Goal: Task Accomplishment & Management: Manage account settings

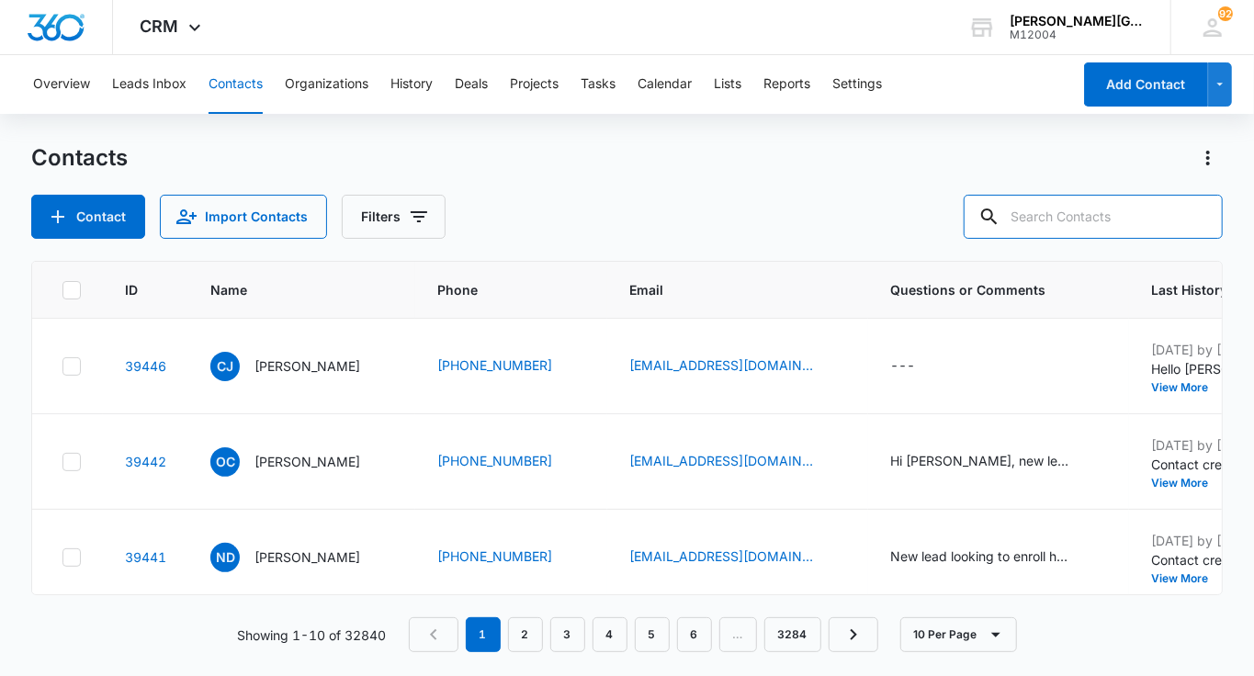
paste input "[EMAIL_ADDRESS][DOMAIN_NAME]"
type input "[EMAIL_ADDRESS][DOMAIN_NAME]"
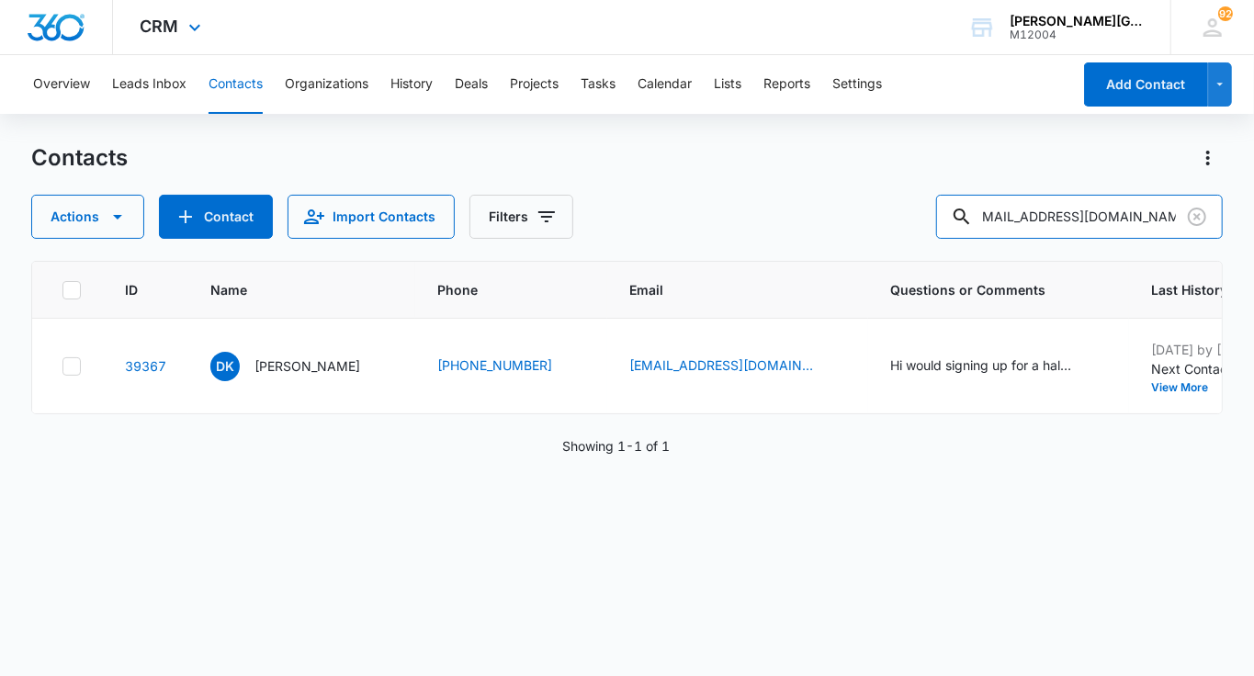
scroll to position [0, 0]
click at [1151, 386] on button "View More" at bounding box center [1186, 387] width 70 height 11
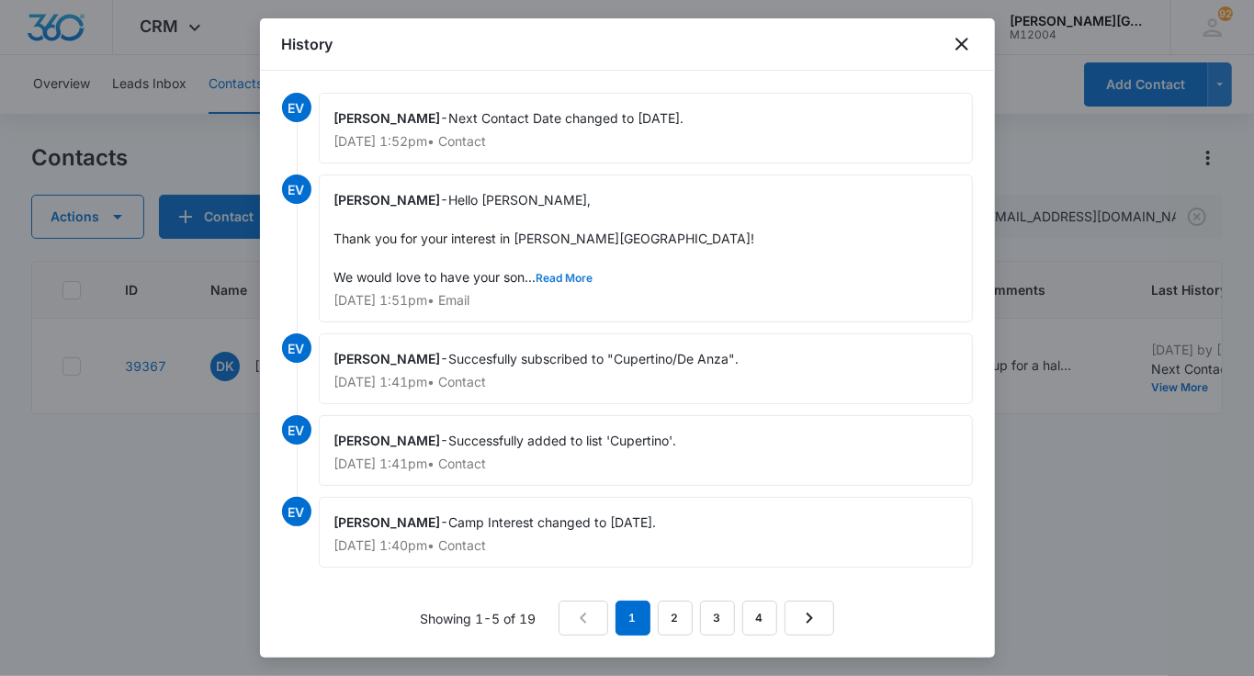
click at [562, 278] on button "Read More" at bounding box center [565, 278] width 57 height 11
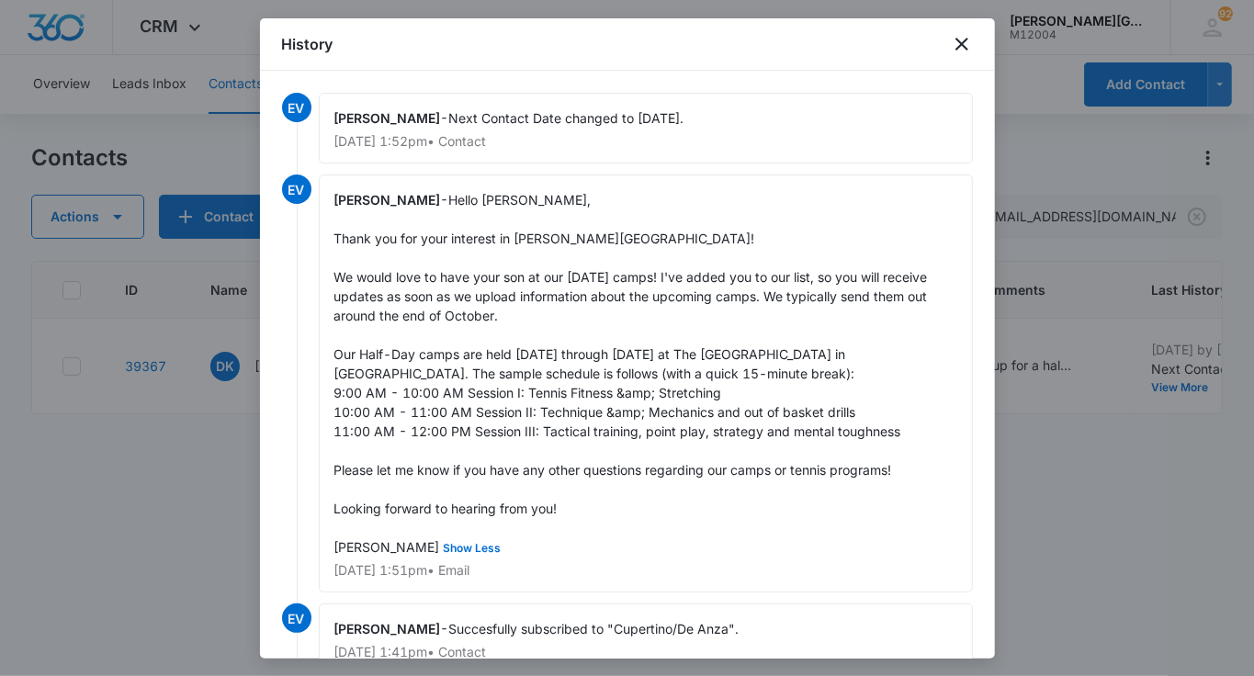
click at [1175, 488] on div at bounding box center [627, 338] width 1254 height 676
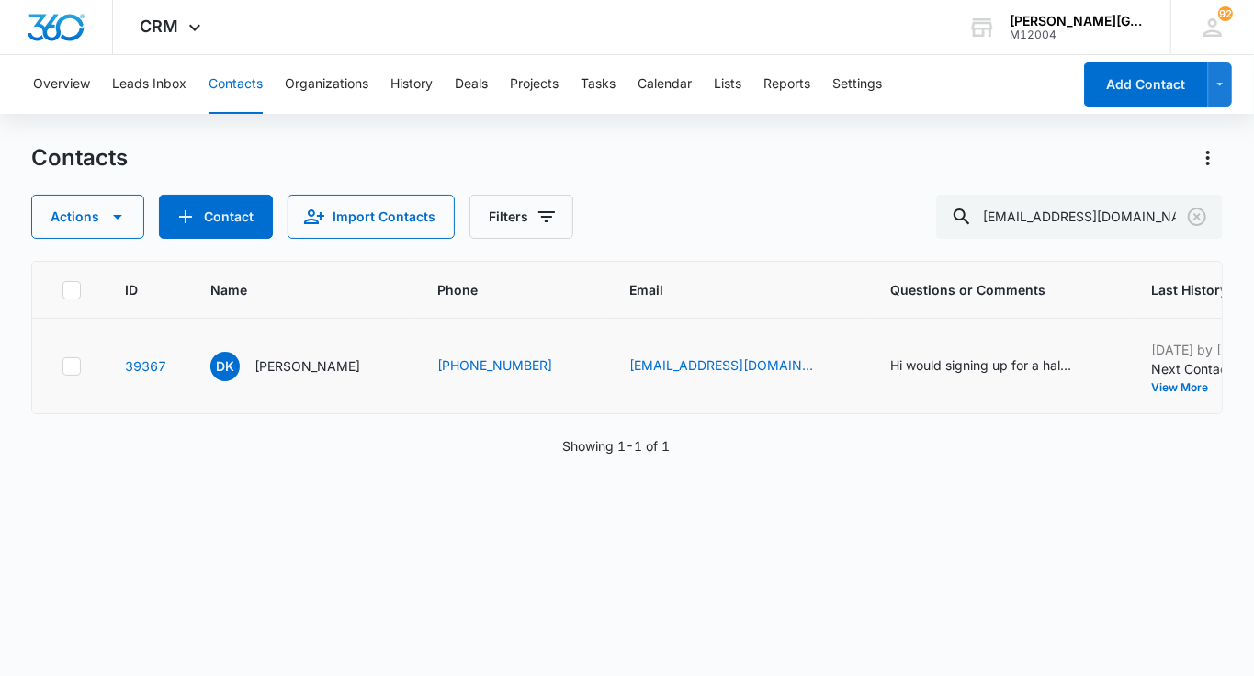
click at [1221, 390] on button "Add History" at bounding box center [1265, 387] width 88 height 11
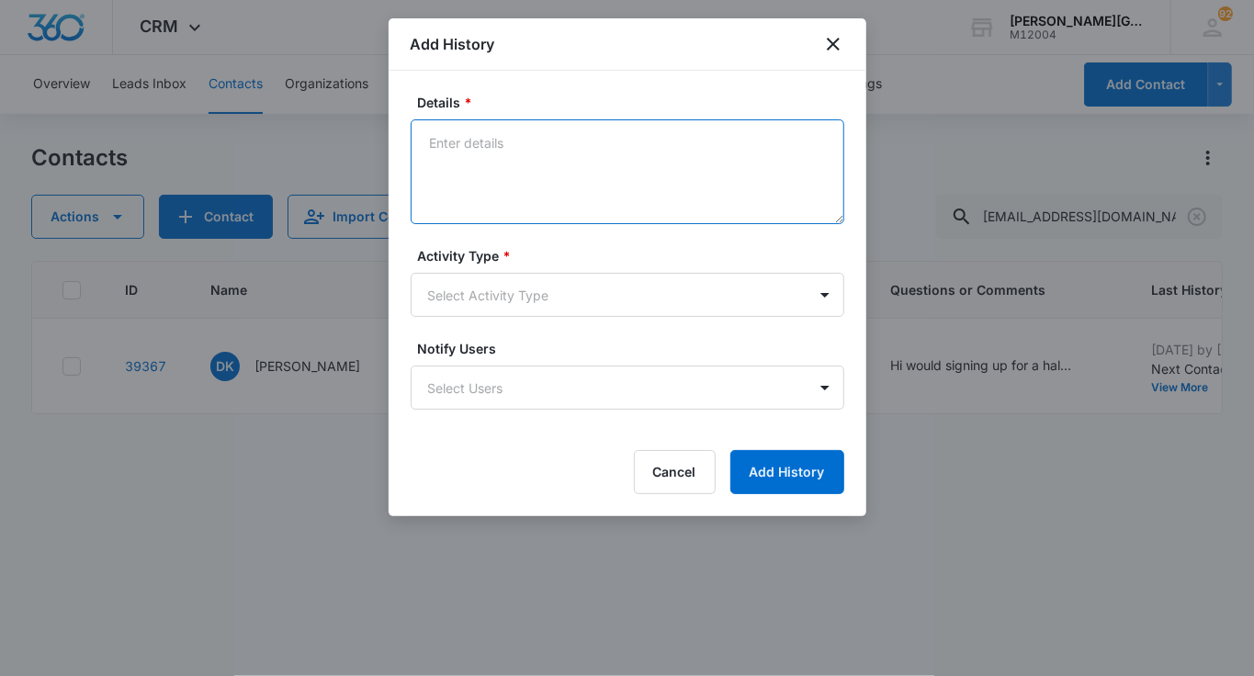
click at [563, 209] on textarea "Details *" at bounding box center [628, 171] width 434 height 105
paste textarea "[PERSON_NAME][DATE] 1:54 PM ([DATE]) to me Hi and thanks! Are there typically q…"
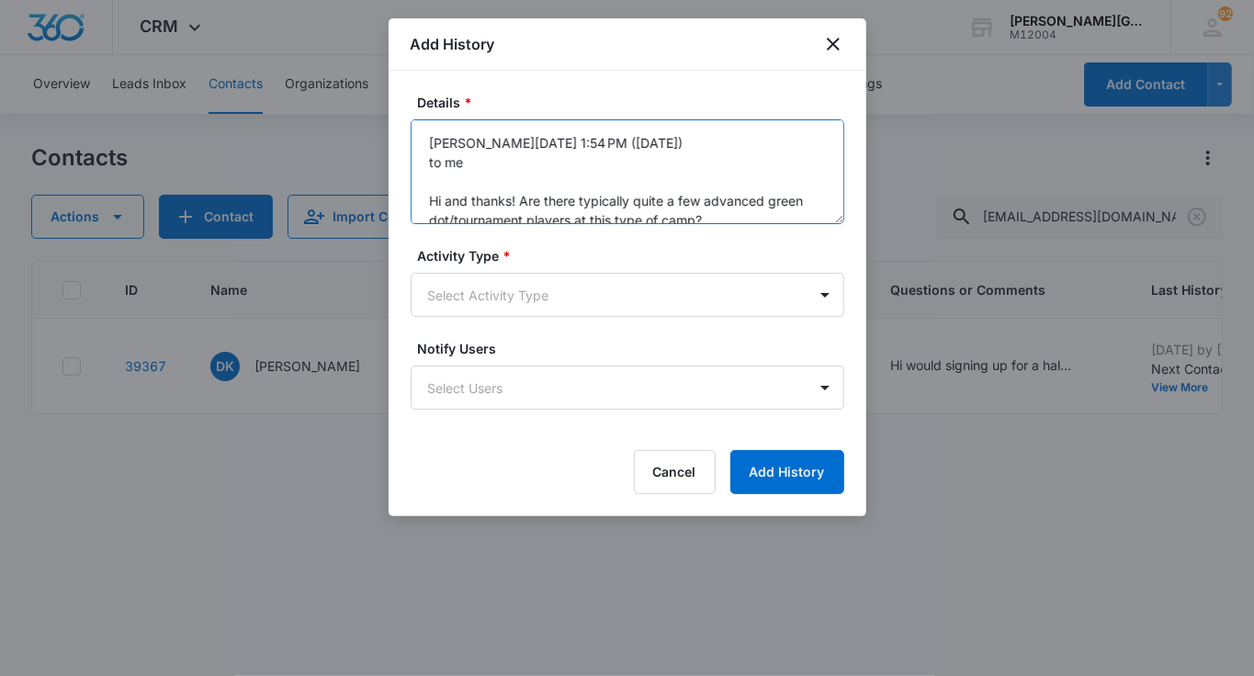
scroll to position [120, 0]
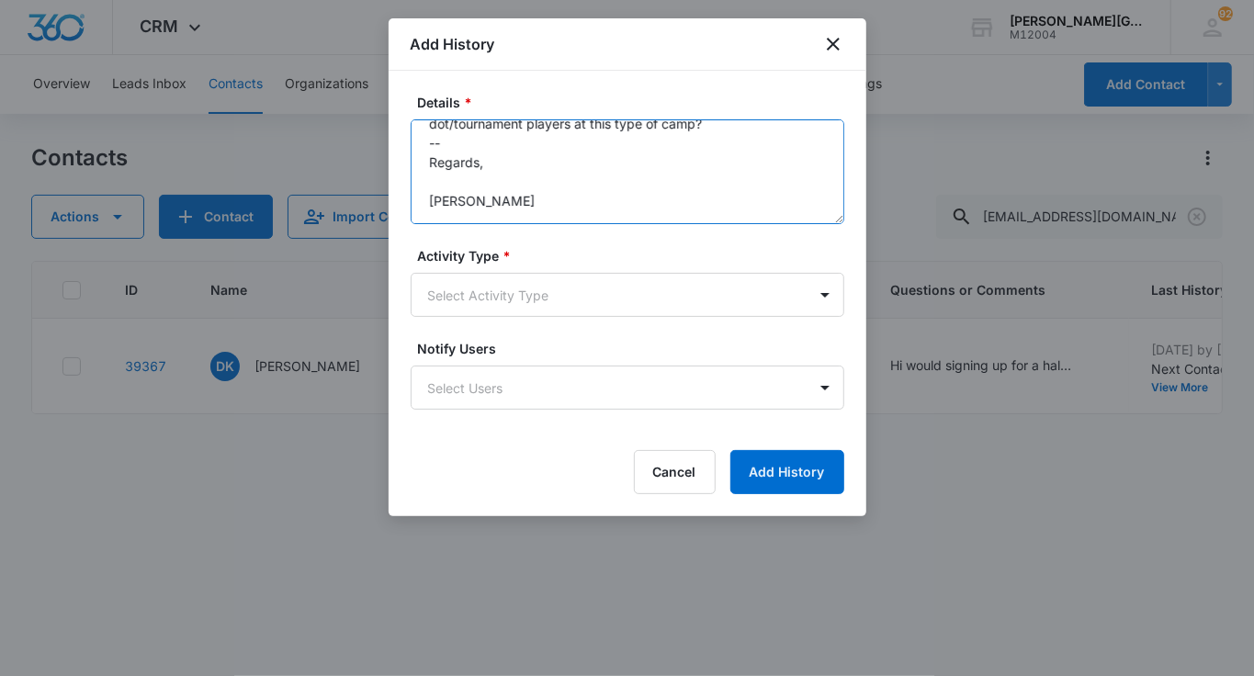
drag, startPoint x: 515, startPoint y: 187, endPoint x: 417, endPoint y: 159, distance: 101.5
click at [417, 159] on textarea "[PERSON_NAME][DATE] 1:54 PM ([DATE]) to me Hi and thanks! Are there typically q…" at bounding box center [628, 171] width 434 height 105
click at [443, 203] on textarea "[PERSON_NAME][DATE] 1:54 PM ([DATE]) to me Hi and thanks! Are there typically q…" at bounding box center [628, 171] width 434 height 105
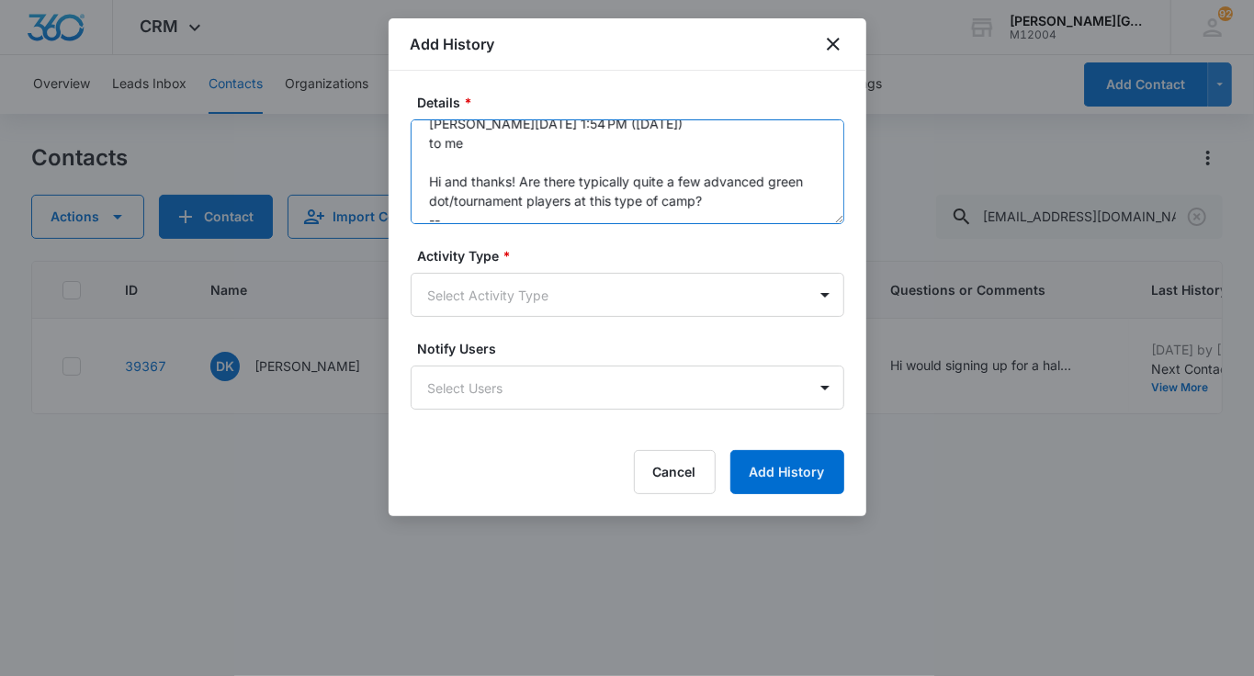
scroll to position [0, 0]
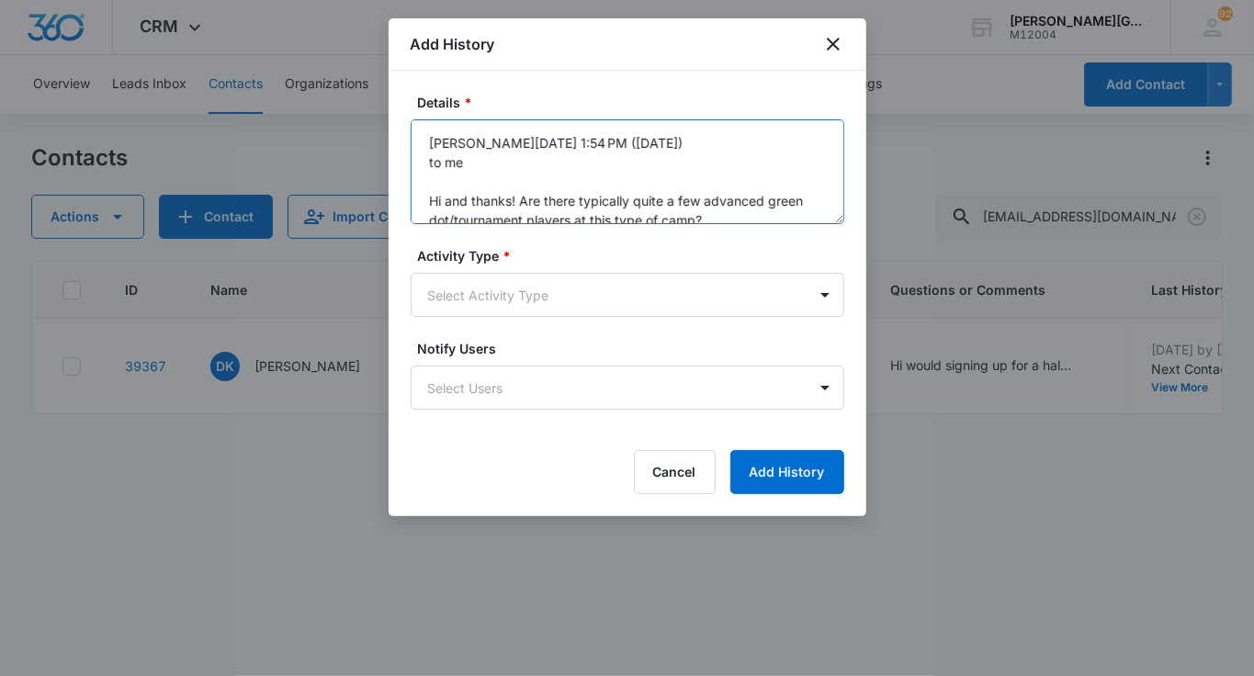
drag, startPoint x: 424, startPoint y: 155, endPoint x: 386, endPoint y: 77, distance: 86.7
click at [386, 77] on body "CRM Apps Reputation Websites Forms CRM Email Social Shop Payments POS Content A…" at bounding box center [627, 338] width 1254 height 676
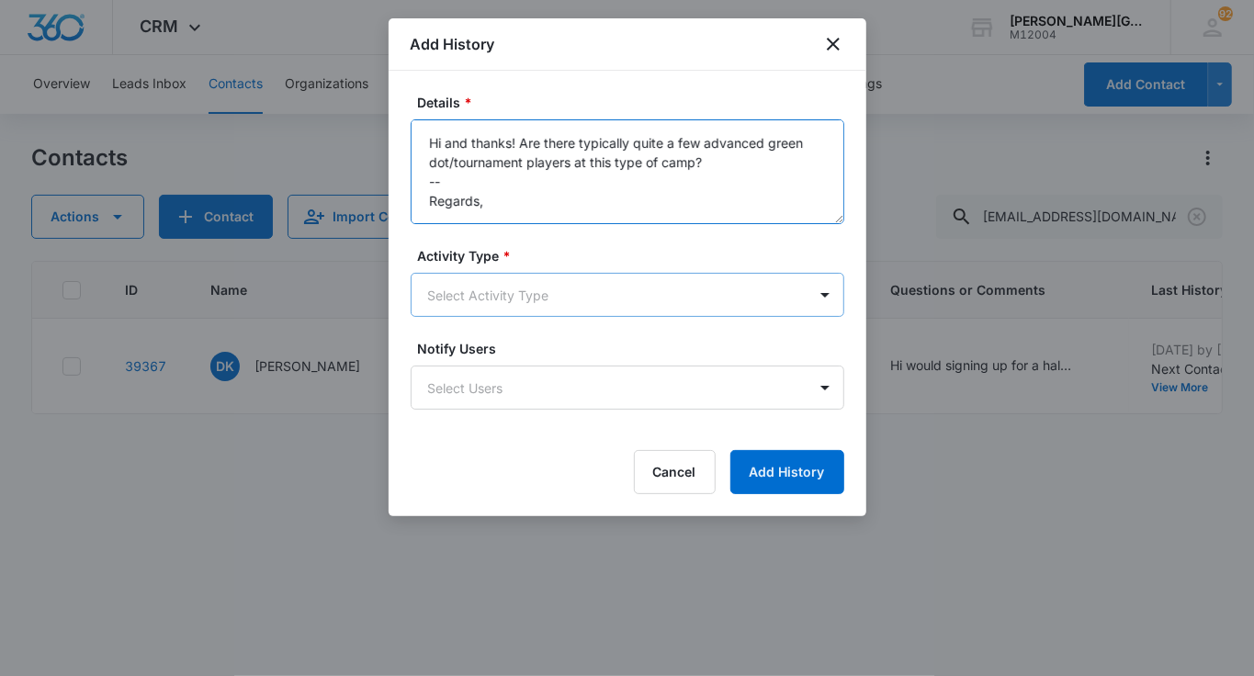
type textarea "Hi and thanks! Are there typically quite a few advanced green dot/tournament pl…"
click at [491, 295] on body "CRM Apps Reputation Websites Forms CRM Email Social Shop Payments POS Content A…" at bounding box center [627, 338] width 1254 height 676
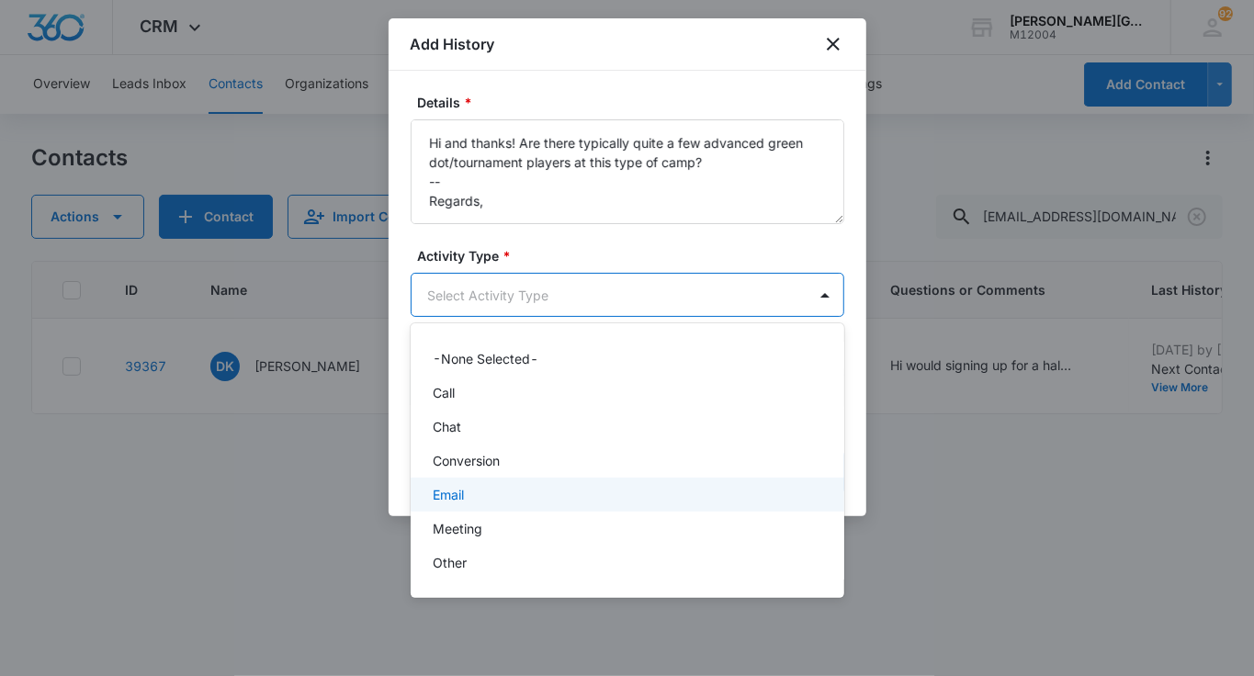
click at [480, 491] on div "Email" at bounding box center [626, 494] width 386 height 19
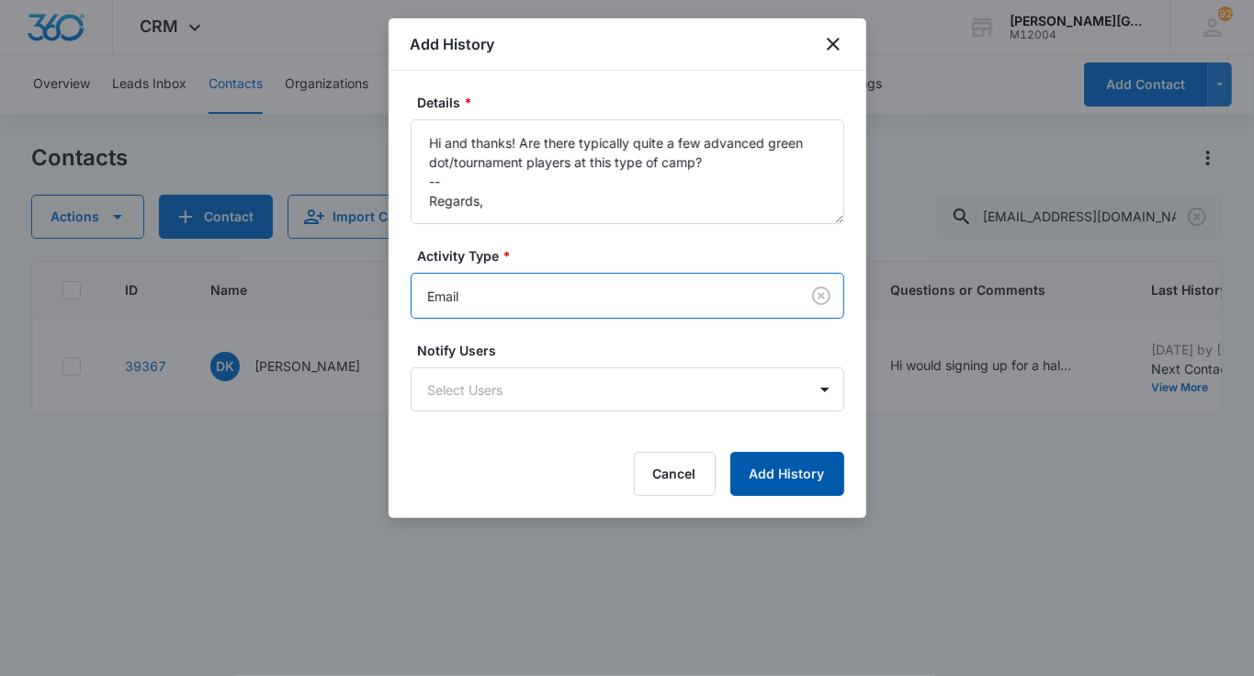
click at [813, 474] on button "Add History" at bounding box center [787, 474] width 114 height 44
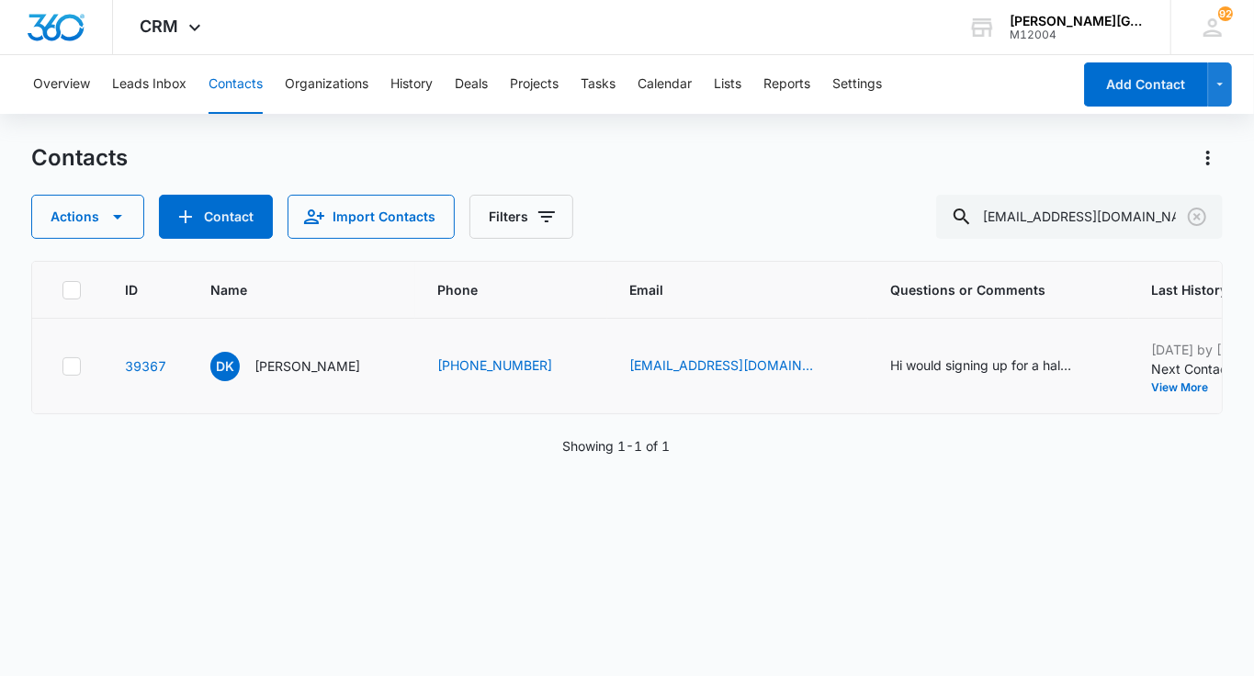
click at [1221, 382] on button "Add History" at bounding box center [1265, 387] width 88 height 11
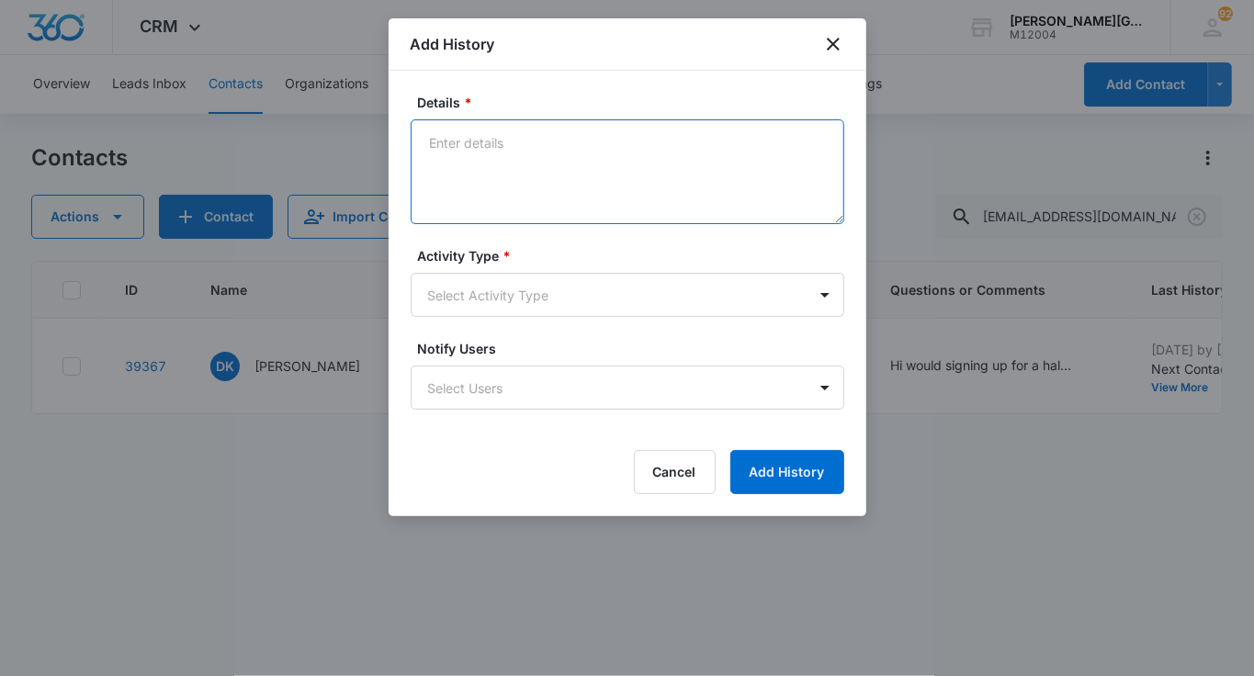
click at [583, 170] on textarea "Details *" at bounding box center [628, 171] width 434 height 105
paste textarea "Thank you for getting back to me! Absolutely! Although our camps are designed f…"
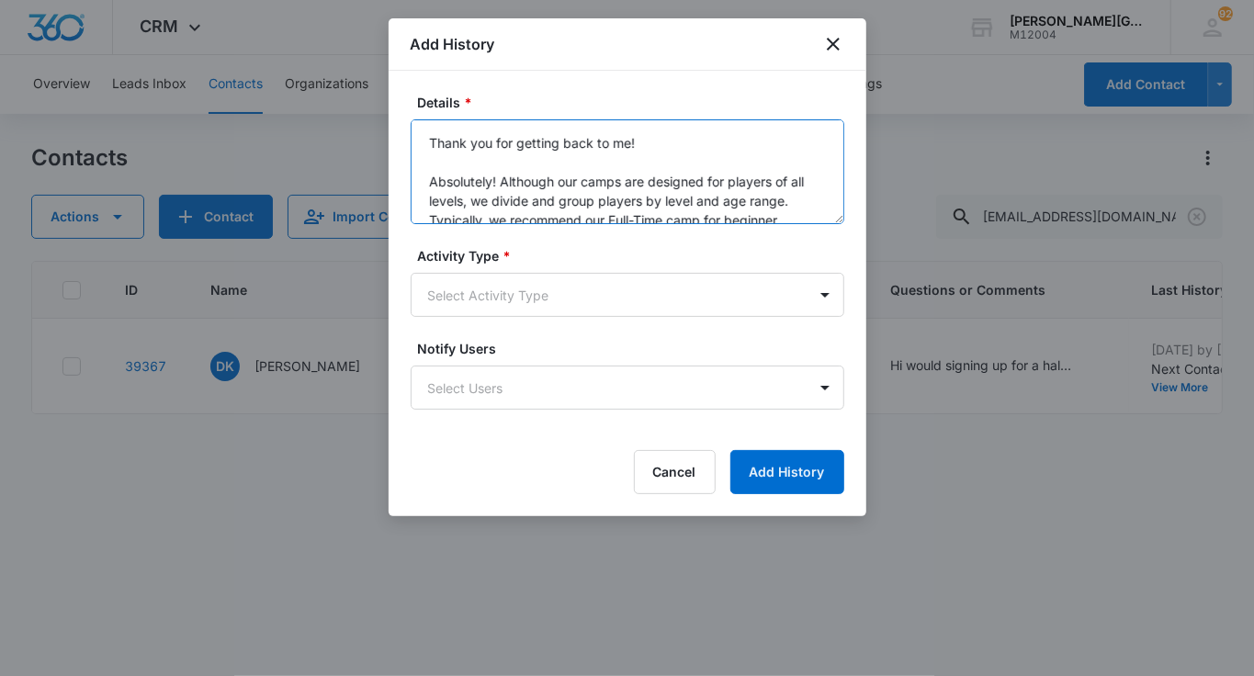
scroll to position [159, 0]
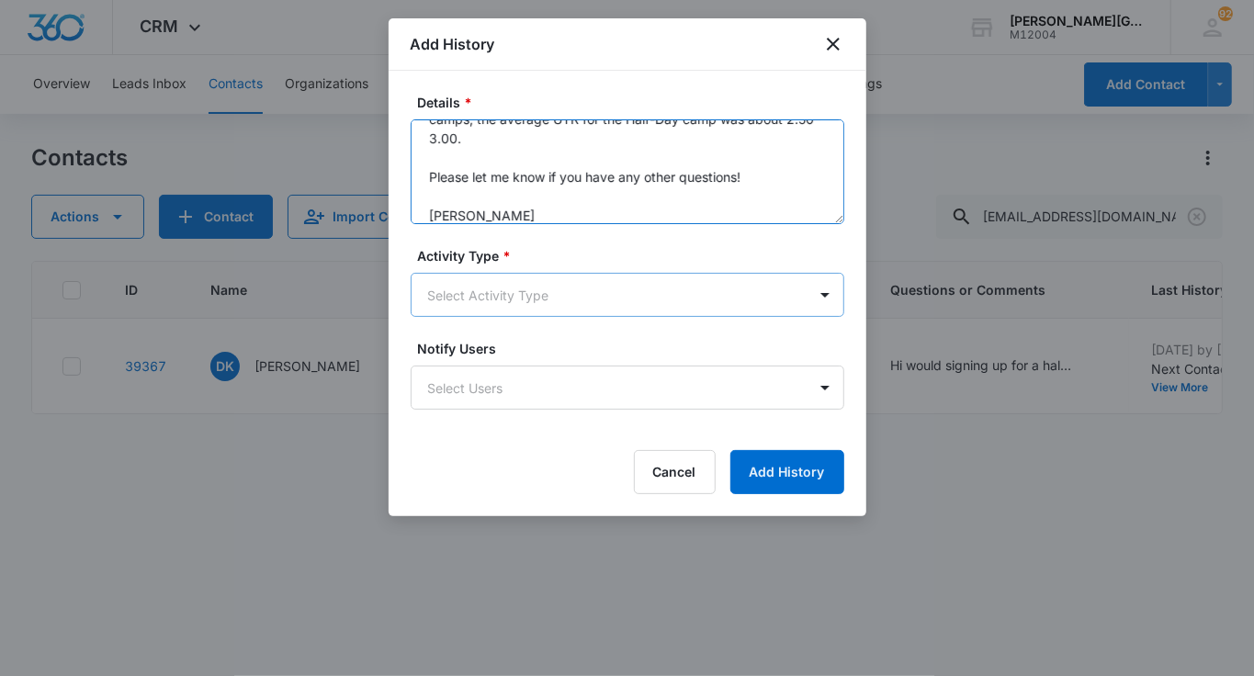
type textarea "Thank you for getting back to me! Absolutely! Although our camps are designed f…"
click at [510, 277] on body "CRM Apps Reputation Websites Forms CRM Email Social Shop Payments POS Content A…" at bounding box center [627, 338] width 1254 height 676
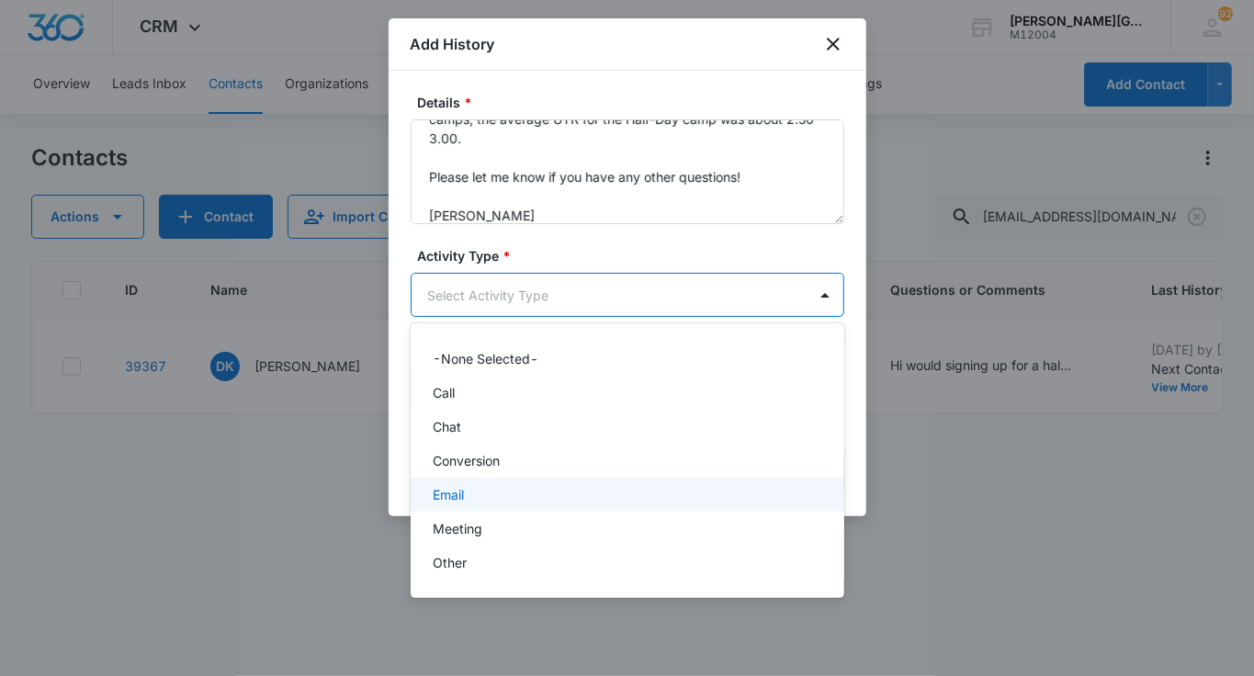
click at [470, 490] on div "Email" at bounding box center [626, 494] width 386 height 19
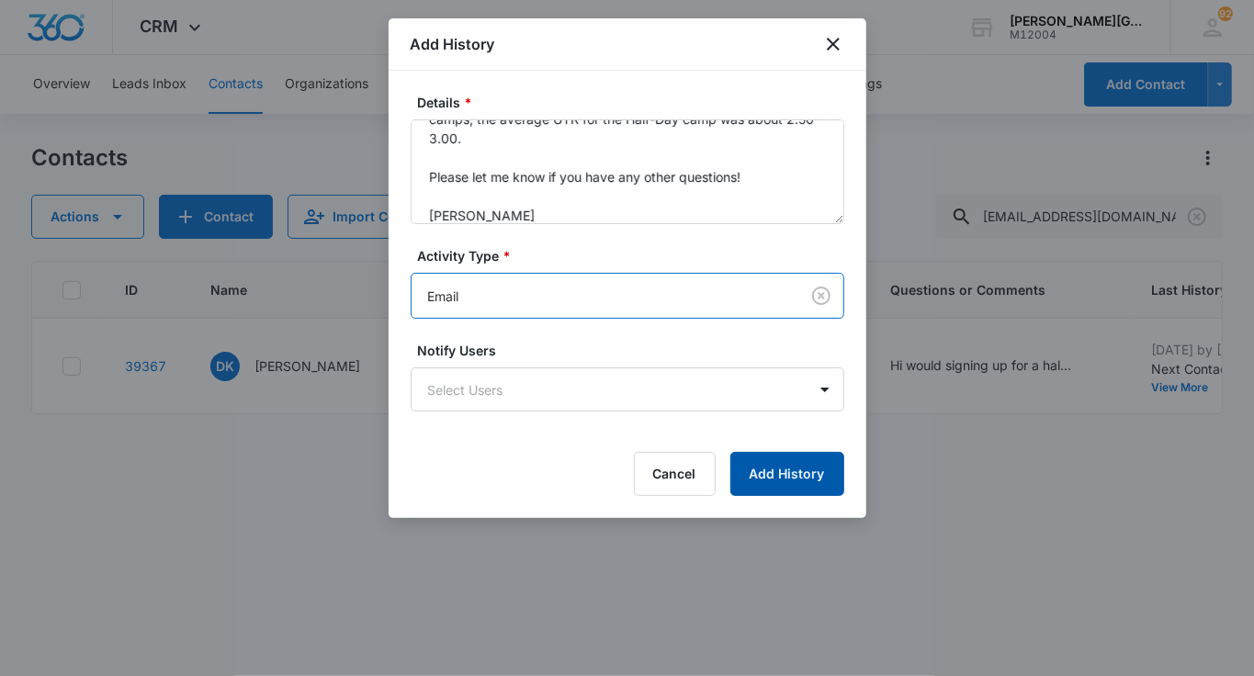
click at [791, 470] on button "Add History" at bounding box center [787, 474] width 114 height 44
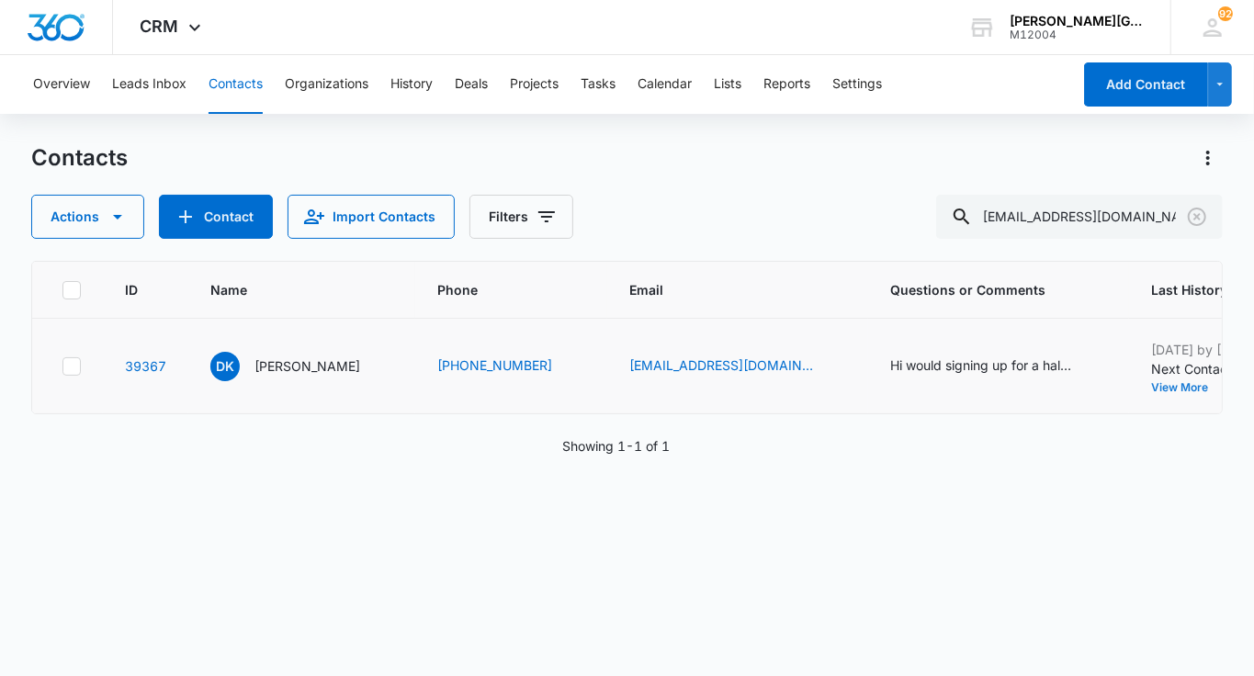
click at [1151, 390] on button "View More" at bounding box center [1186, 387] width 70 height 11
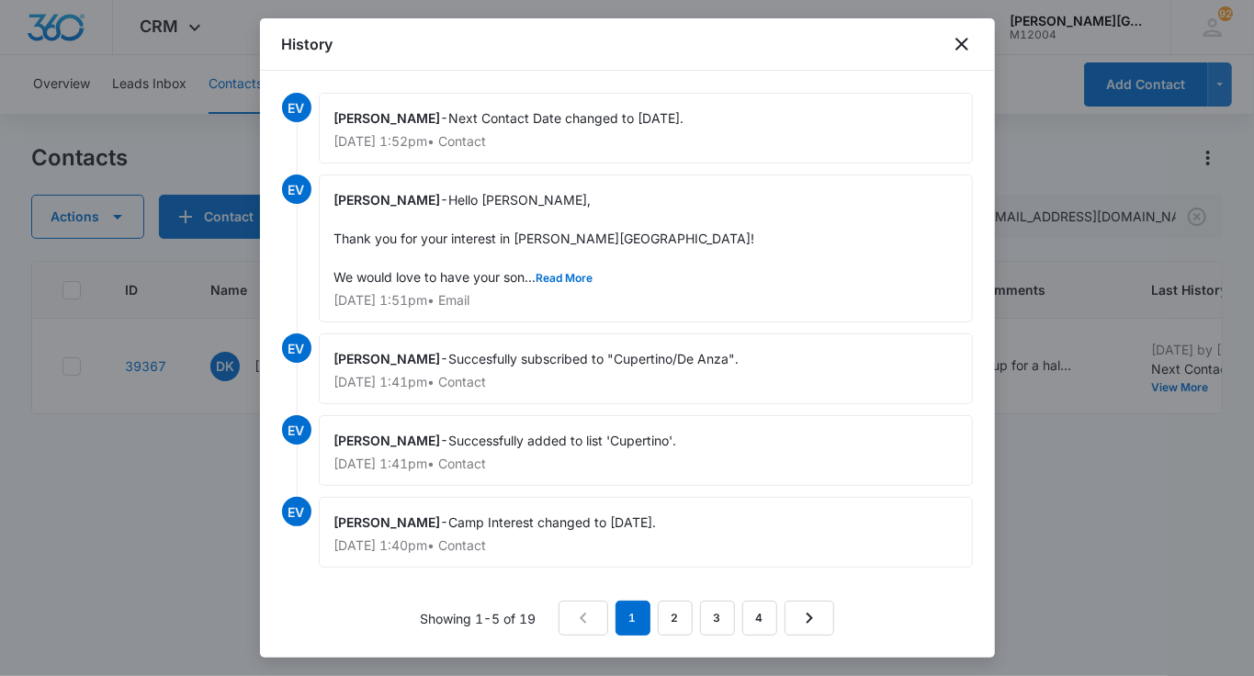
click at [1091, 453] on div at bounding box center [627, 338] width 1254 height 676
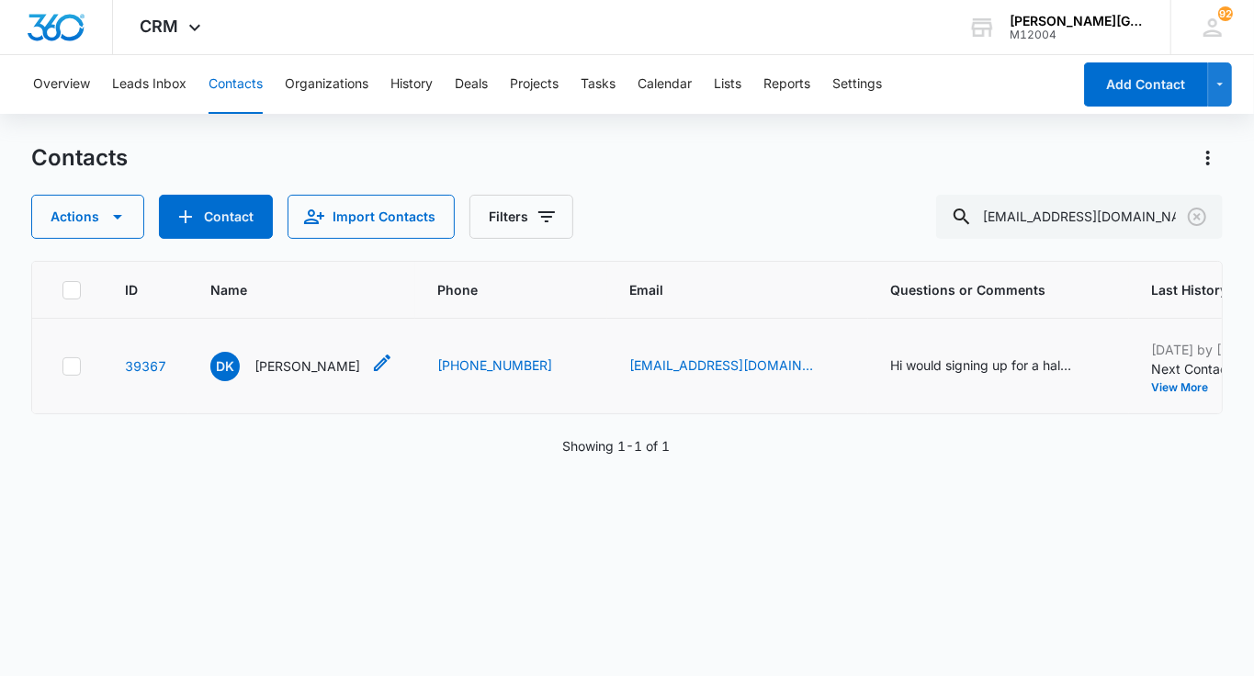
click at [277, 371] on p "[PERSON_NAME]" at bounding box center [308, 365] width 106 height 19
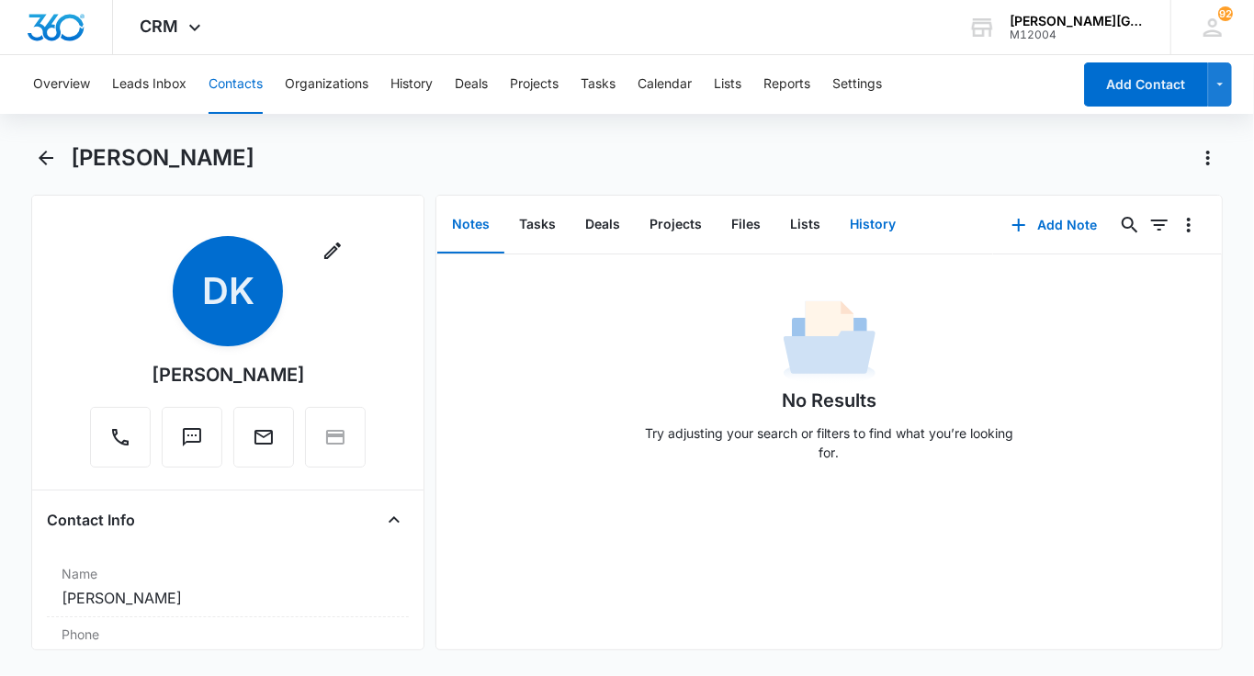
click at [877, 208] on button "History" at bounding box center [872, 225] width 75 height 57
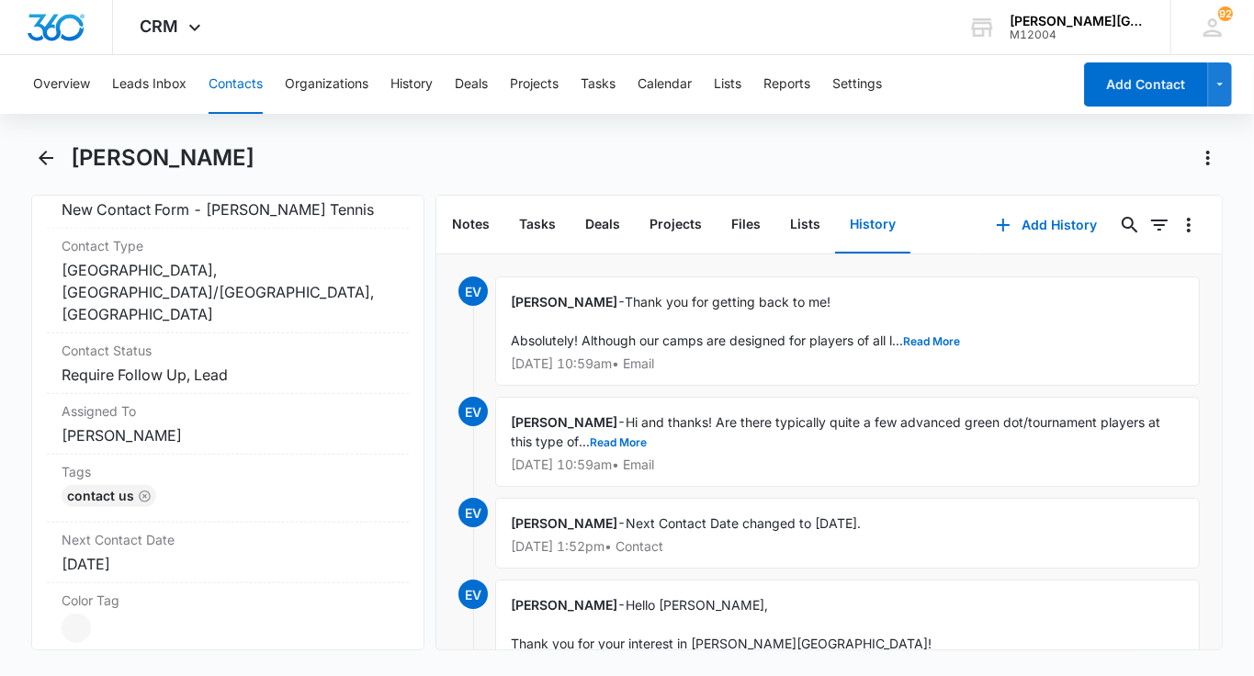
scroll to position [814, 0]
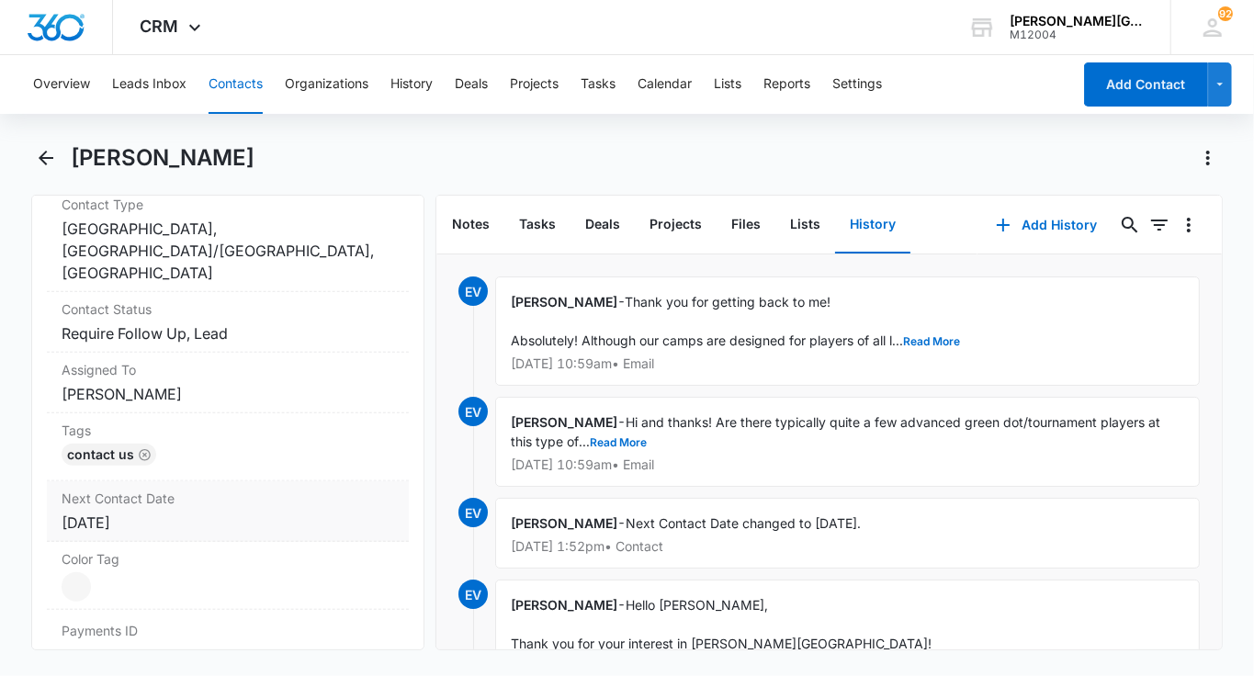
click at [132, 512] on div "[DATE]" at bounding box center [228, 523] width 333 height 22
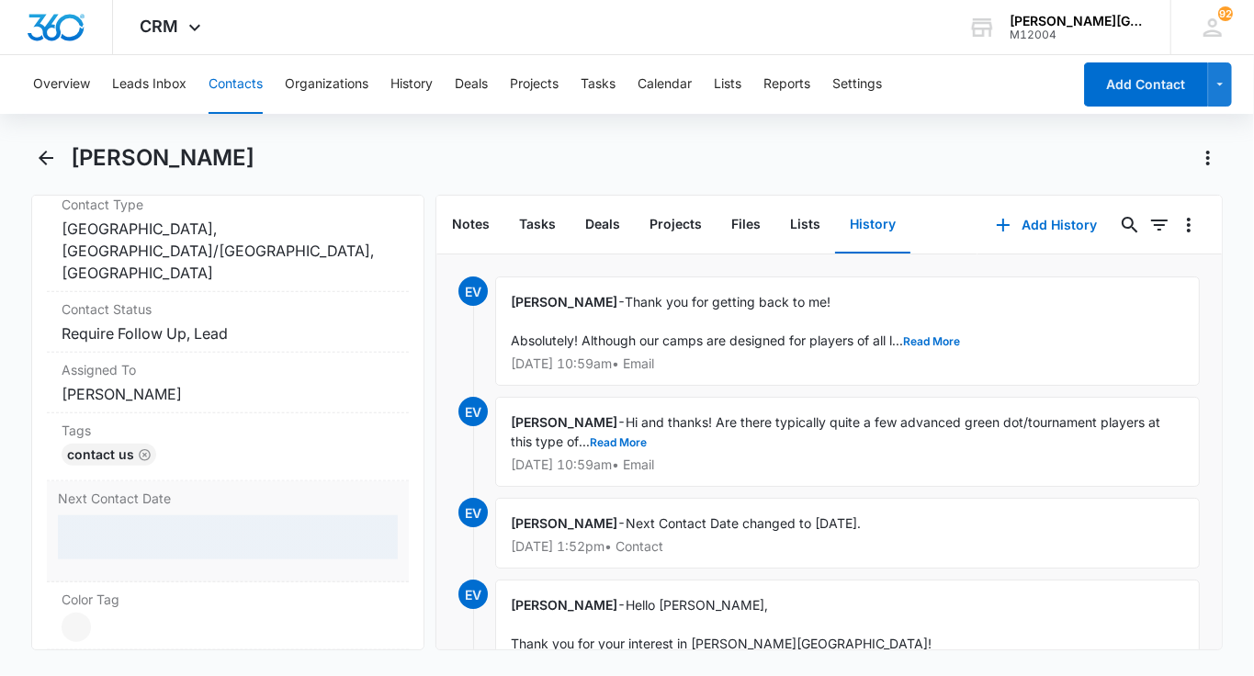
click at [217, 94] on button "Contacts" at bounding box center [236, 84] width 54 height 59
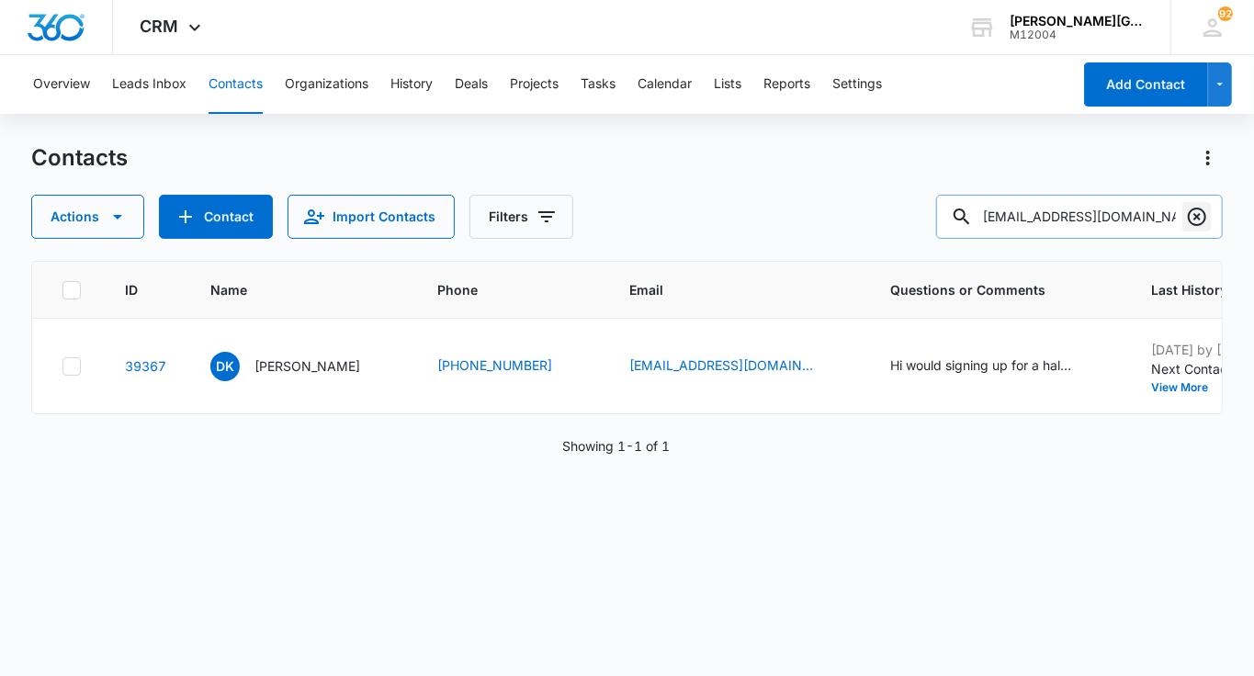
click at [1198, 219] on icon "Clear" at bounding box center [1197, 217] width 18 height 18
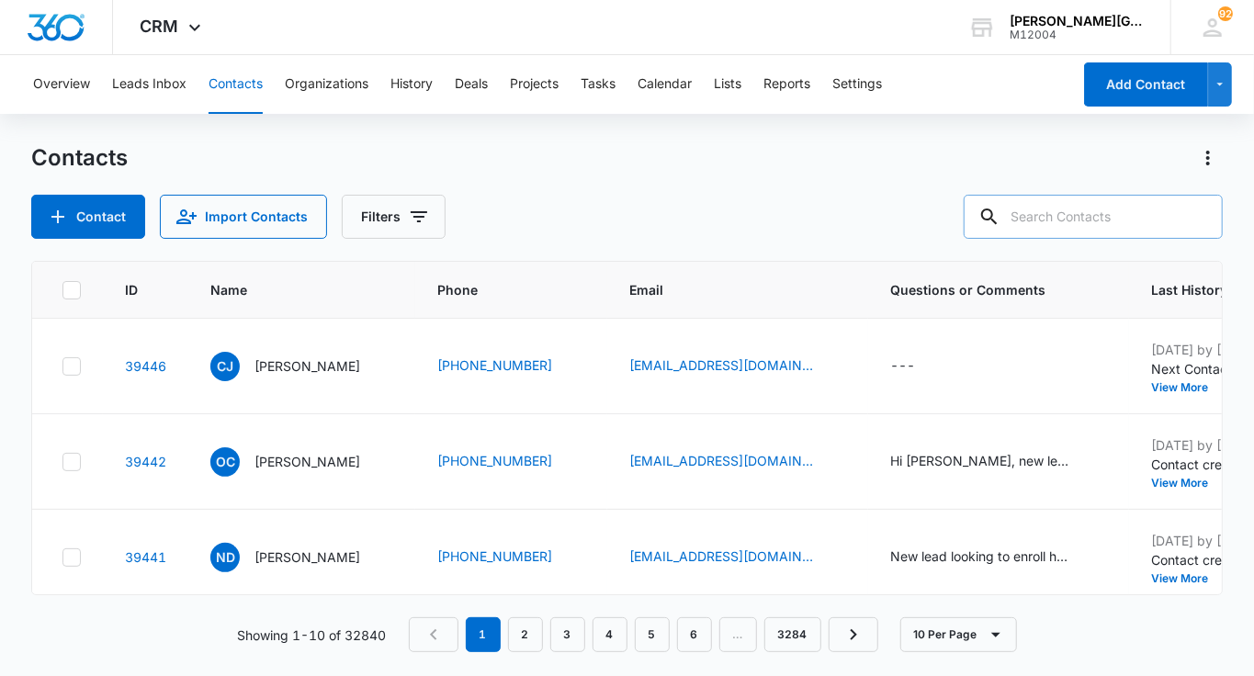
click at [1061, 214] on input "text" at bounding box center [1093, 217] width 259 height 44
paste input "[EMAIL_ADDRESS][DOMAIN_NAME]"
type input "[EMAIL_ADDRESS][DOMAIN_NAME]"
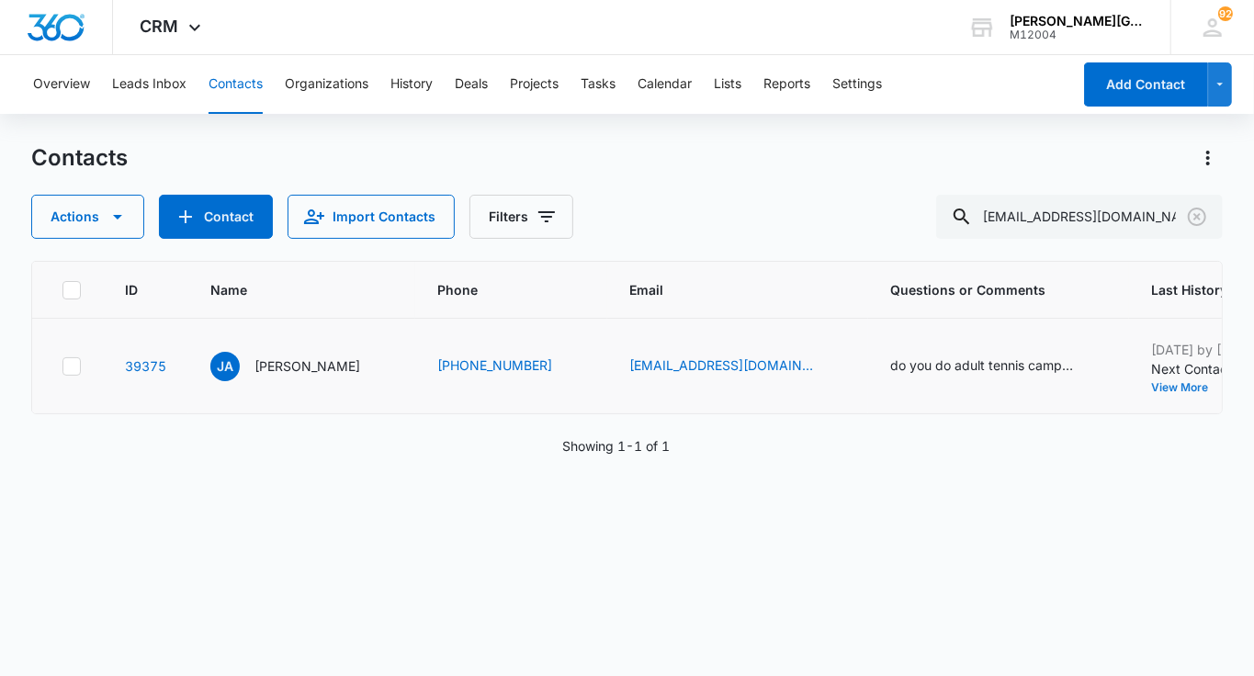
click at [1151, 384] on button "View More" at bounding box center [1186, 387] width 70 height 11
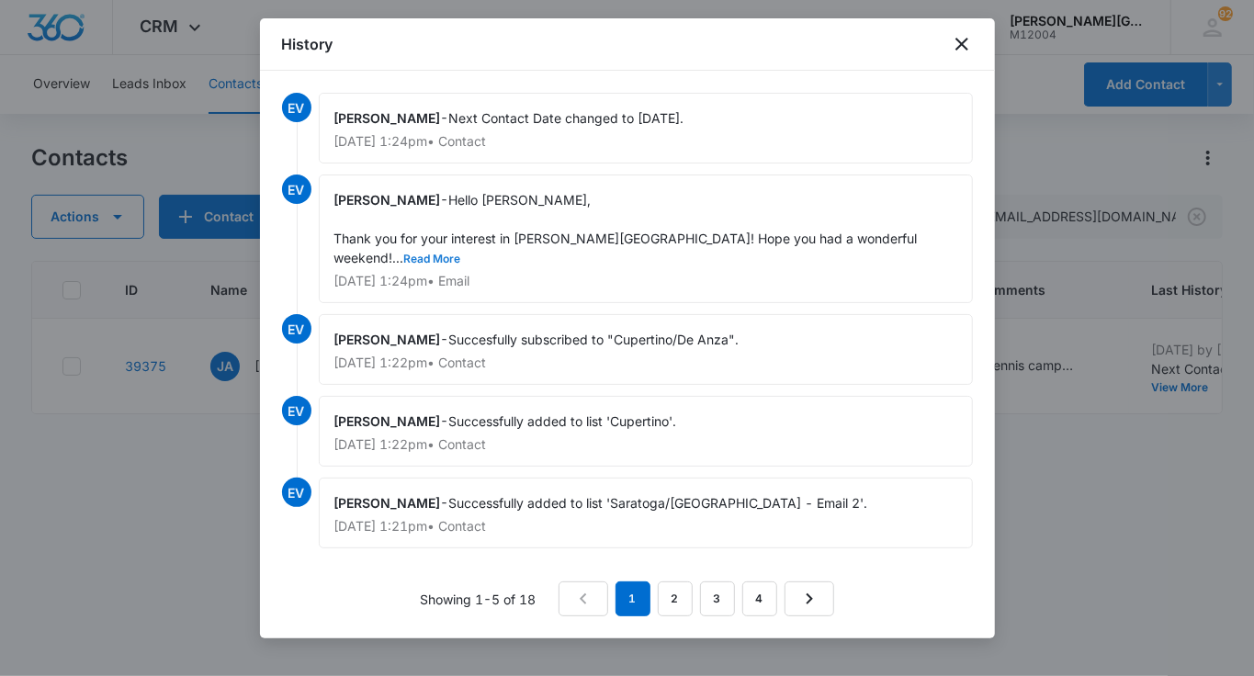
click at [461, 254] on button "Read More" at bounding box center [432, 259] width 57 height 11
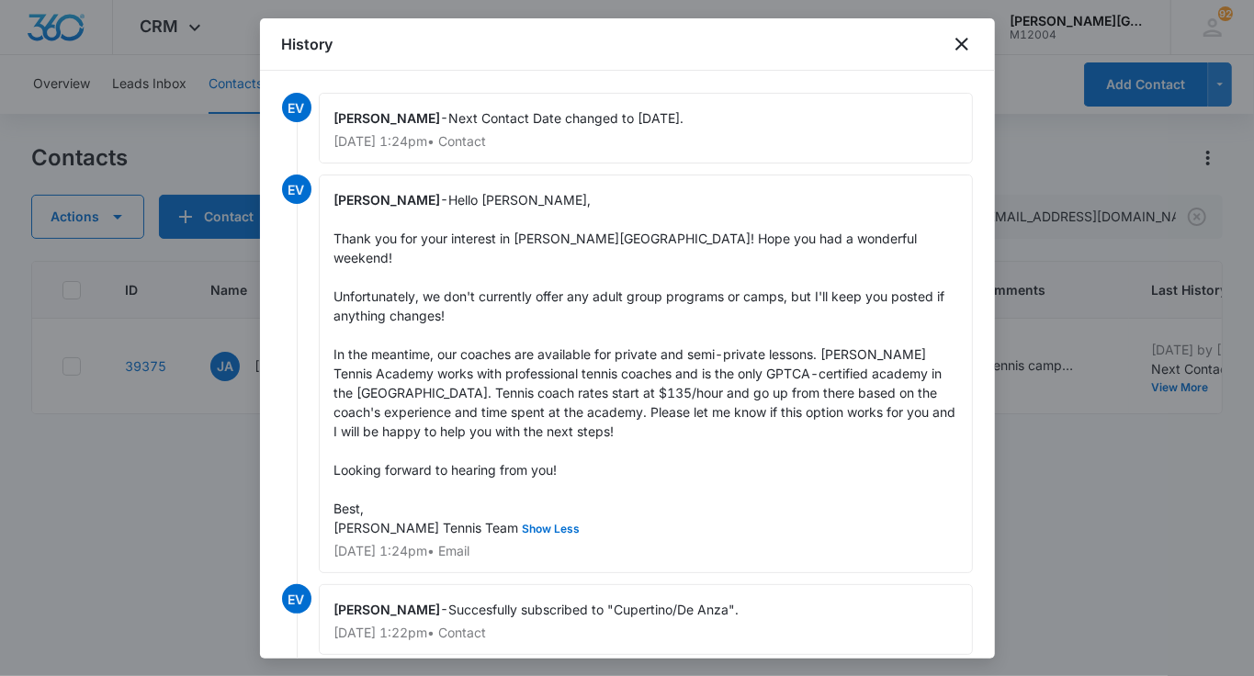
click at [1081, 485] on div at bounding box center [627, 338] width 1254 height 676
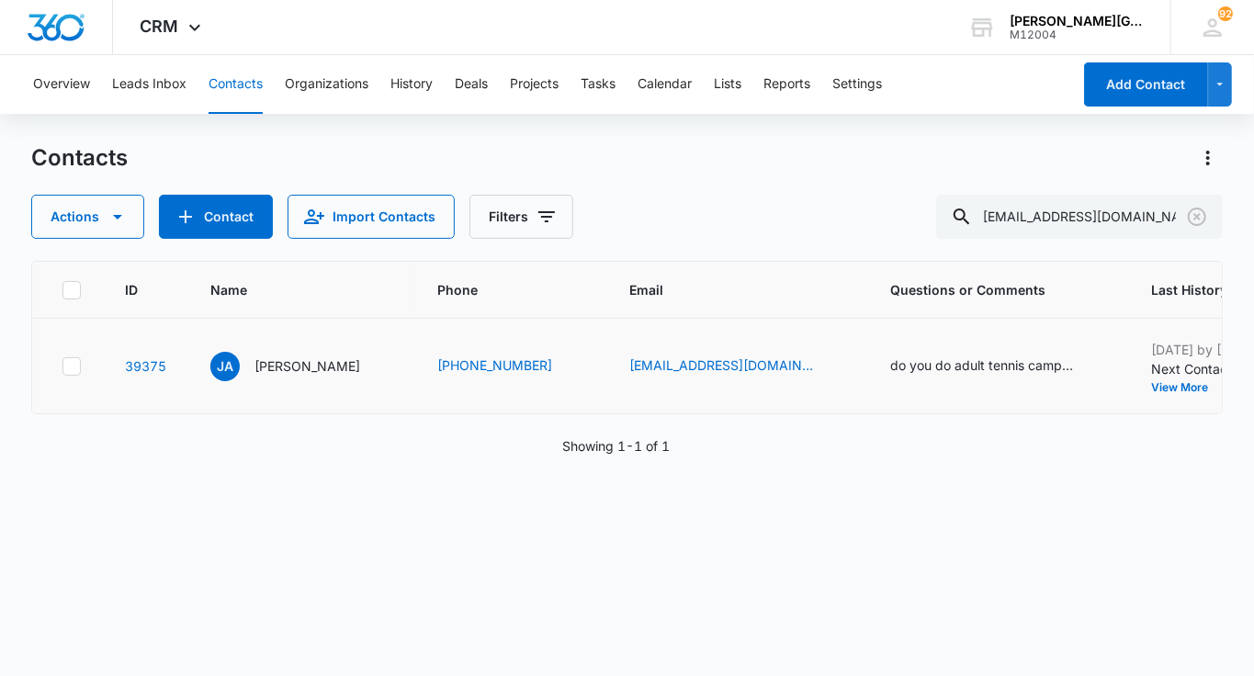
click at [1221, 390] on button "Add History" at bounding box center [1265, 387] width 88 height 11
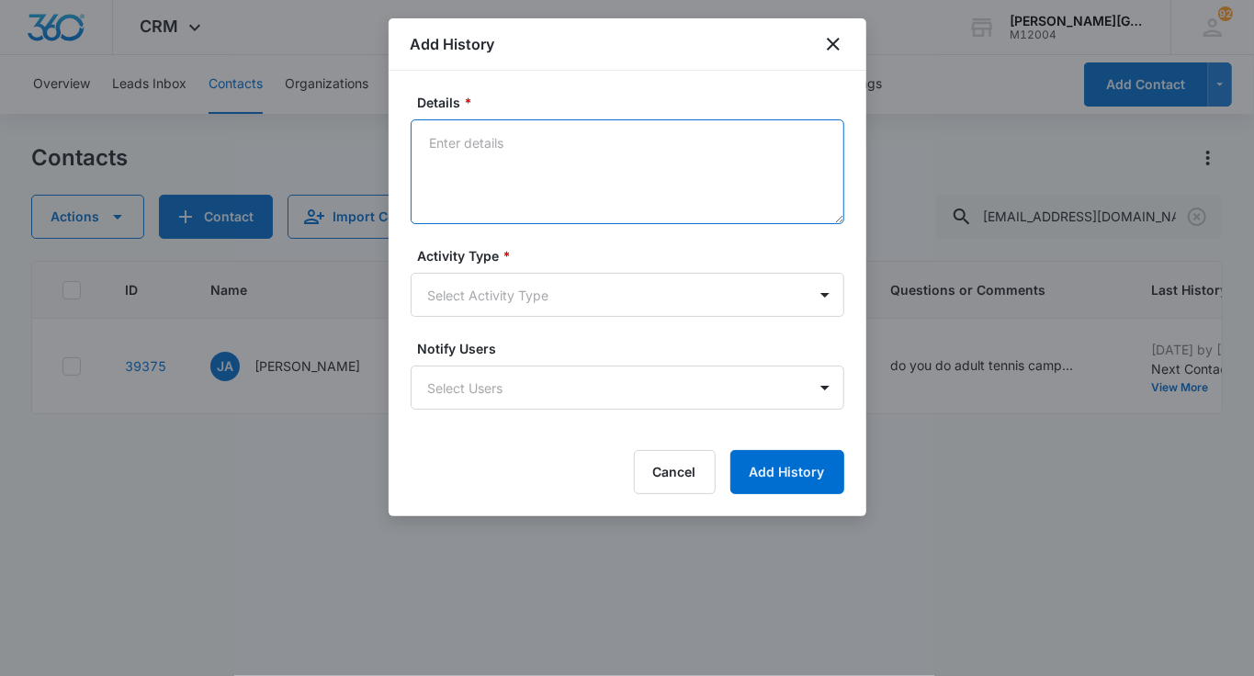
click at [538, 175] on textarea "Details *" at bounding box center [628, 171] width 434 height 105
paste textarea "Hello [PERSON_NAME], Hope you are having a beautiful morning! You have previous…"
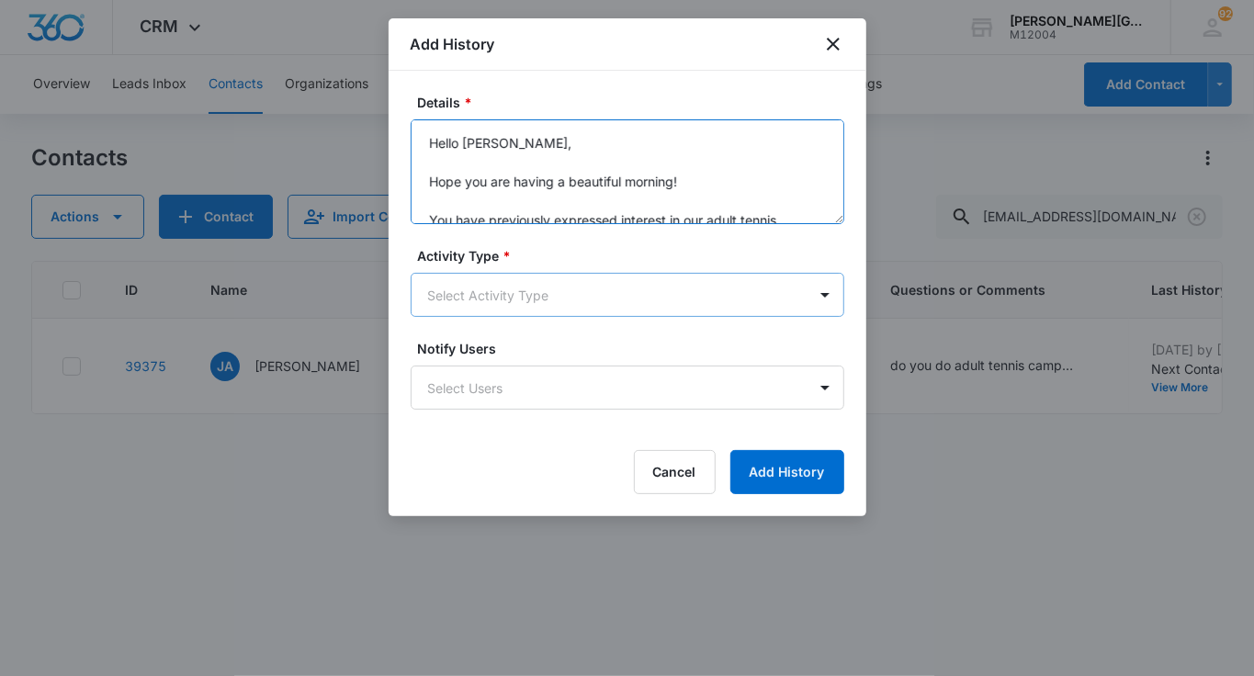
type textarea "Hello [PERSON_NAME], Hope you are having a beautiful morning! You have previous…"
click at [492, 288] on body "CRM Apps Reputation Websites Forms CRM Email Social Shop Payments POS Content A…" at bounding box center [627, 338] width 1254 height 676
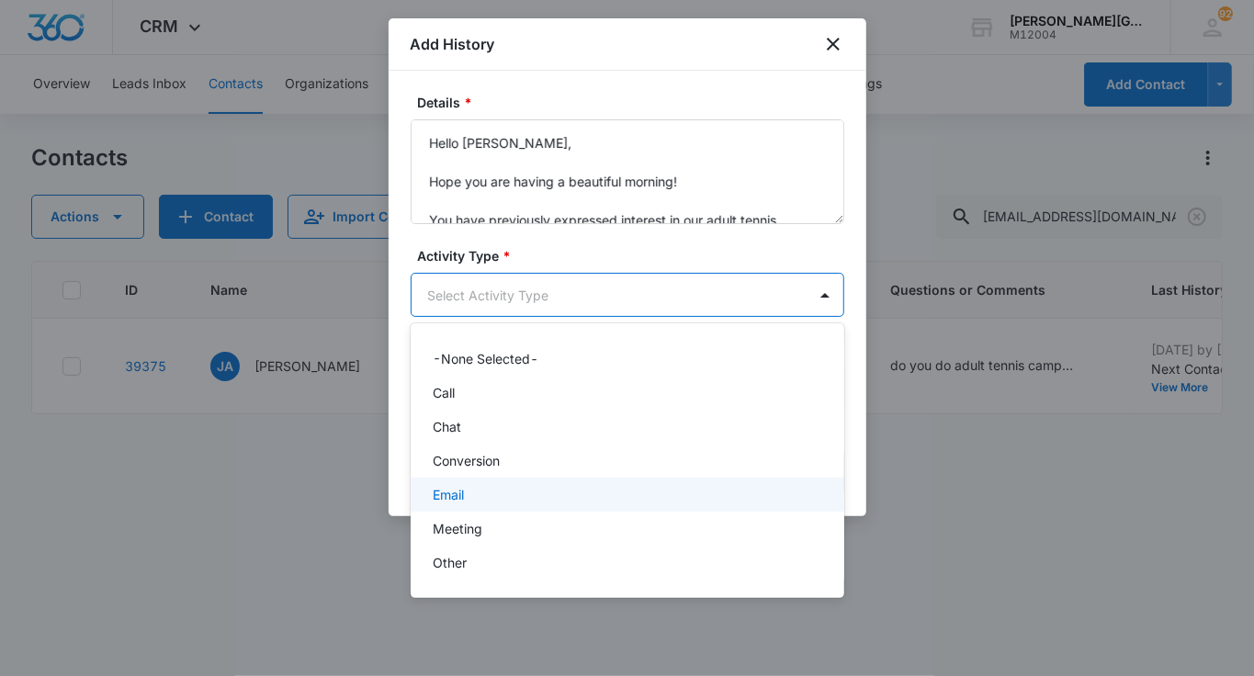
click at [465, 492] on div "Email" at bounding box center [626, 494] width 386 height 19
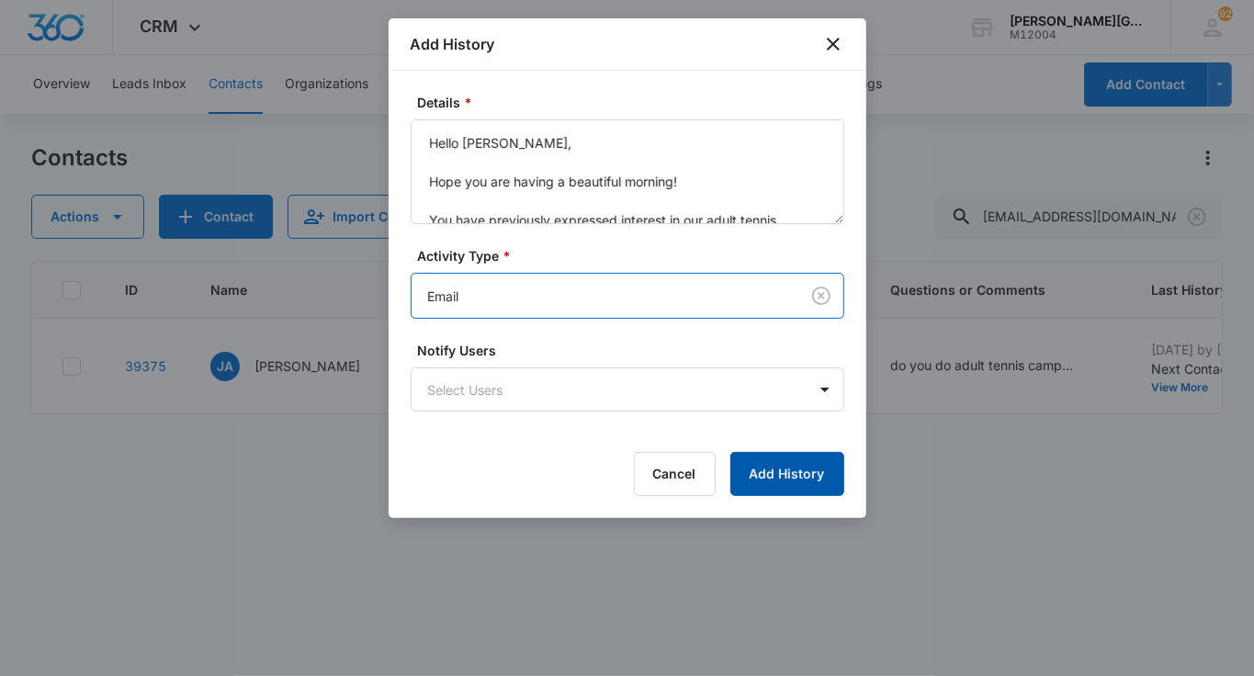
click at [788, 472] on button "Add History" at bounding box center [787, 474] width 114 height 44
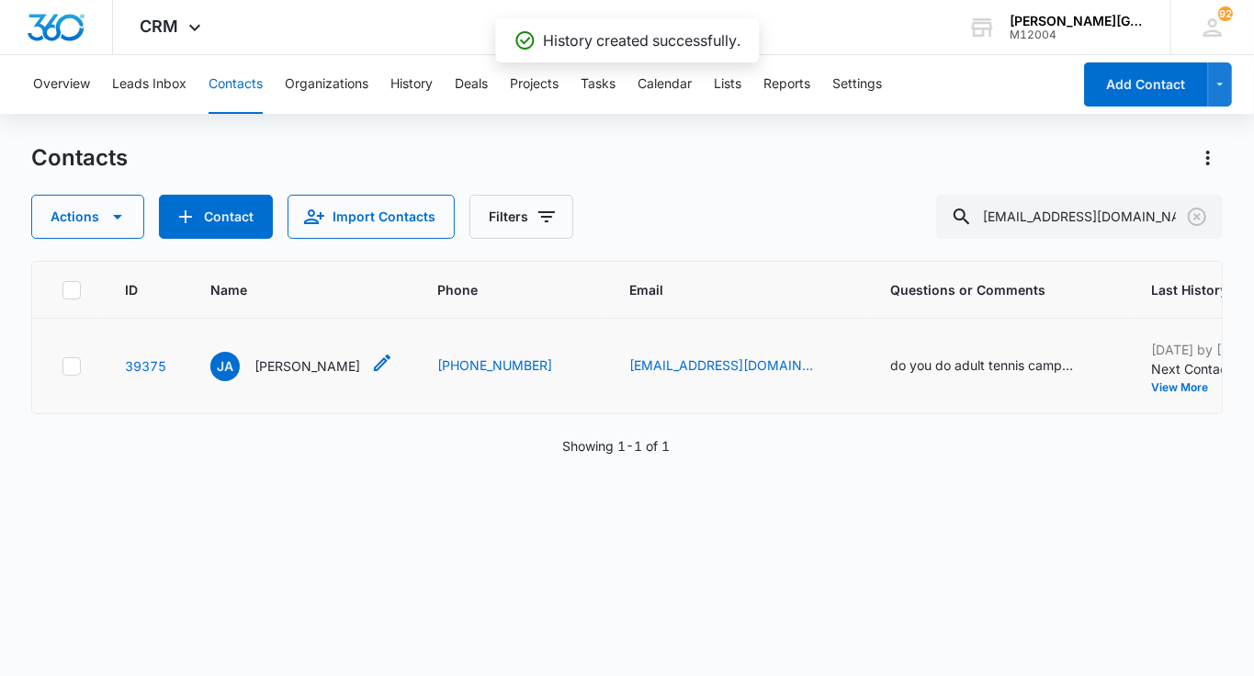
click at [273, 362] on p "[PERSON_NAME]" at bounding box center [308, 365] width 106 height 19
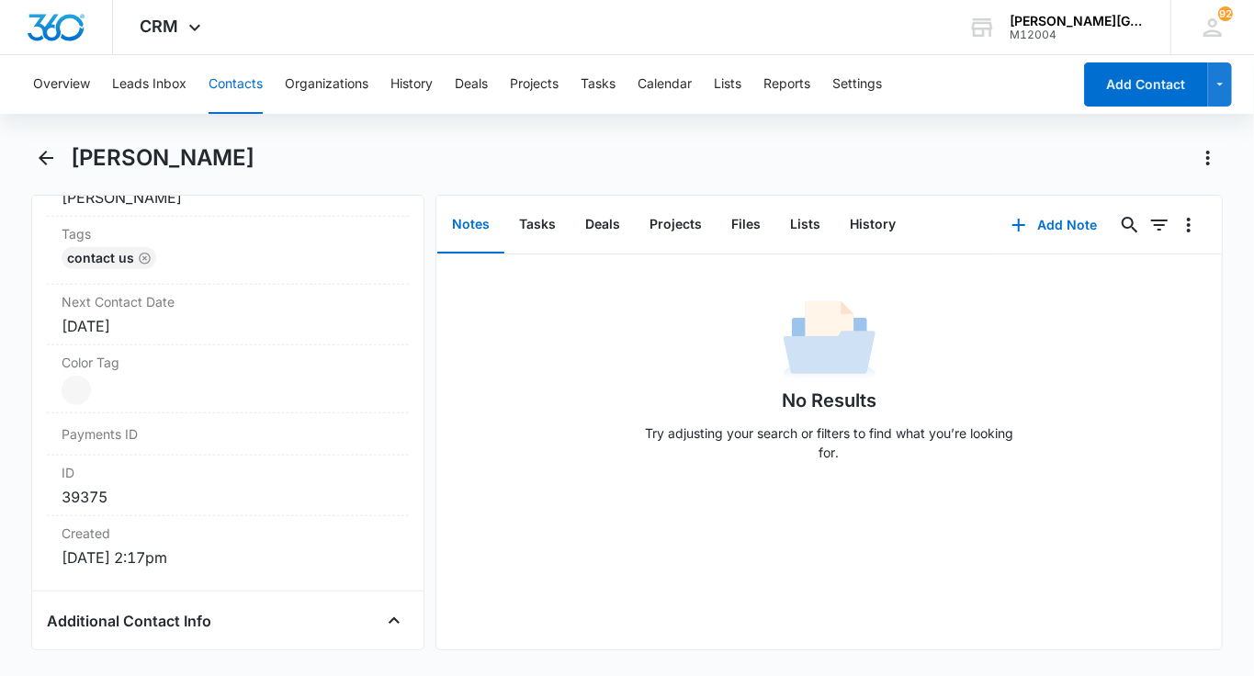
scroll to position [1003, 0]
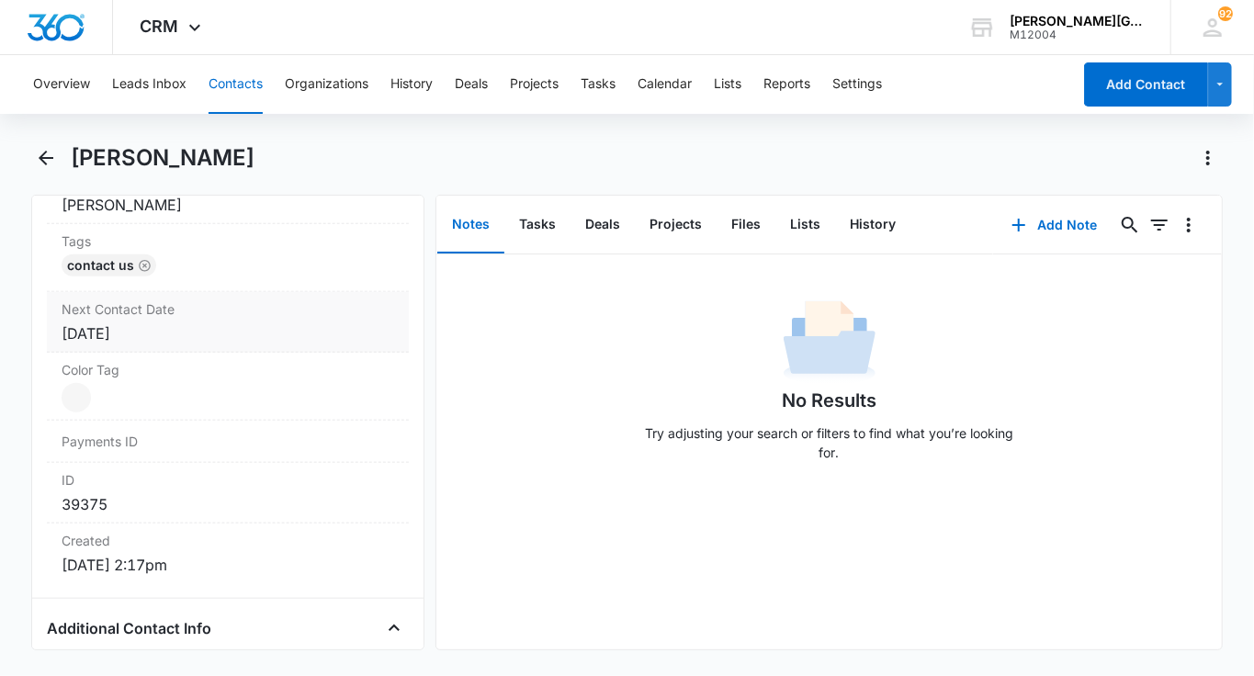
click at [185, 323] on div "[DATE]" at bounding box center [228, 334] width 333 height 22
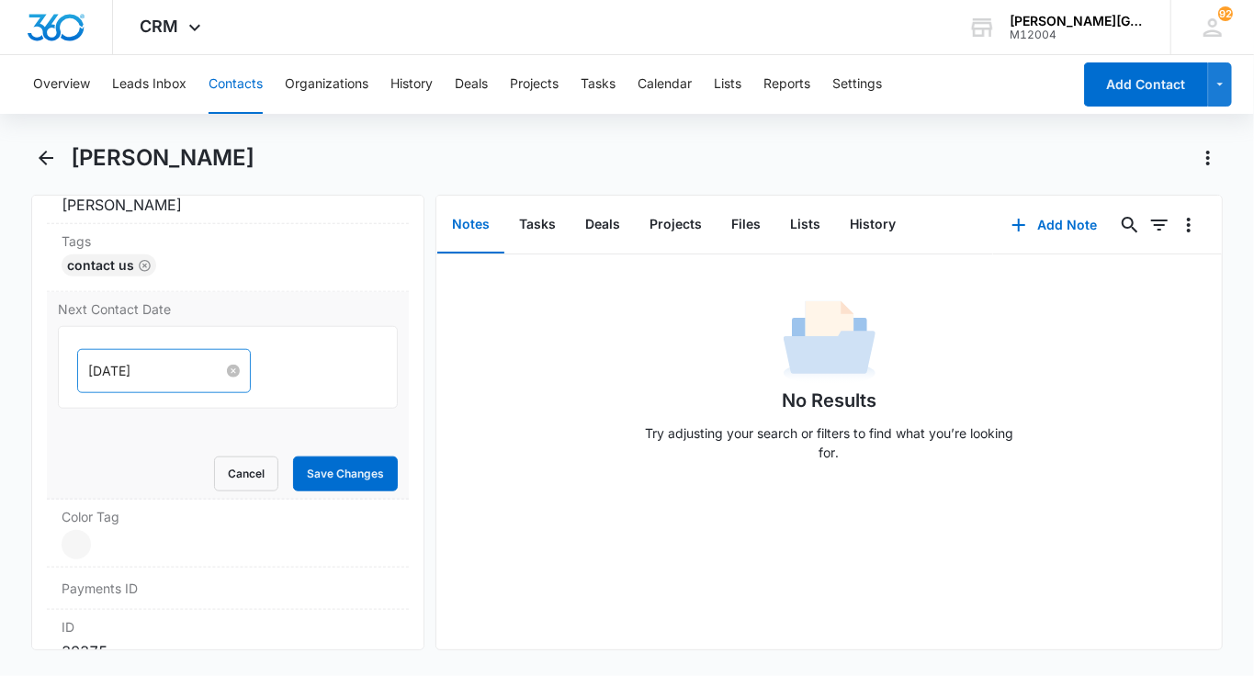
click at [135, 361] on input "[DATE]" at bounding box center [155, 371] width 135 height 20
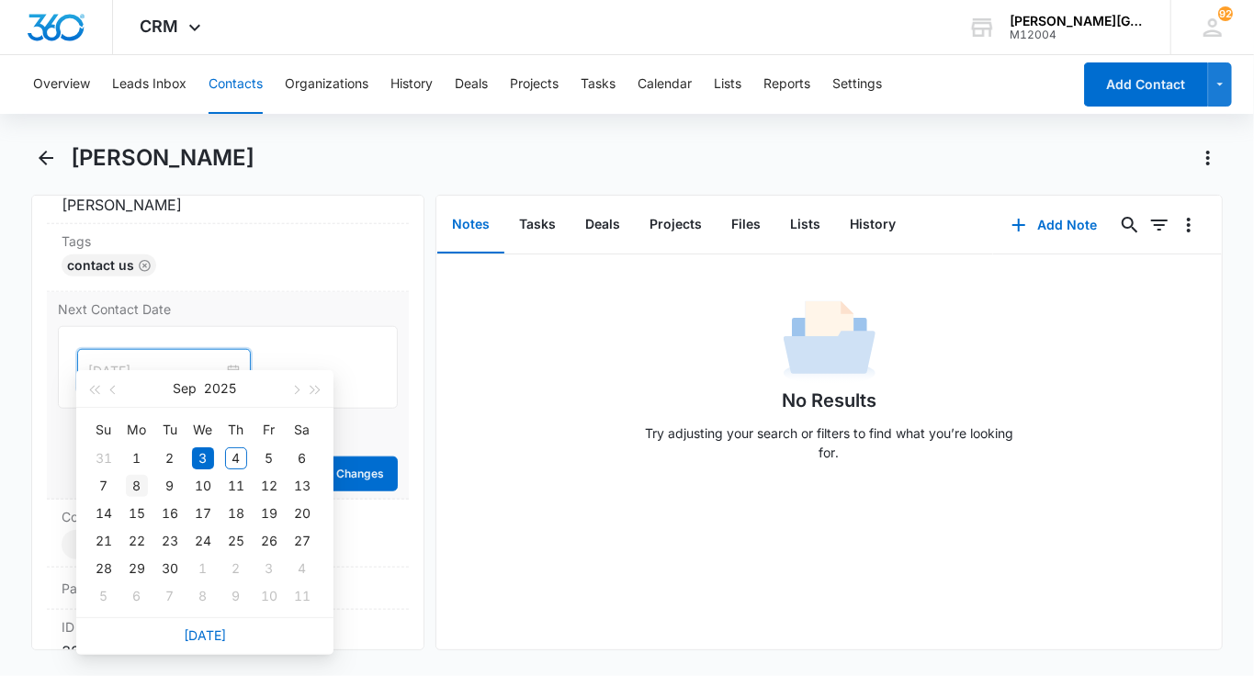
type input "[DATE]"
click at [134, 487] on div "8" at bounding box center [137, 486] width 22 height 22
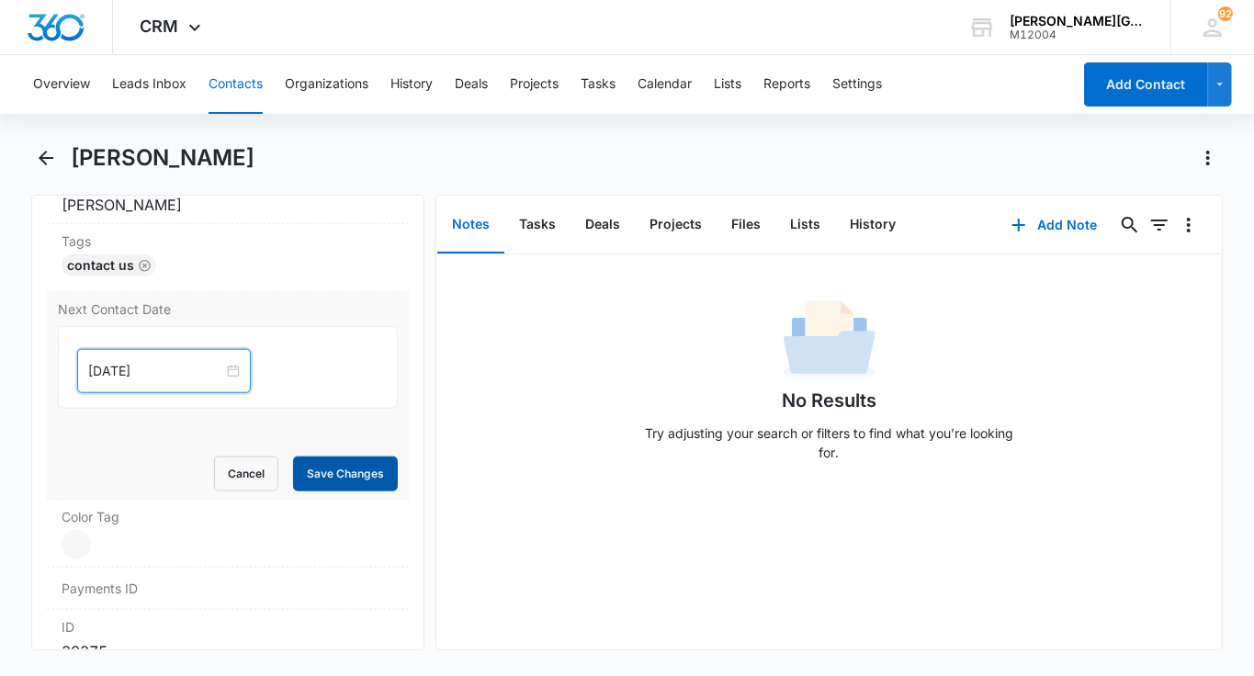
click at [379, 457] on button "Save Changes" at bounding box center [345, 474] width 105 height 35
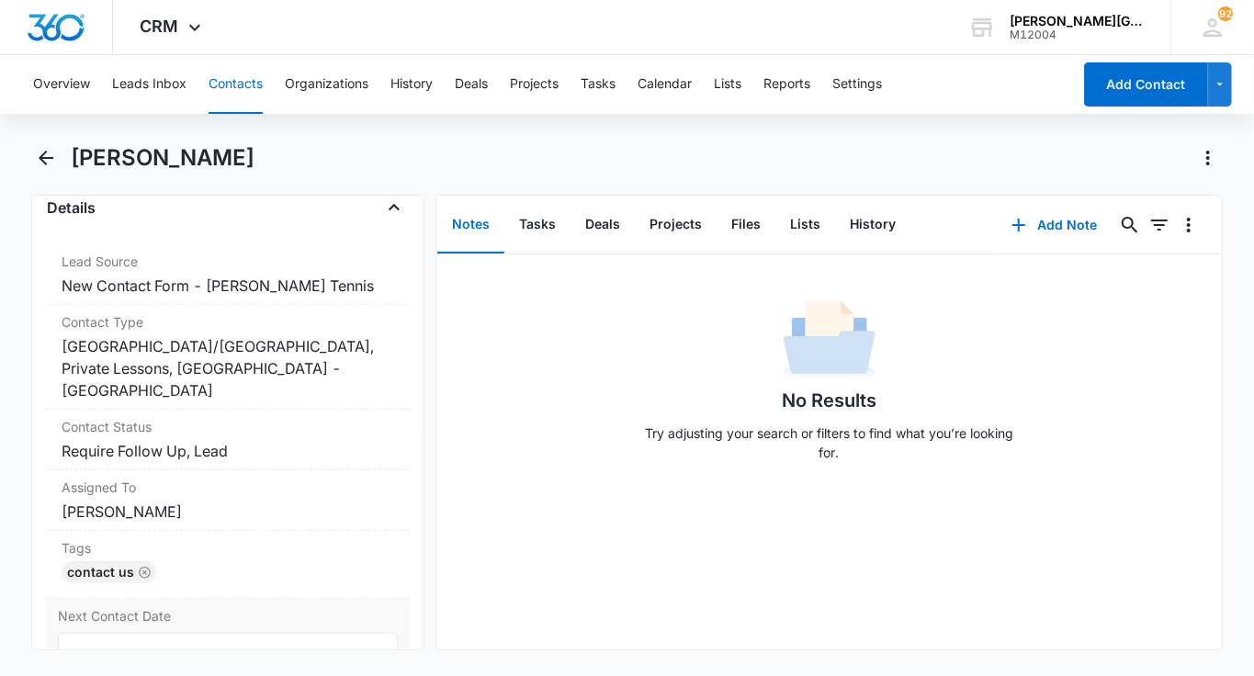
scroll to position [699, 0]
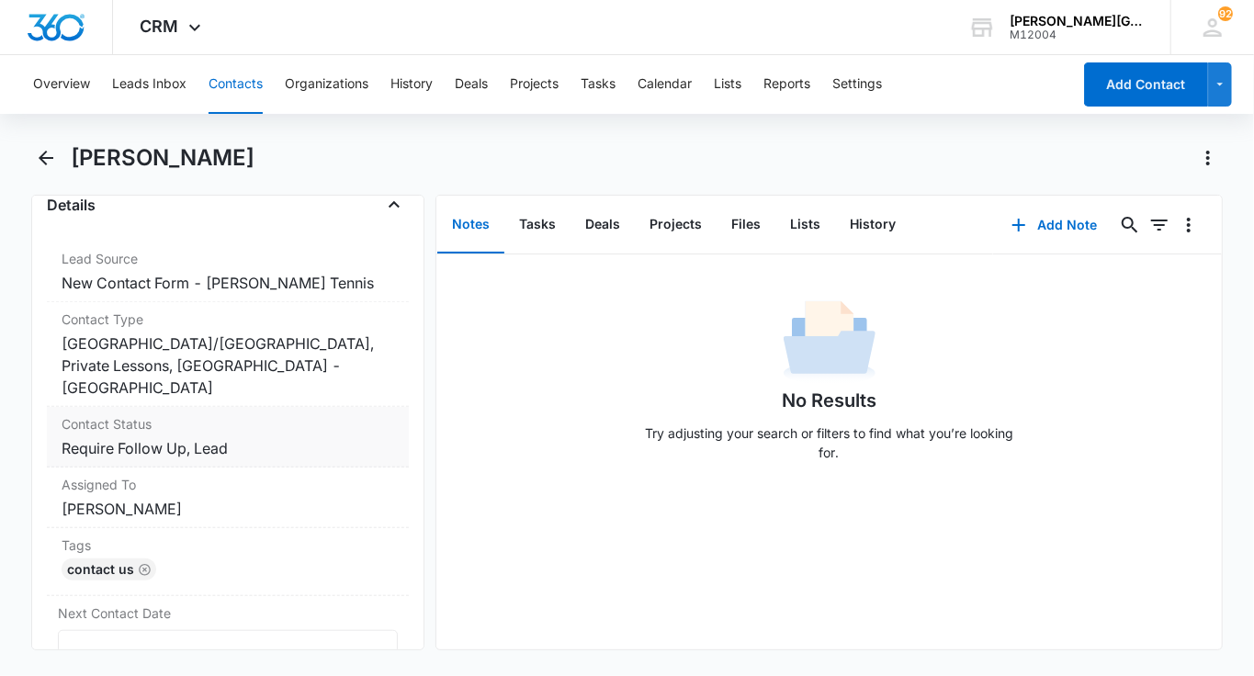
click at [332, 411] on div "Contact Status Cancel Save Changes Require Follow Up, Lead" at bounding box center [228, 437] width 362 height 61
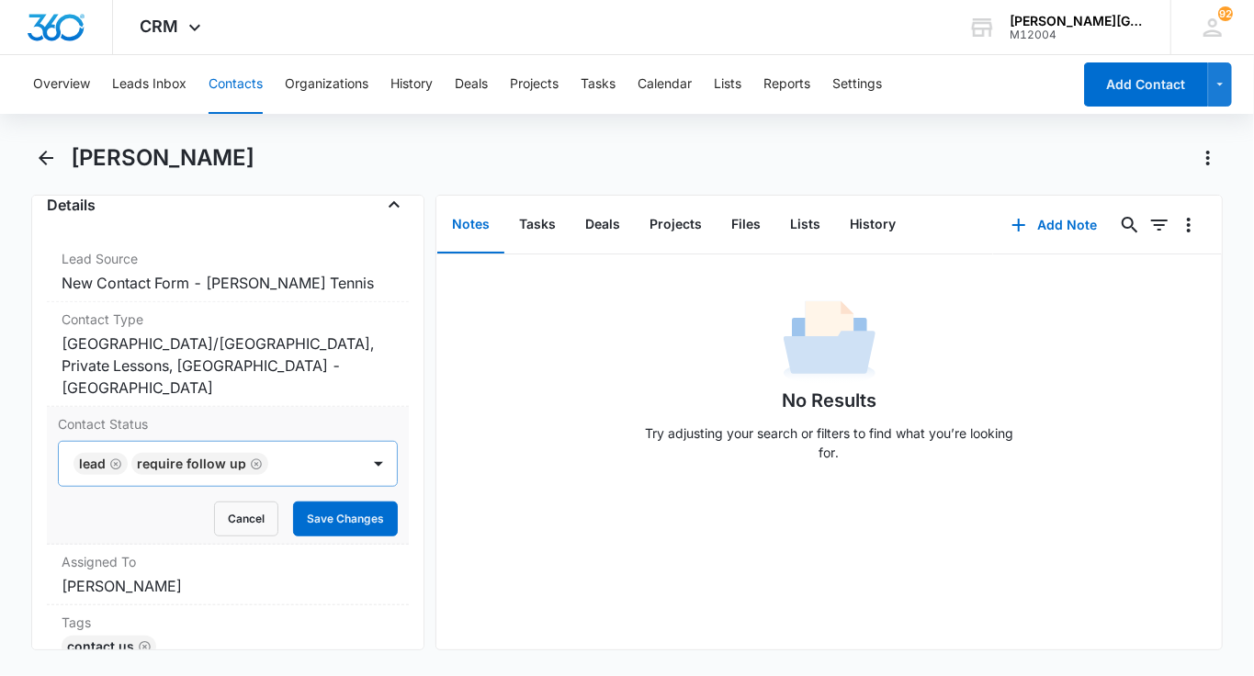
click at [296, 451] on div at bounding box center [305, 464] width 62 height 26
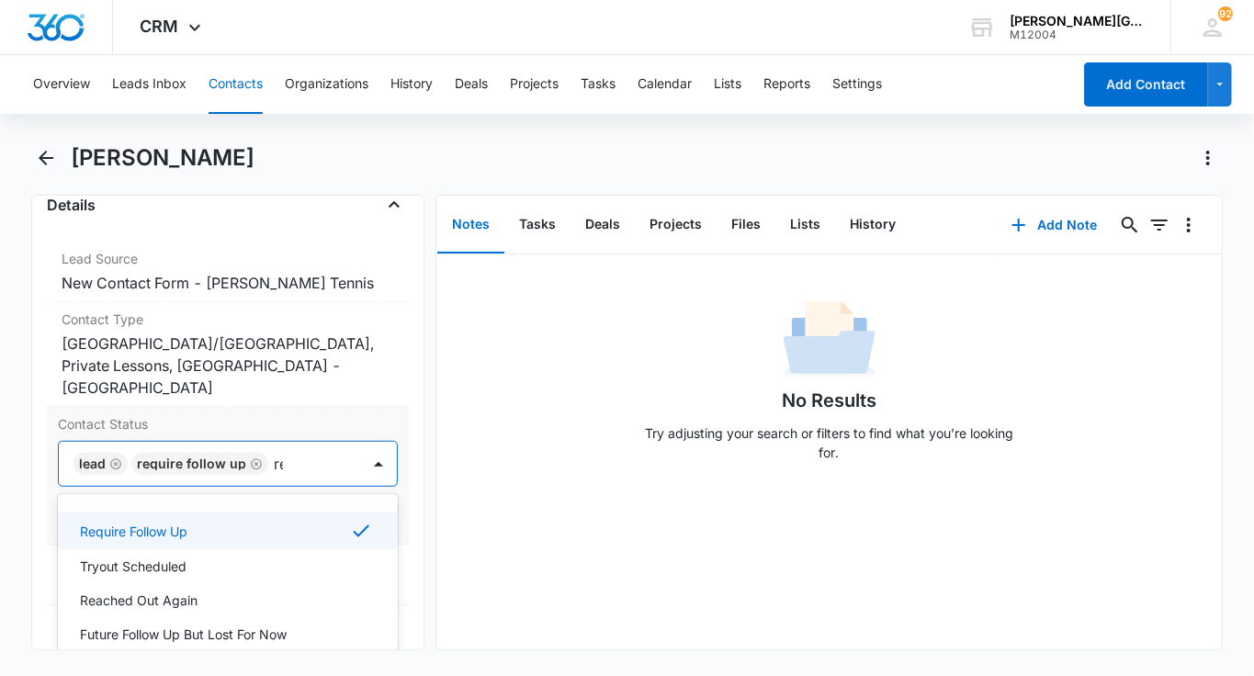
type input "reac"
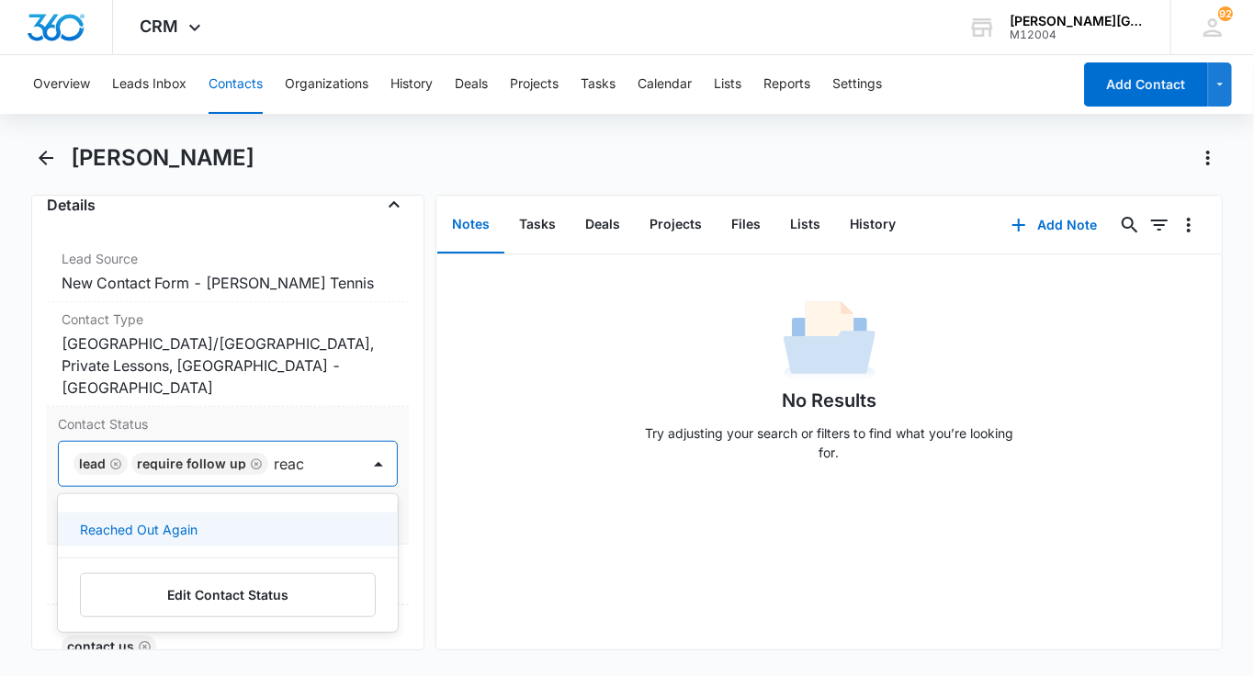
click at [255, 520] on div "Reached Out Again" at bounding box center [226, 529] width 292 height 19
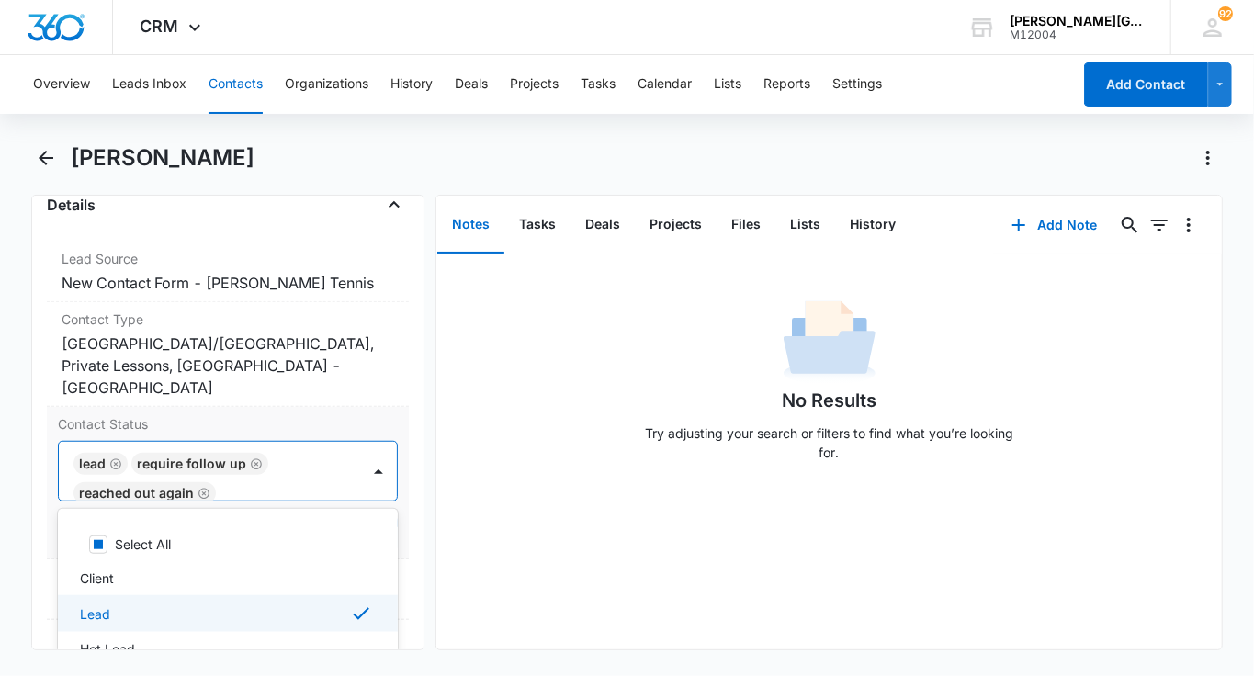
click at [330, 450] on div "Lead Require Follow Up Reached Out Again" at bounding box center [209, 471] width 301 height 59
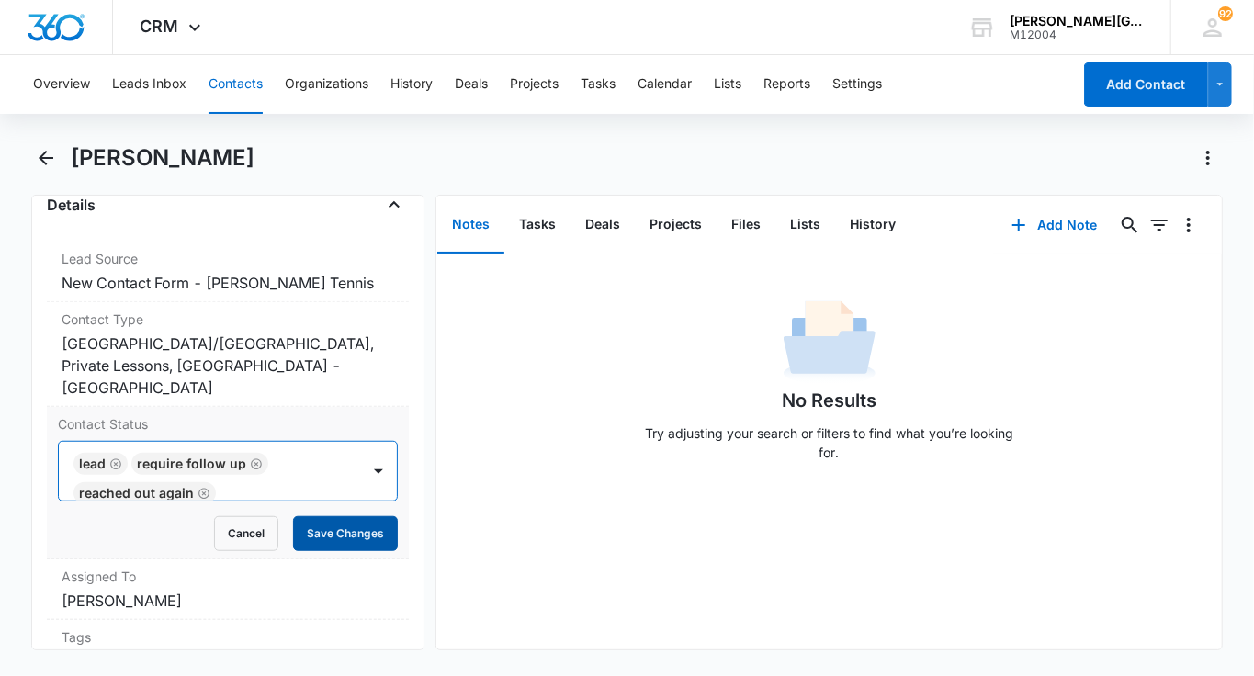
click at [344, 516] on button "Save Changes" at bounding box center [345, 533] width 105 height 35
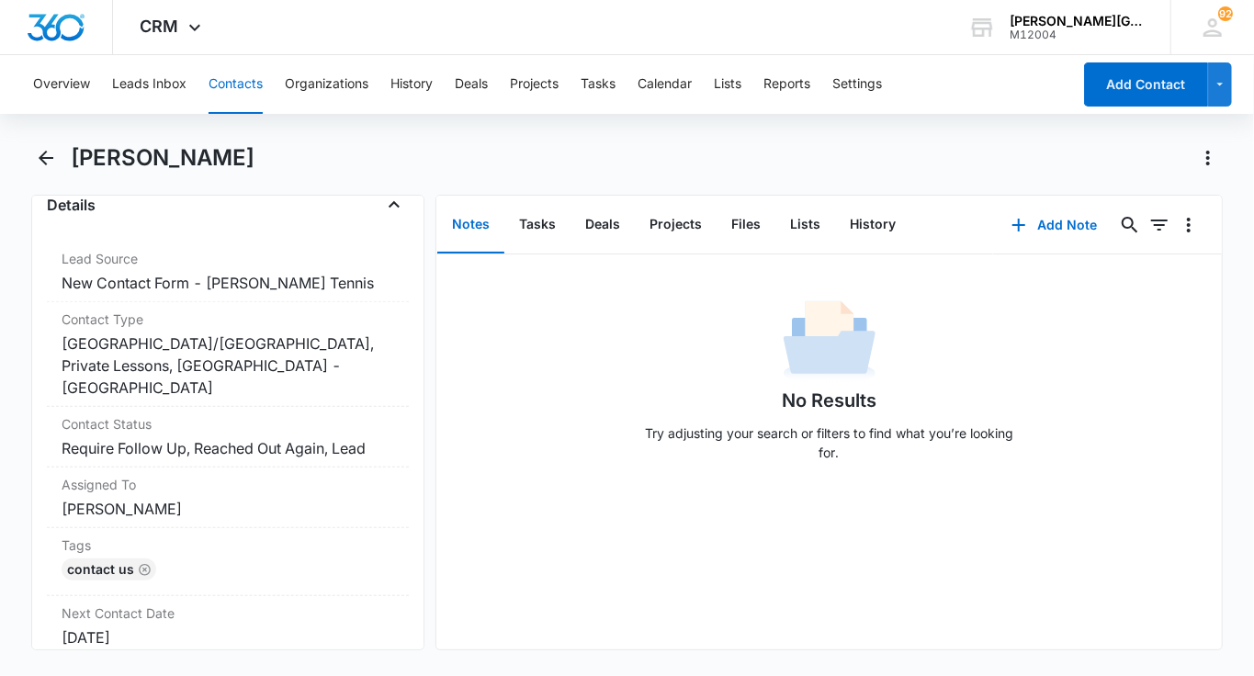
click at [249, 74] on button "Contacts" at bounding box center [236, 84] width 54 height 59
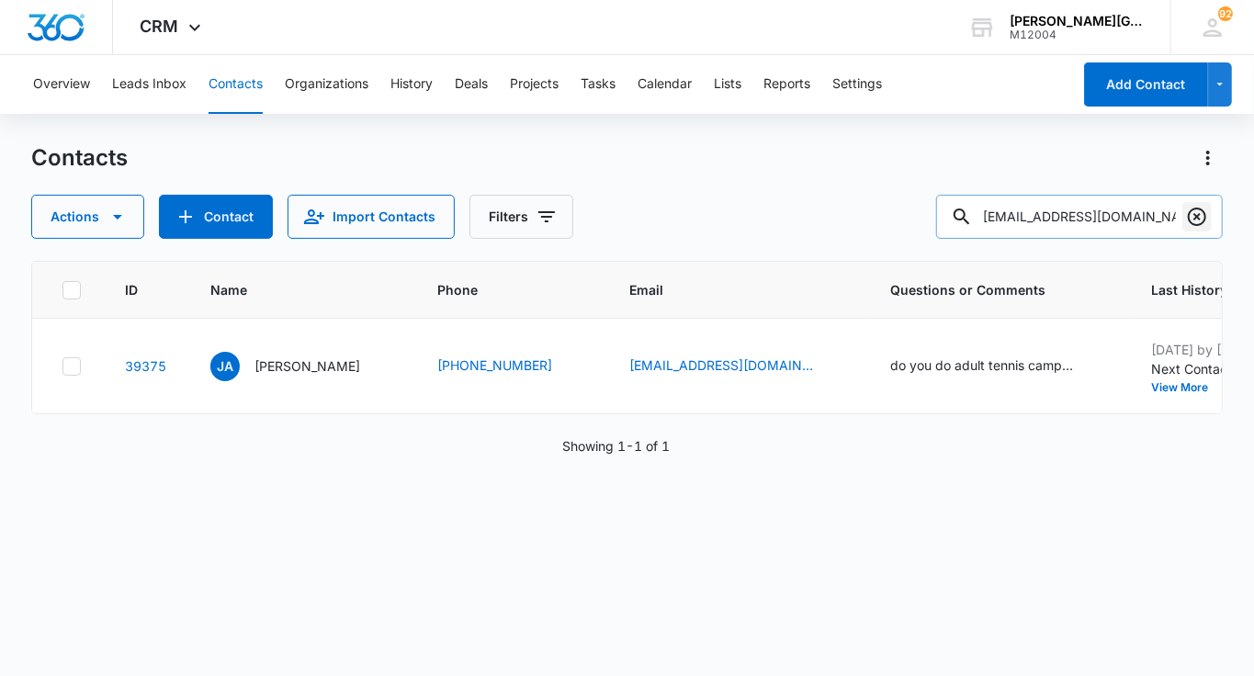
click at [1195, 209] on icon "Clear" at bounding box center [1197, 217] width 22 height 22
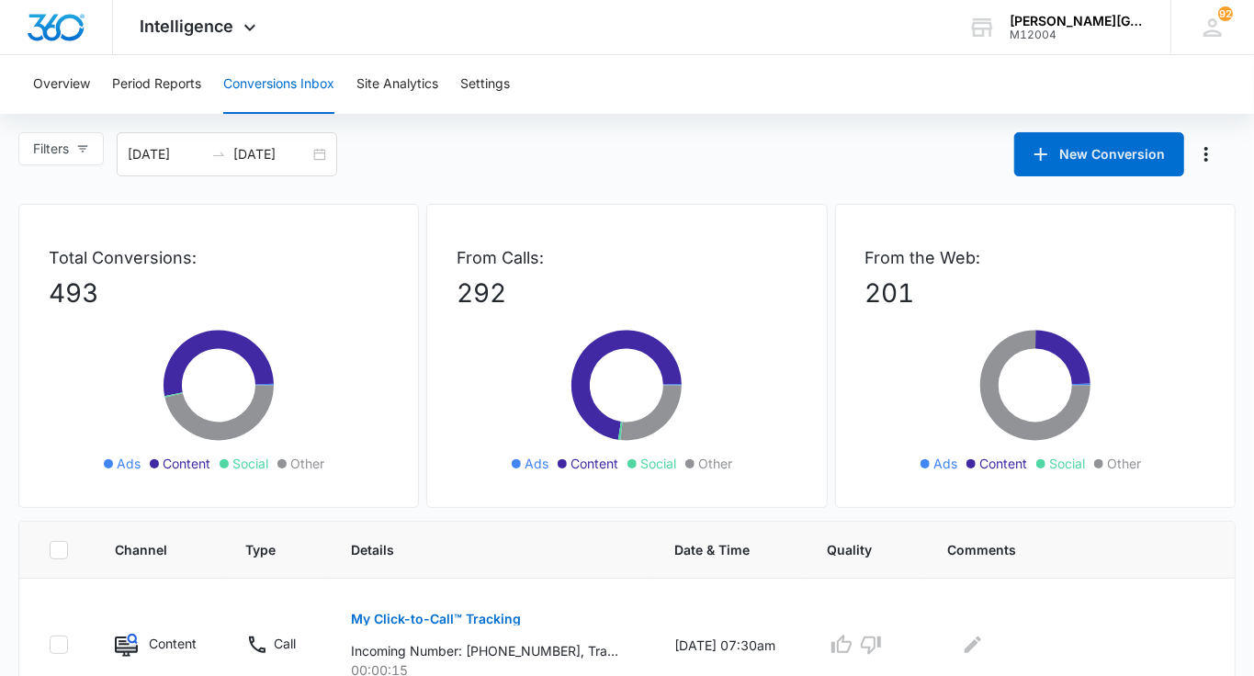
click at [286, 164] on input "[DATE]" at bounding box center [271, 154] width 76 height 20
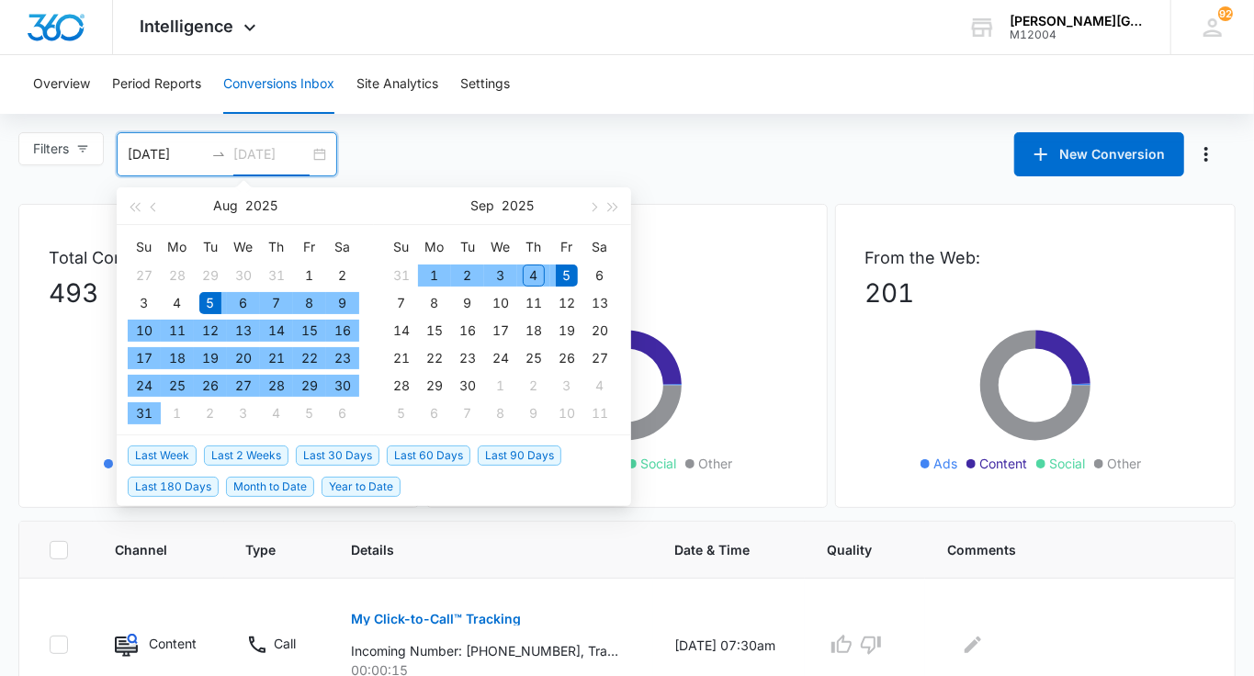
type input "[DATE]"
click at [576, 273] on div "5" at bounding box center [567, 276] width 22 height 22
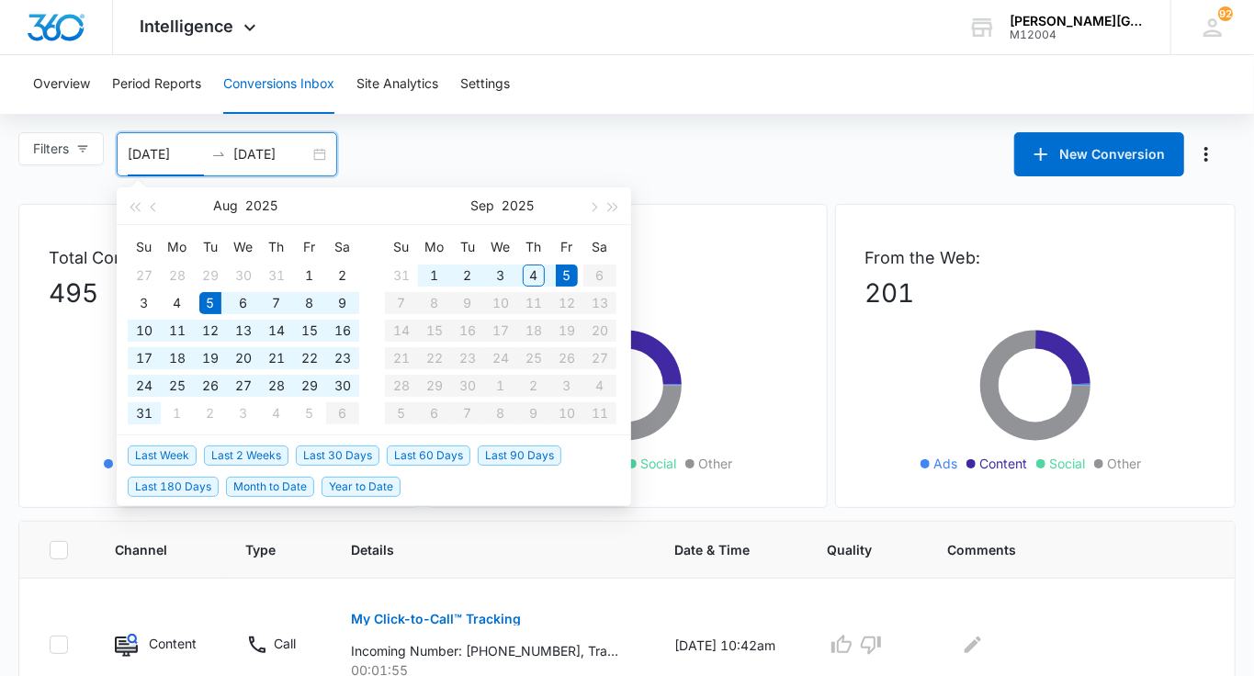
click at [812, 69] on div "Overview Period Reports Conversions Inbox Site Analytics Settings" at bounding box center [627, 84] width 1210 height 59
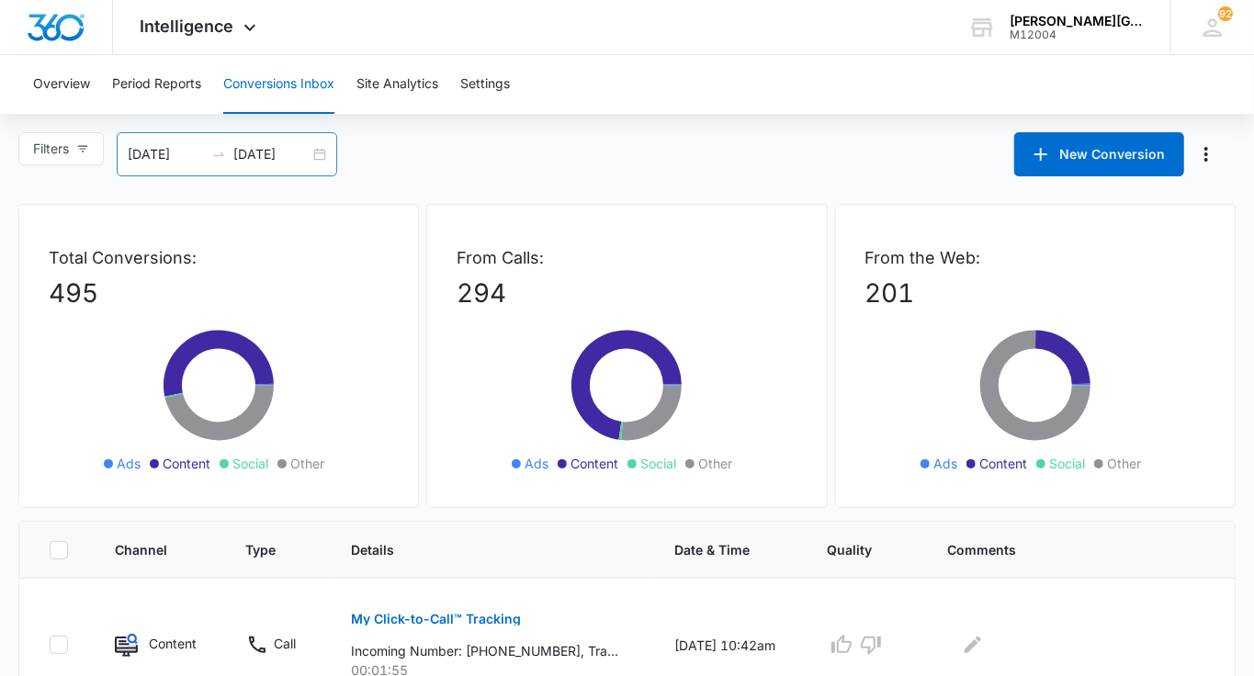
click at [196, 140] on div "08/05/2025 09/05/2025" at bounding box center [227, 154] width 221 height 44
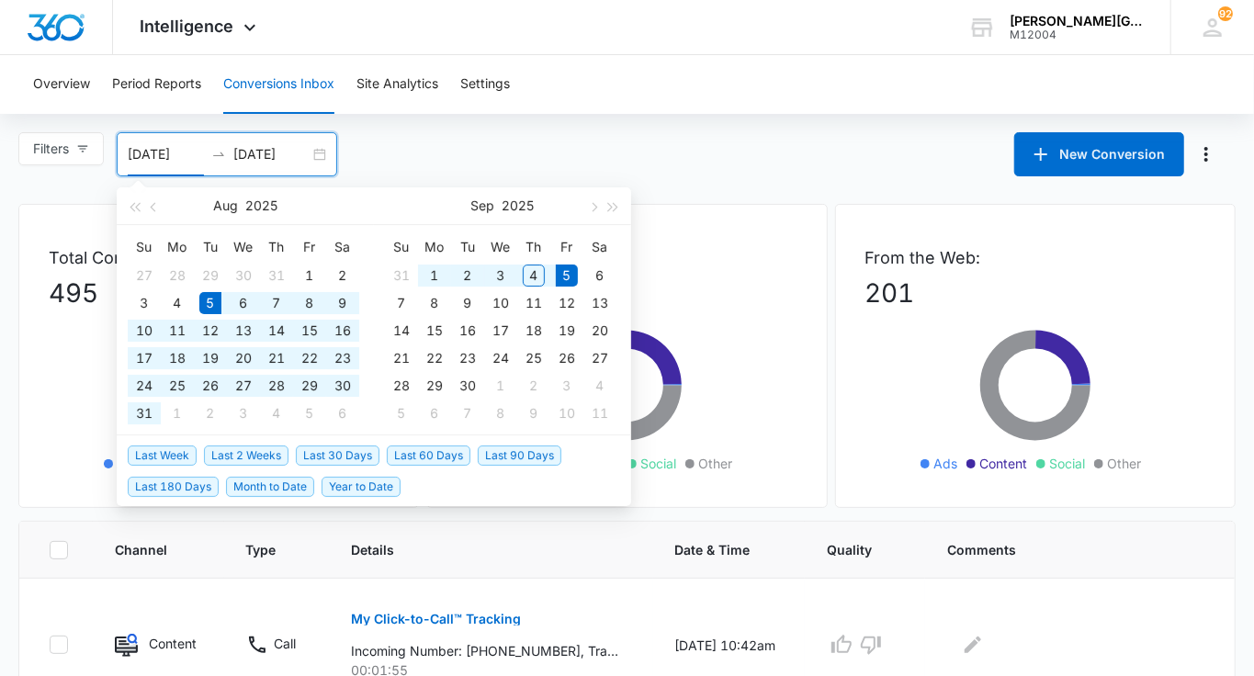
click at [180, 145] on input "08/05/2025" at bounding box center [166, 154] width 76 height 20
type input "08/28/2025"
click at [273, 383] on div "28" at bounding box center [277, 386] width 22 height 22
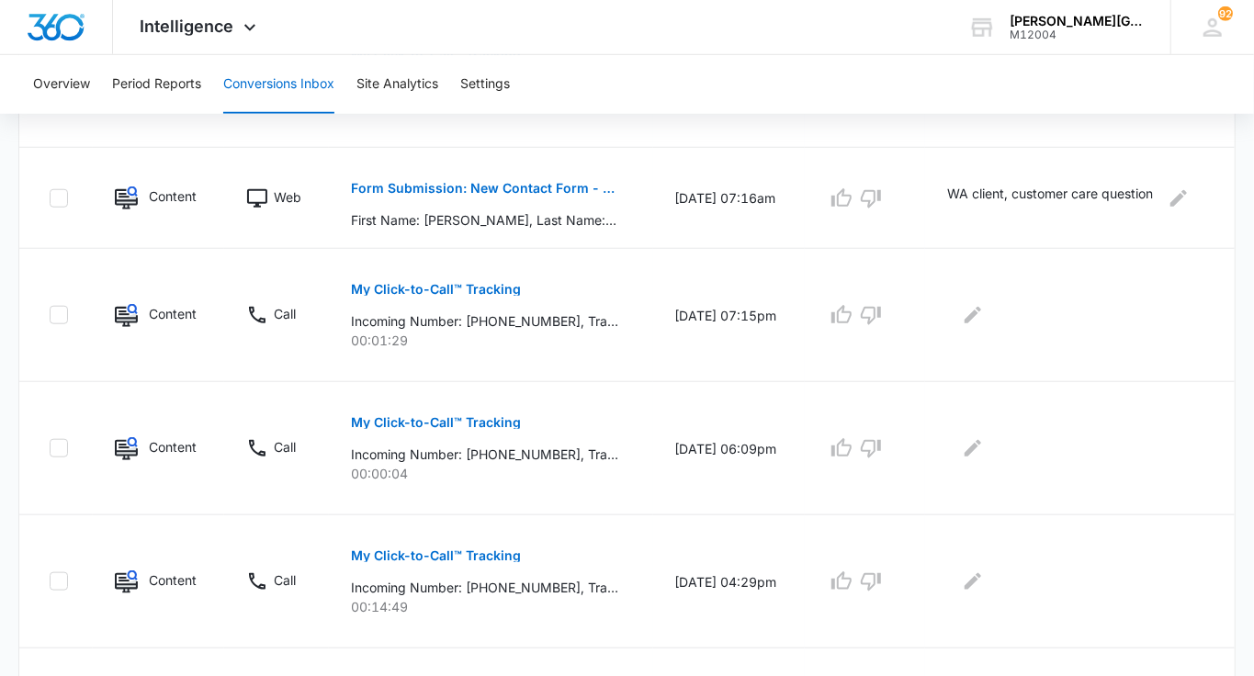
scroll to position [1255, 0]
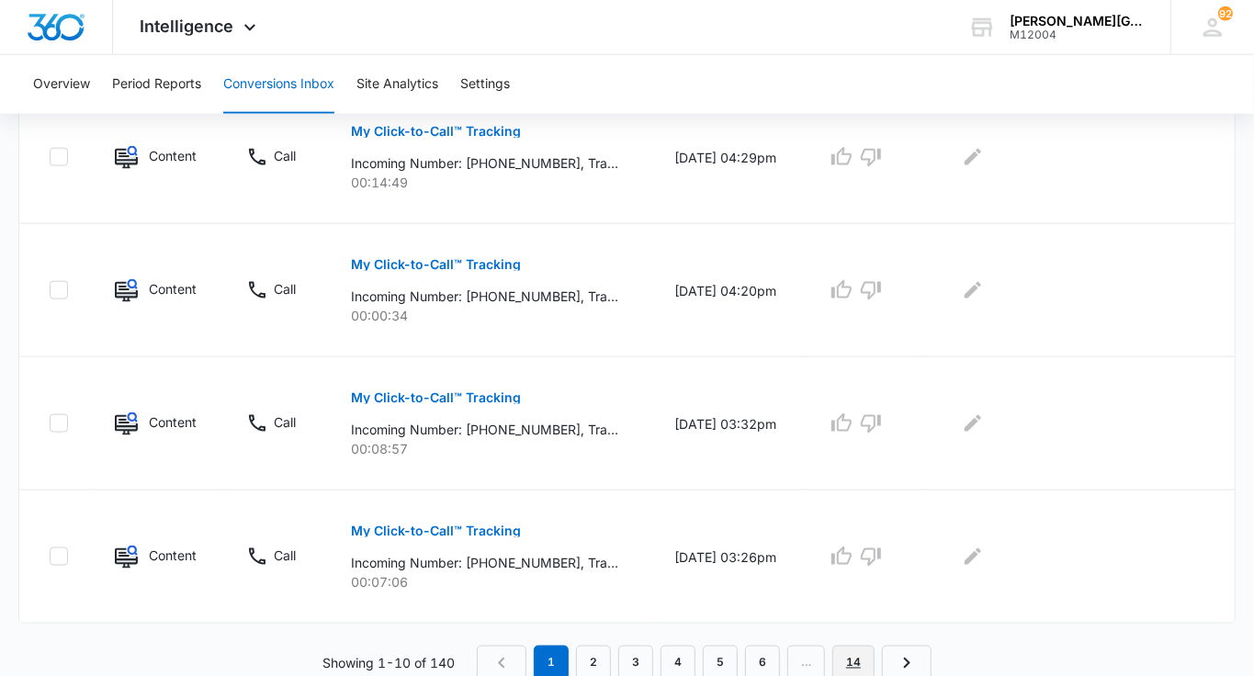
click at [843, 653] on link "14" at bounding box center [853, 663] width 42 height 35
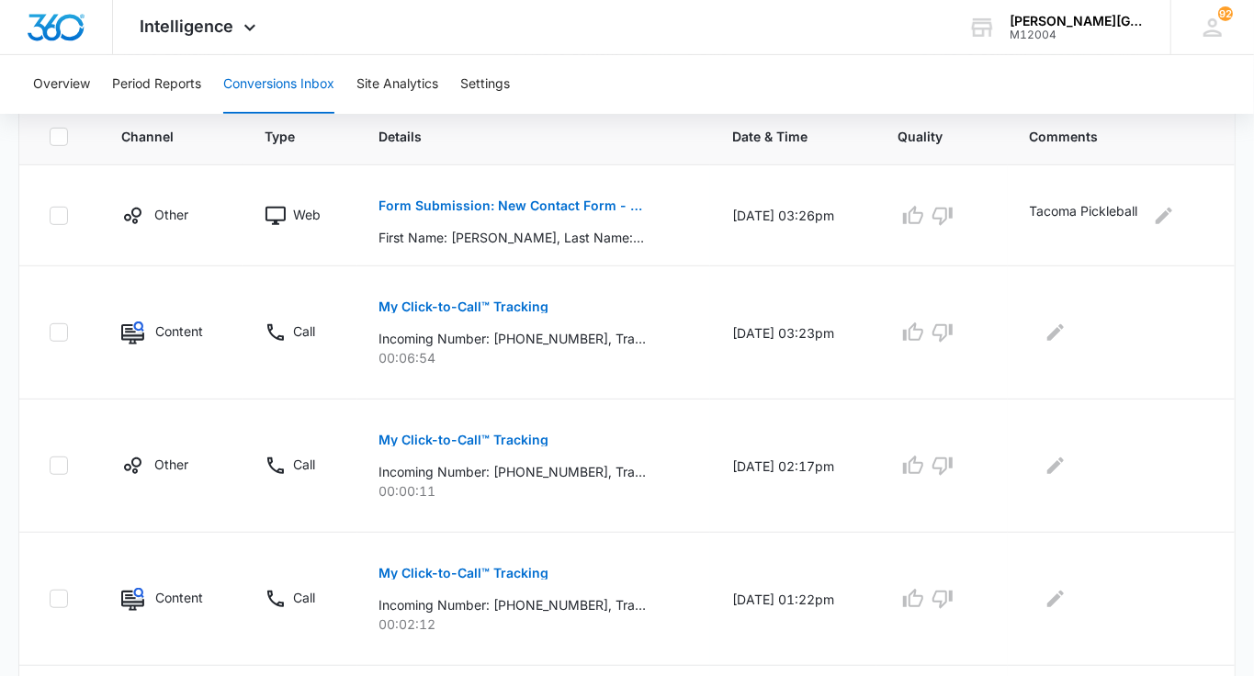
scroll to position [1094, 0]
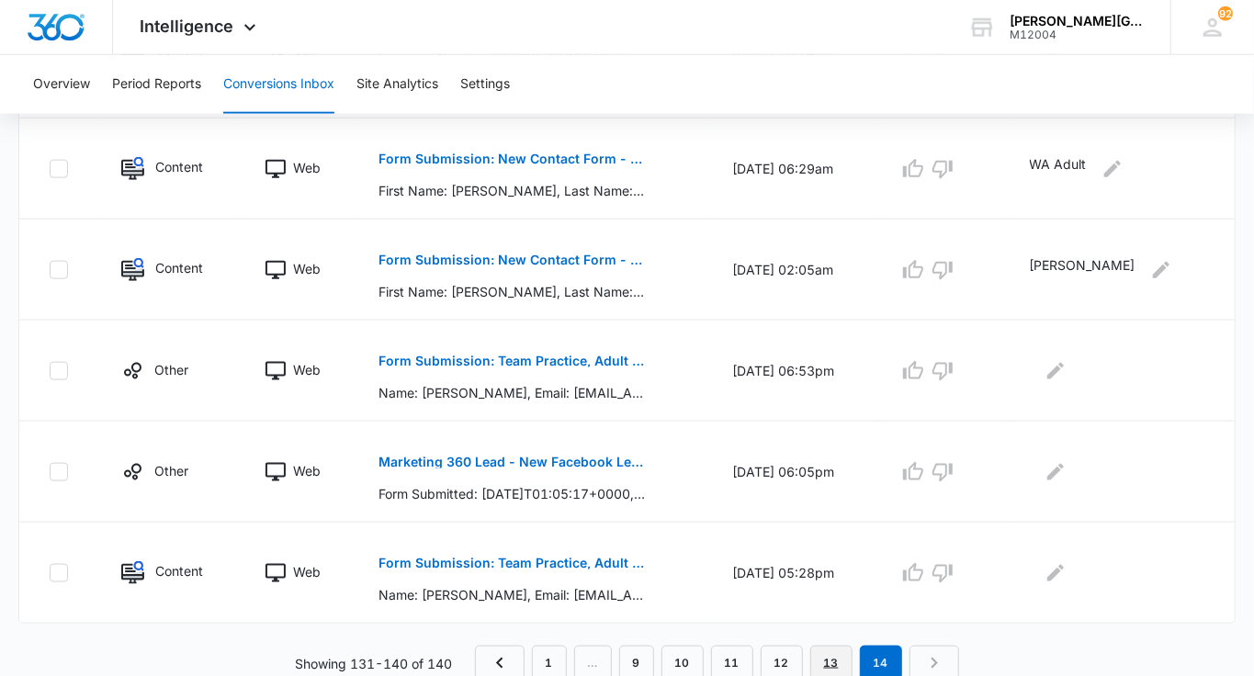
click at [822, 658] on link "13" at bounding box center [831, 663] width 42 height 35
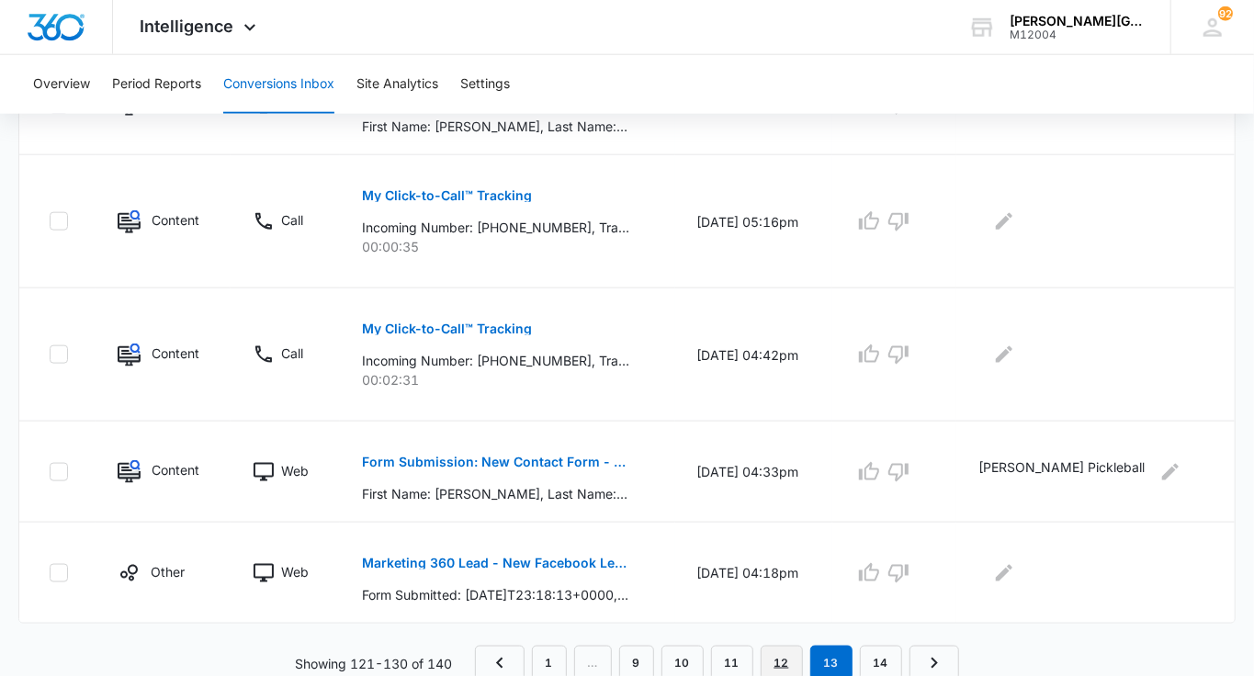
click at [781, 652] on link "12" at bounding box center [782, 663] width 42 height 35
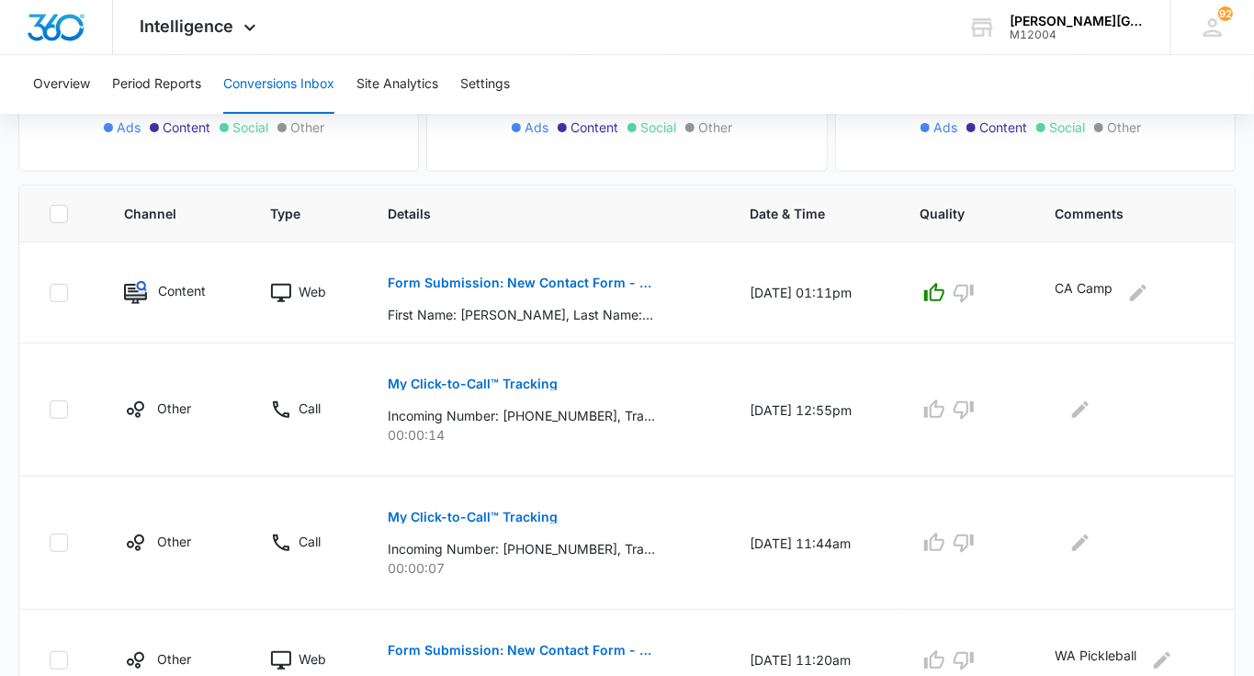
scroll to position [1191, 0]
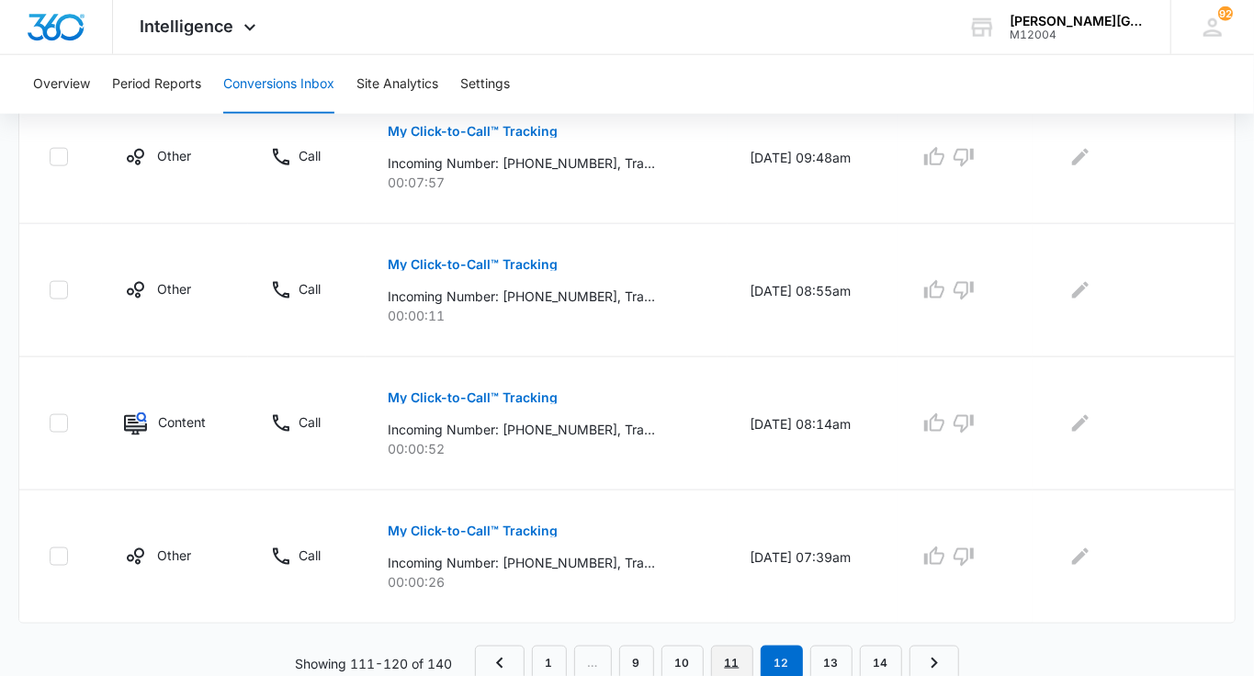
click at [729, 661] on link "11" at bounding box center [732, 663] width 42 height 35
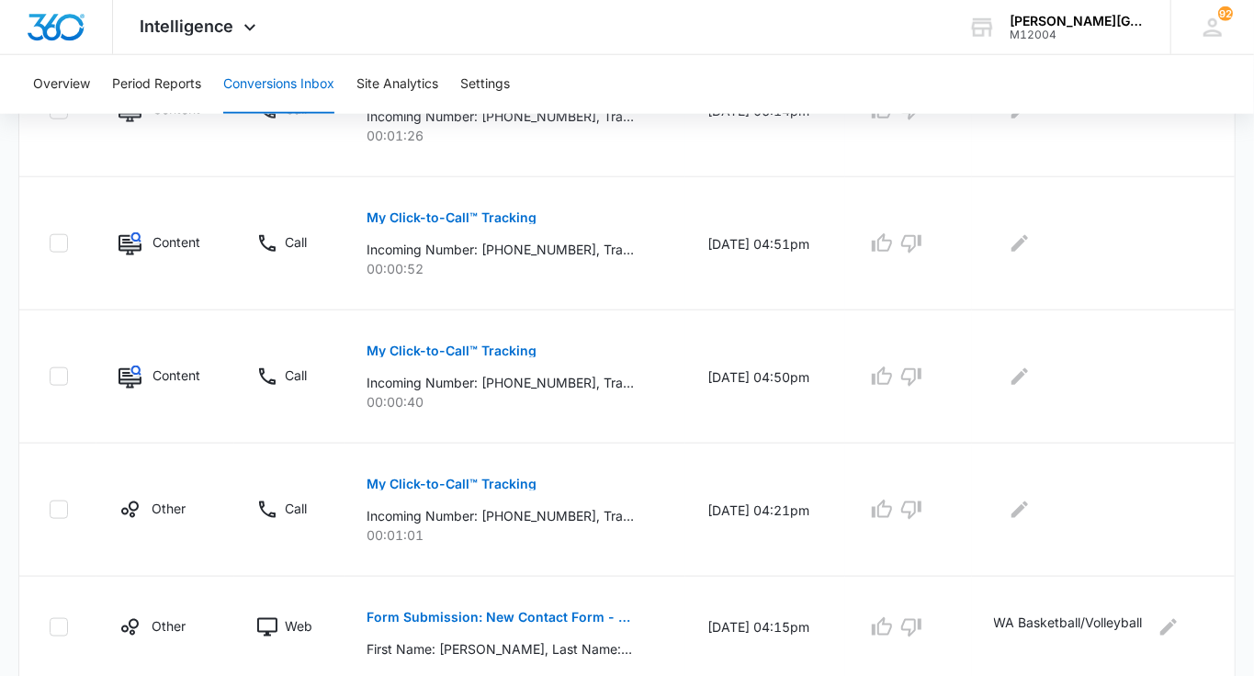
scroll to position [1159, 0]
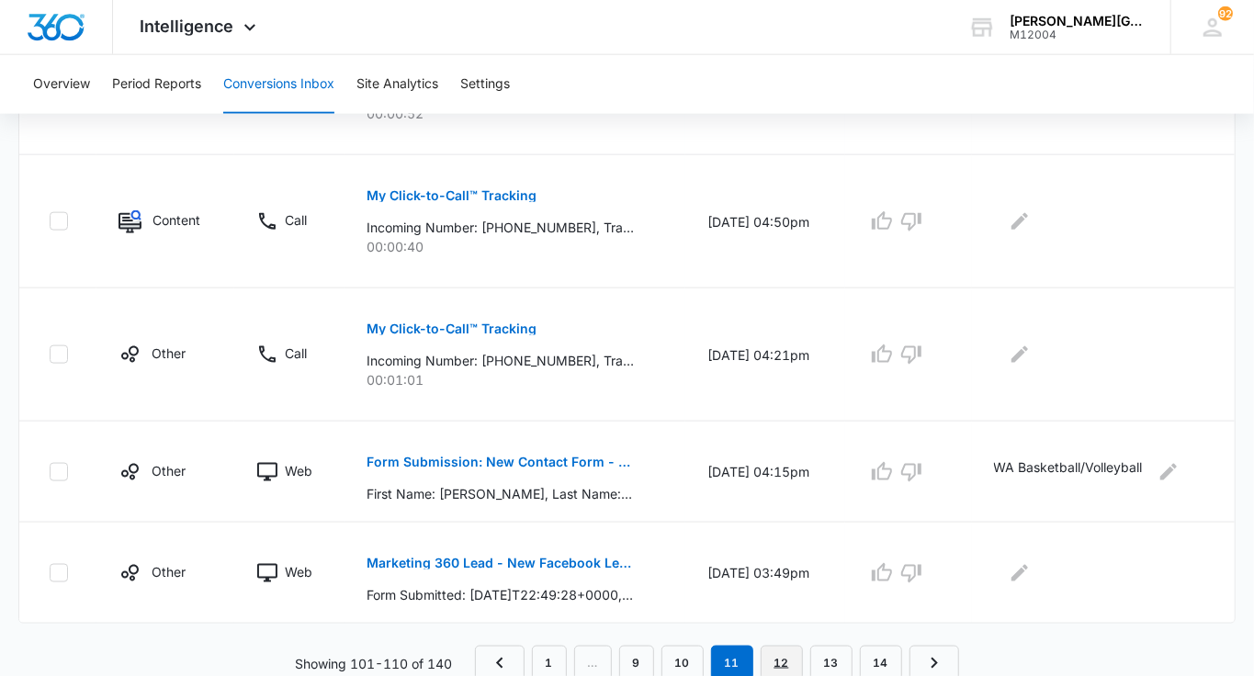
click at [776, 661] on link "12" at bounding box center [782, 663] width 42 height 35
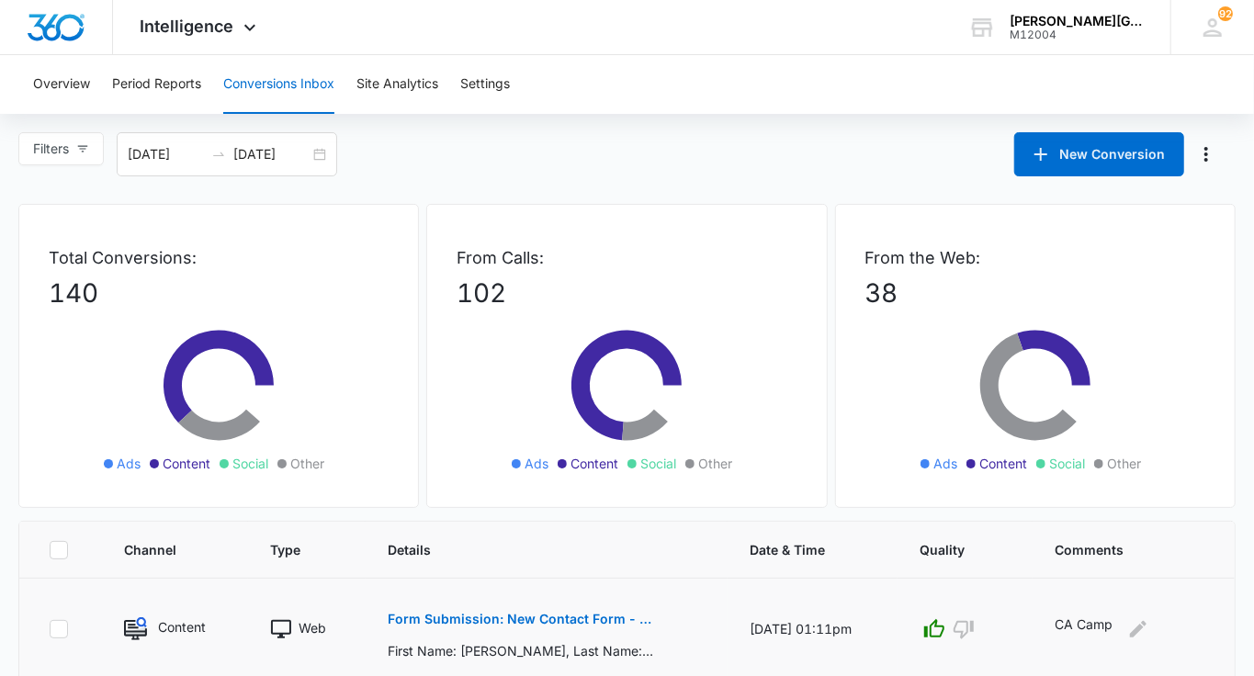
click at [619, 618] on p "Form Submission: New Contact Form - Gorin Tennis" at bounding box center [521, 619] width 267 height 13
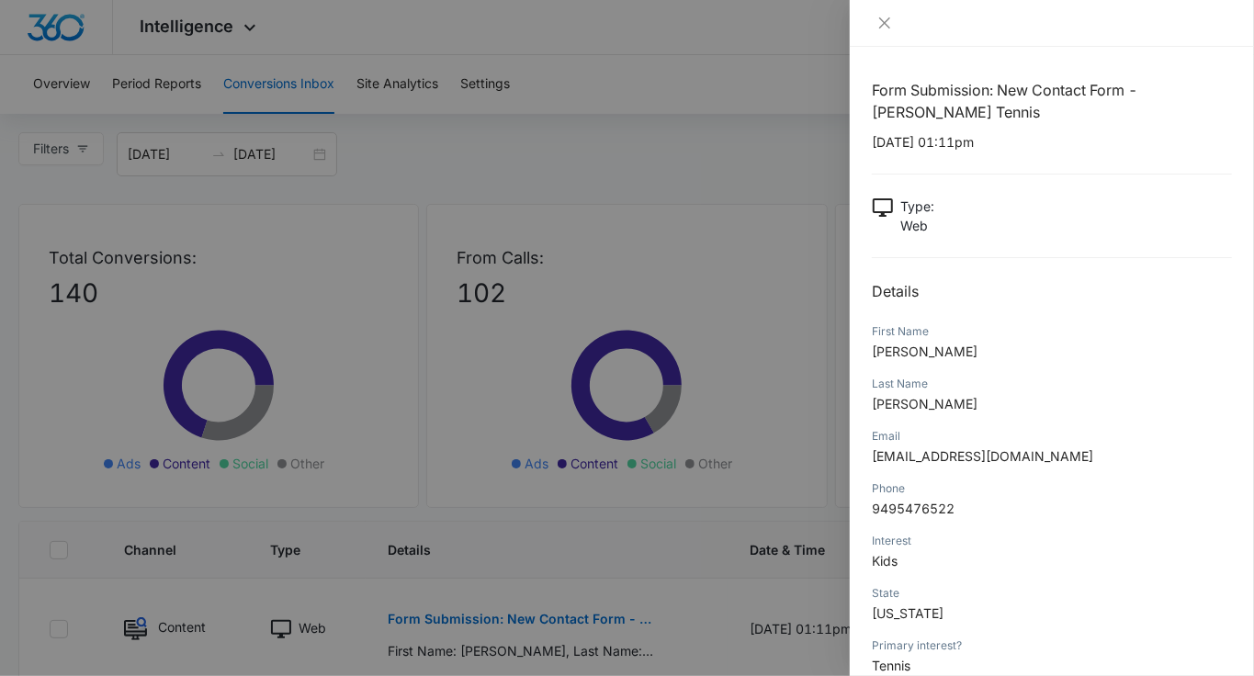
click at [931, 452] on span "[EMAIL_ADDRESS][DOMAIN_NAME]" at bounding box center [982, 456] width 221 height 16
copy span "[EMAIL_ADDRESS][DOMAIN_NAME]"
click at [757, 442] on div at bounding box center [627, 338] width 1254 height 676
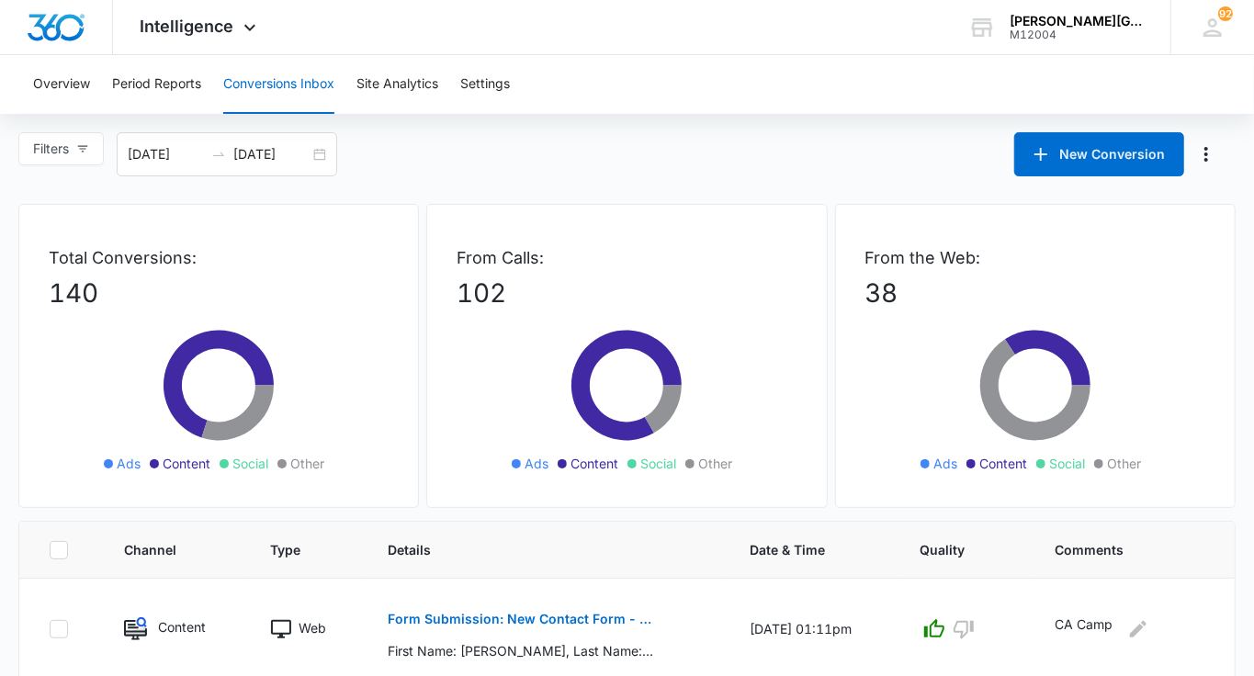
scroll to position [1191, 0]
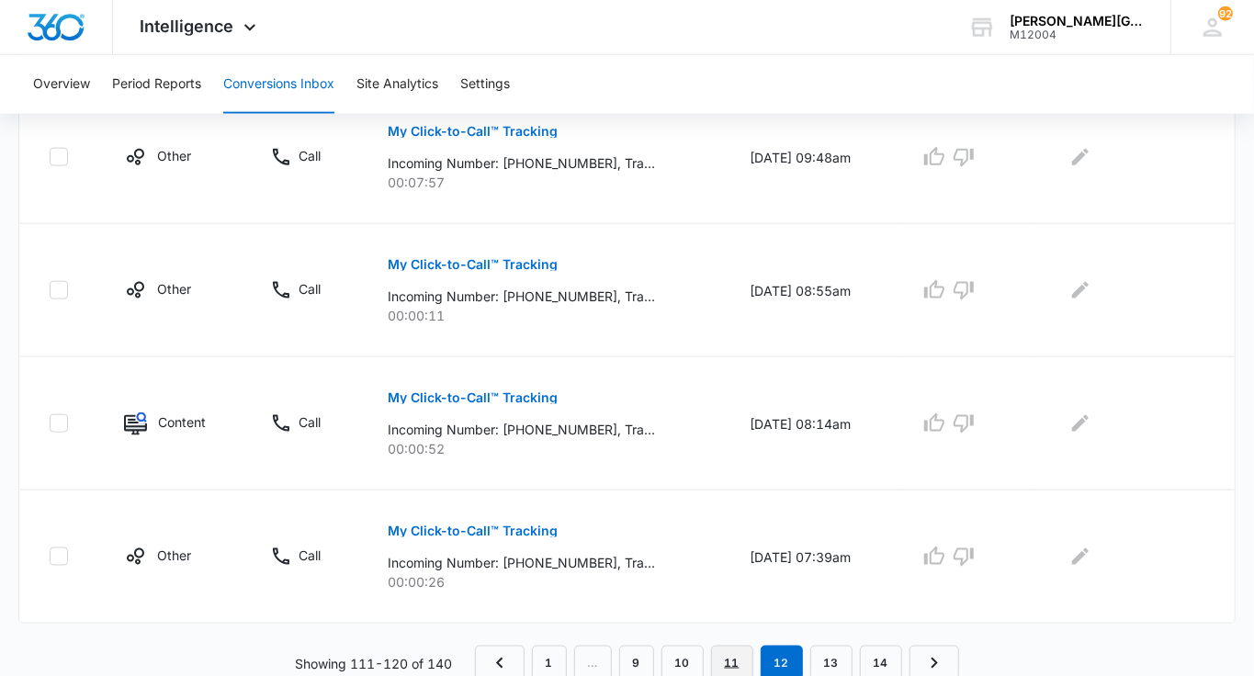
click at [732, 657] on link "11" at bounding box center [732, 663] width 42 height 35
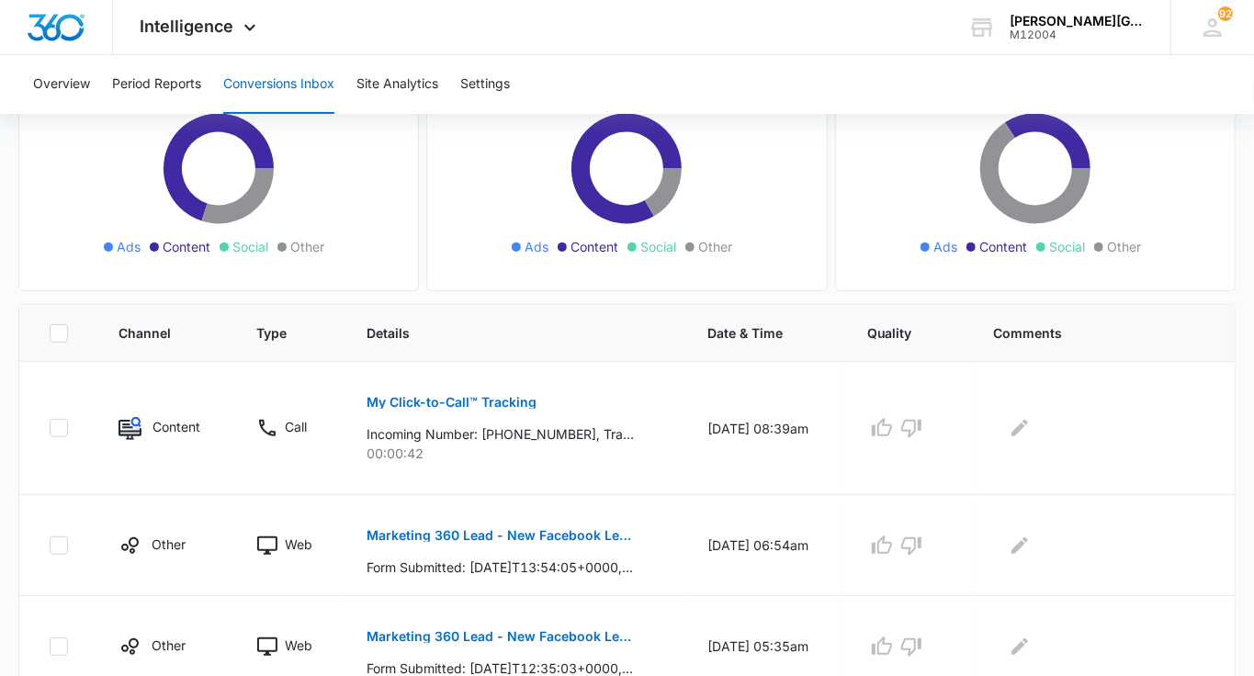
scroll to position [1159, 0]
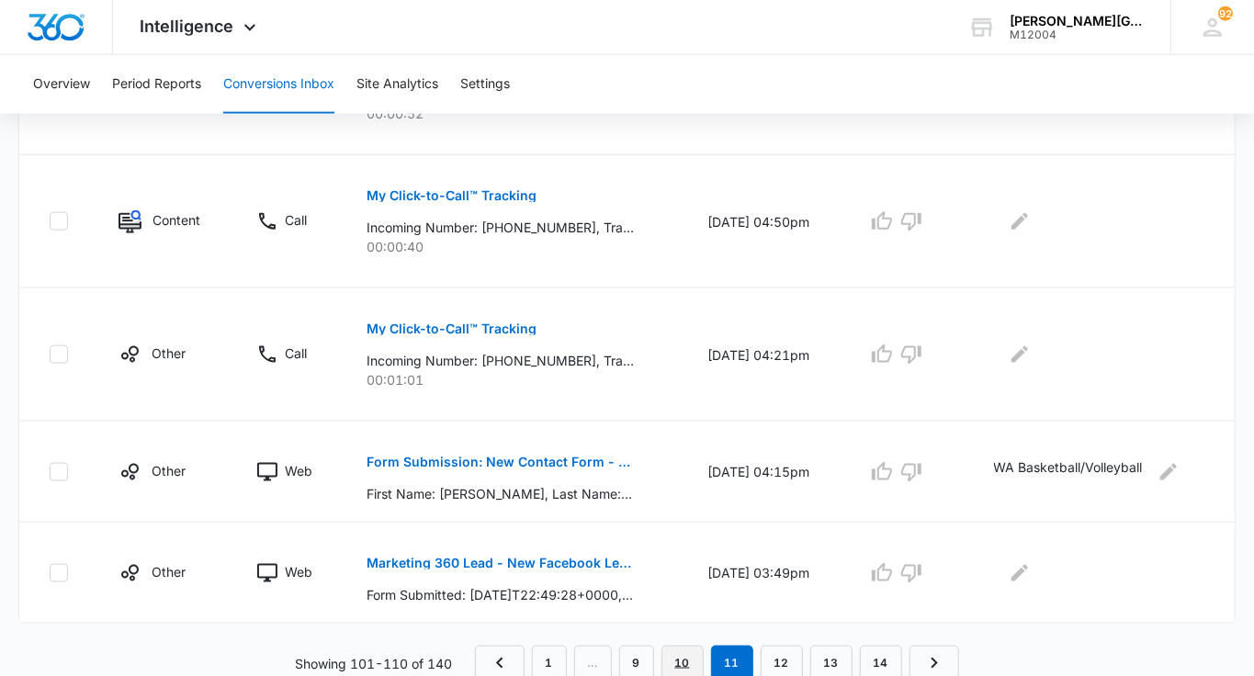
click at [690, 662] on link "10" at bounding box center [683, 663] width 42 height 35
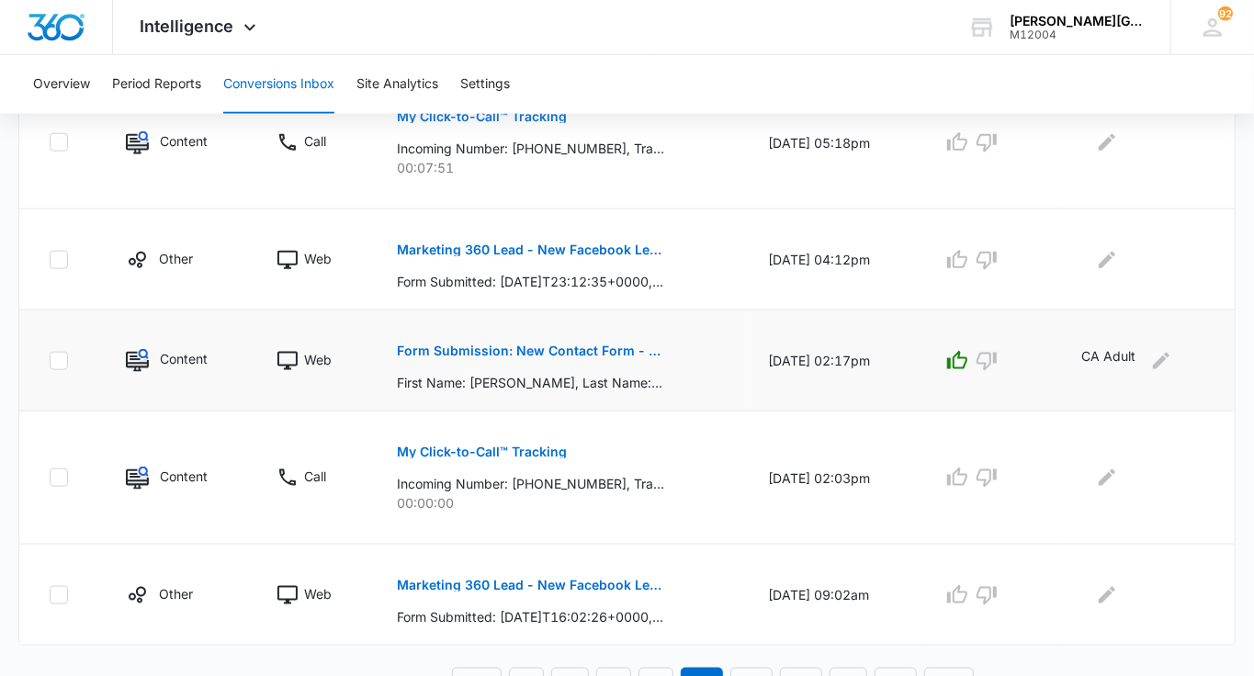
scroll to position [1094, 0]
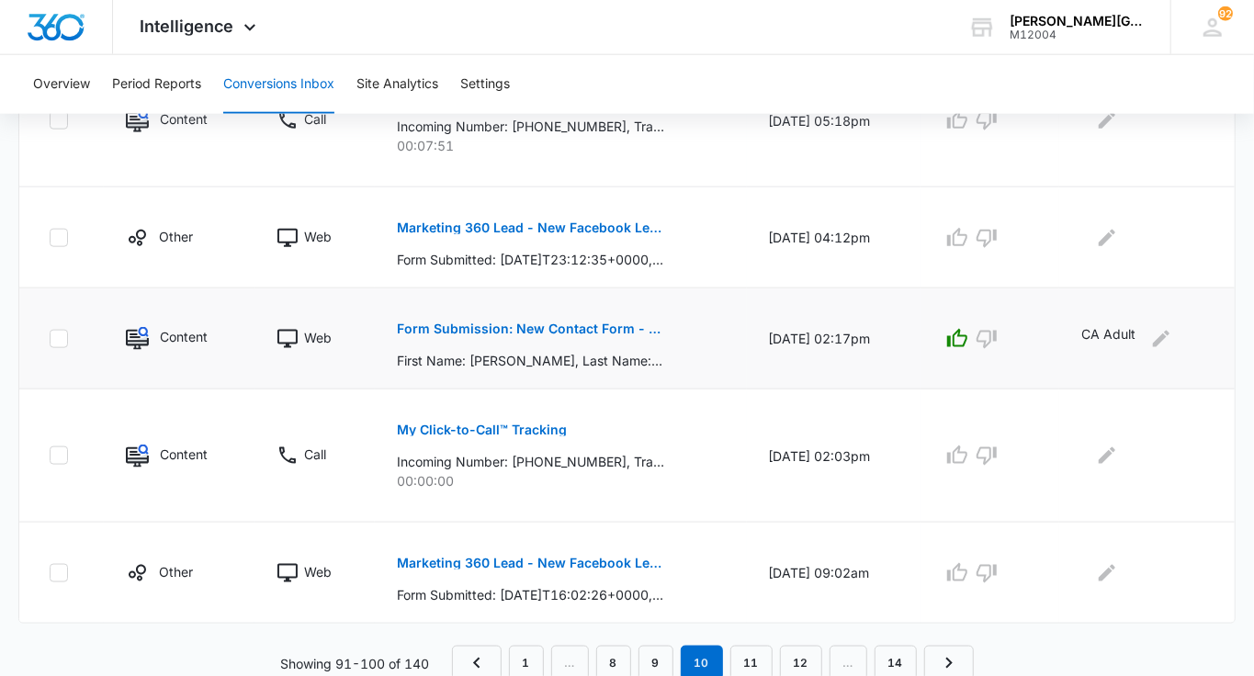
click at [591, 317] on button "Form Submission: New Contact Form - Gorin Tennis" at bounding box center [530, 329] width 267 height 44
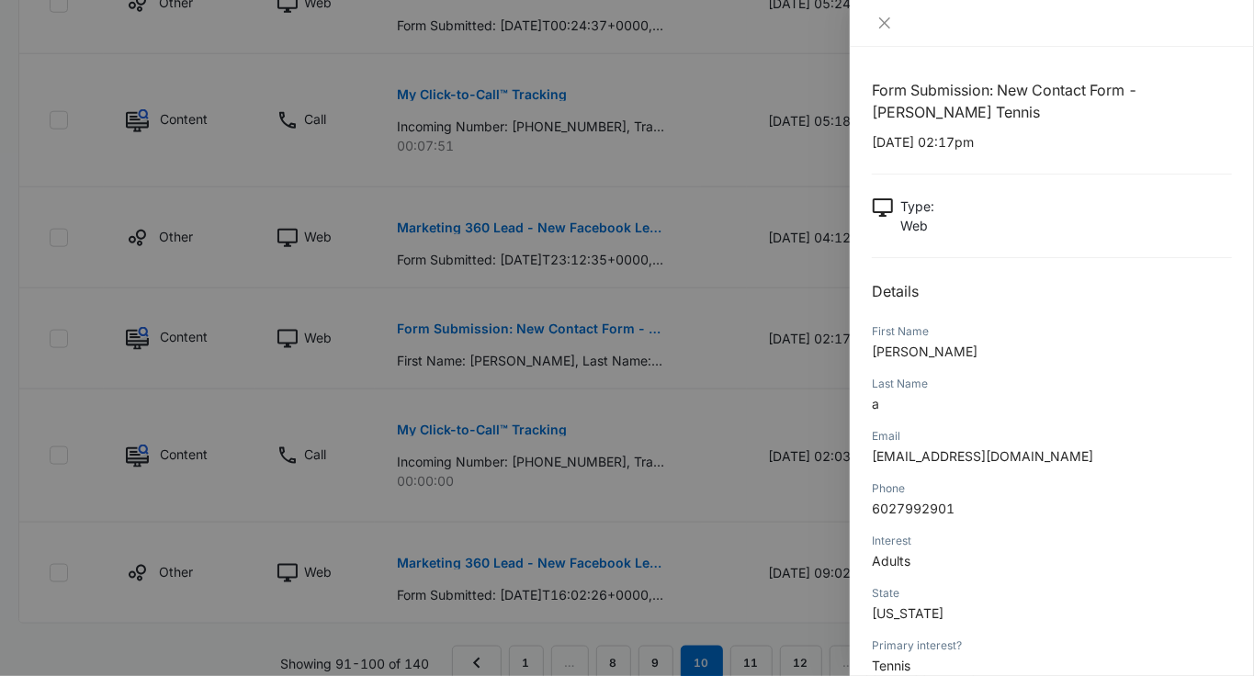
click at [990, 459] on span "[EMAIL_ADDRESS][DOMAIN_NAME]" at bounding box center [982, 456] width 221 height 16
copy span "[EMAIL_ADDRESS][DOMAIN_NAME]"
click at [702, 332] on div at bounding box center [627, 338] width 1254 height 676
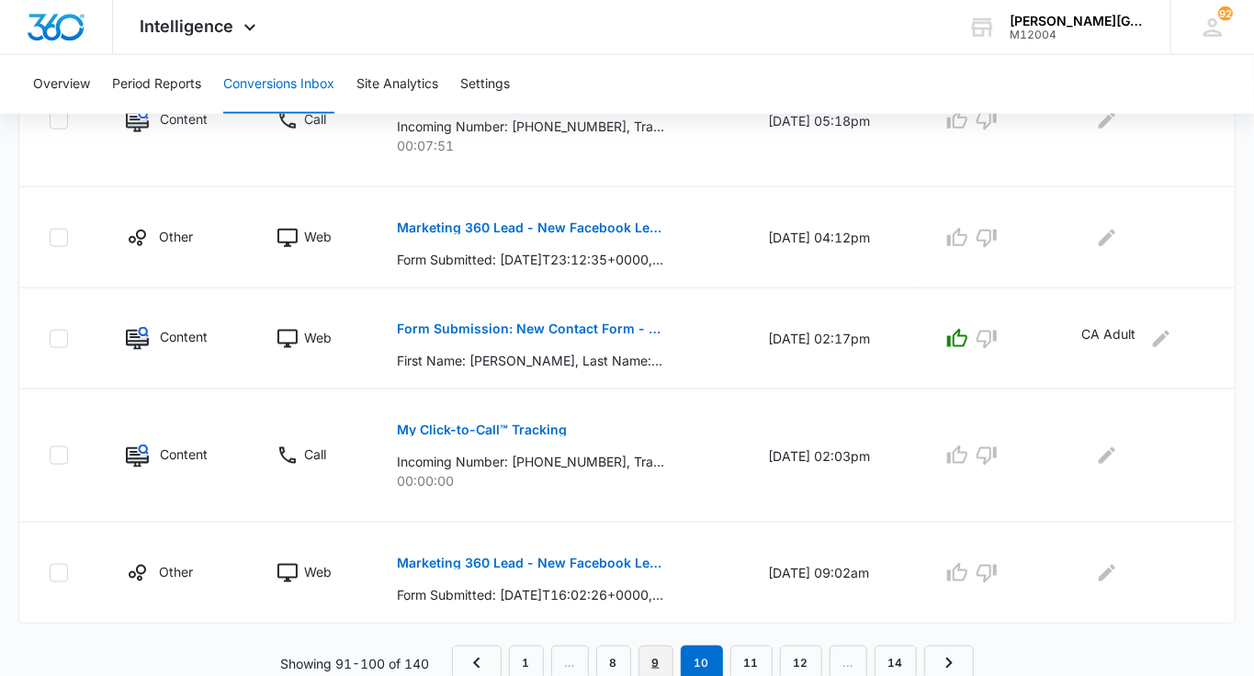
click at [652, 656] on link "9" at bounding box center [656, 663] width 35 height 35
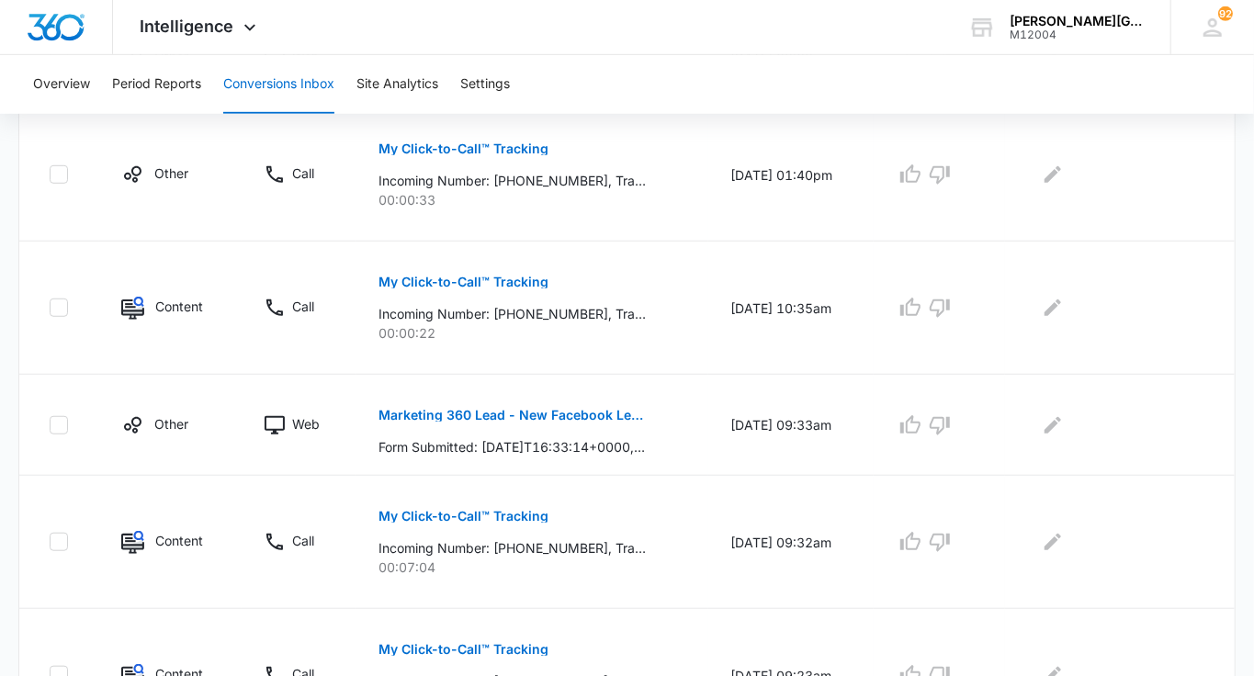
scroll to position [1126, 0]
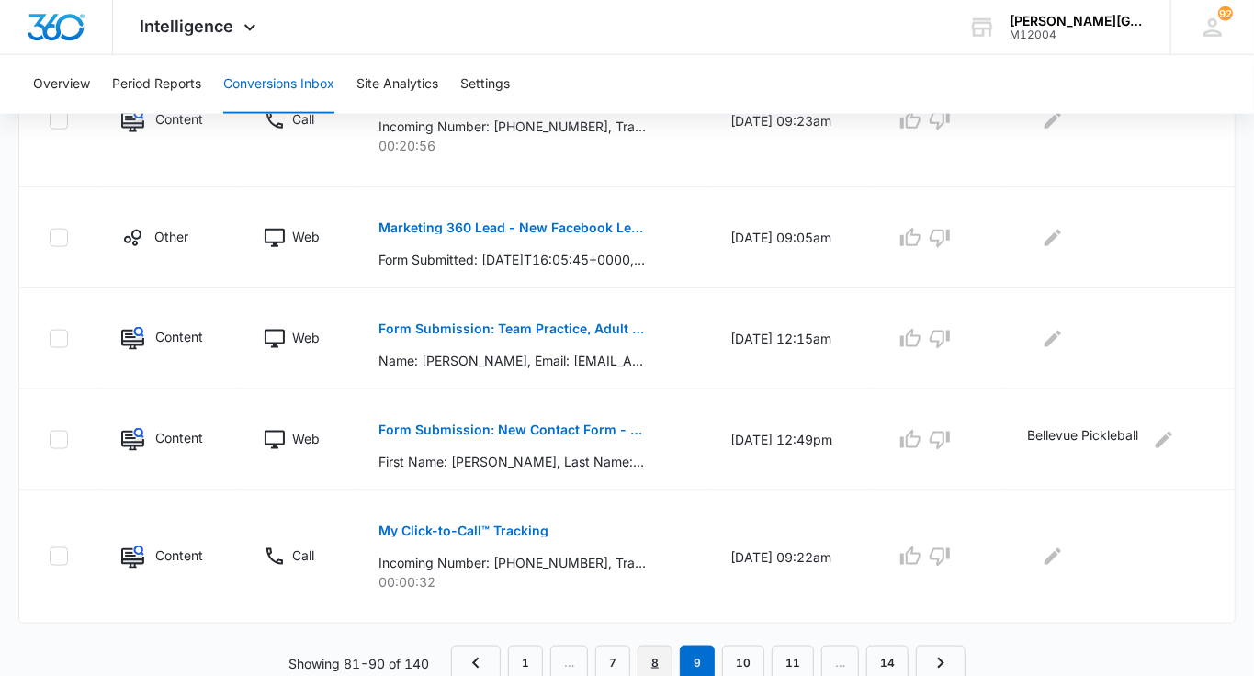
click at [664, 660] on link "8" at bounding box center [655, 663] width 35 height 35
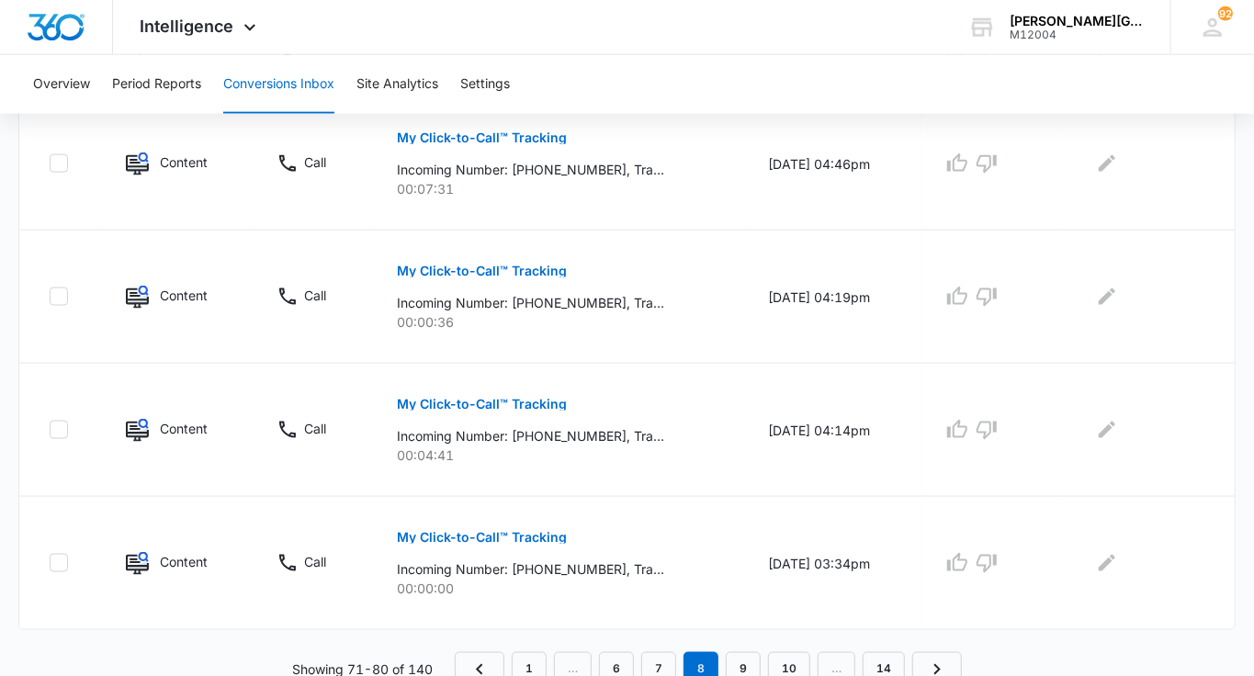
scroll to position [1255, 0]
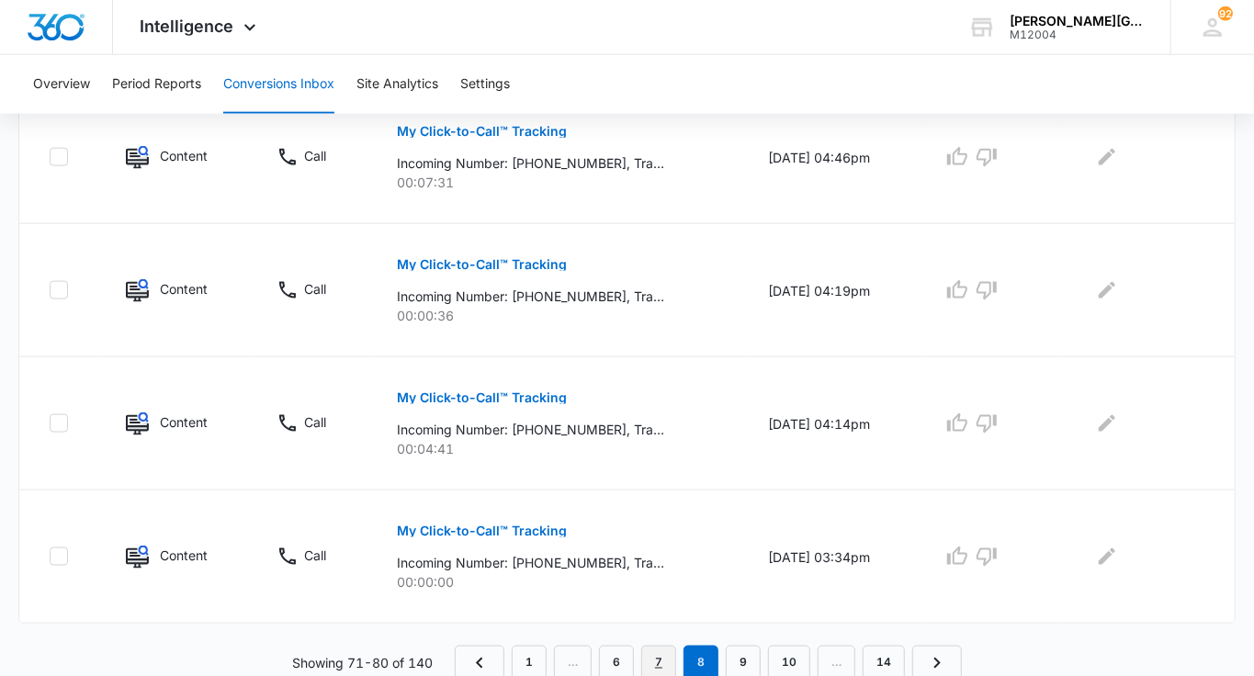
click at [665, 651] on link "7" at bounding box center [658, 663] width 35 height 35
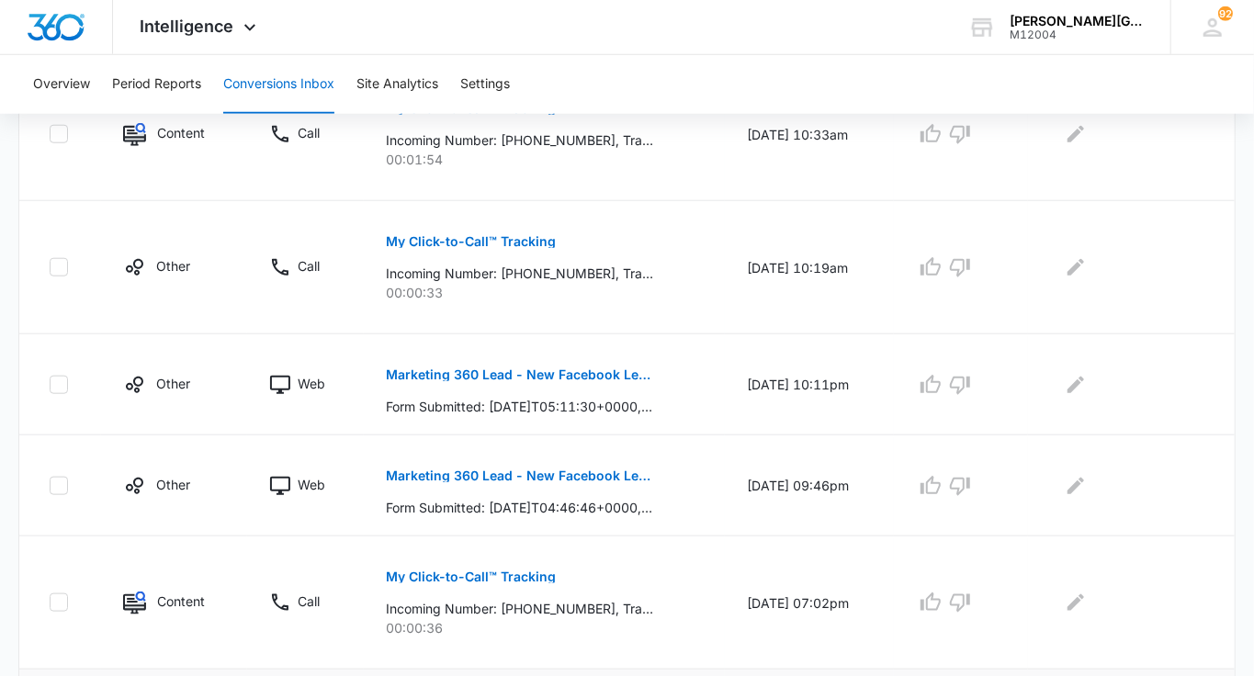
scroll to position [1191, 0]
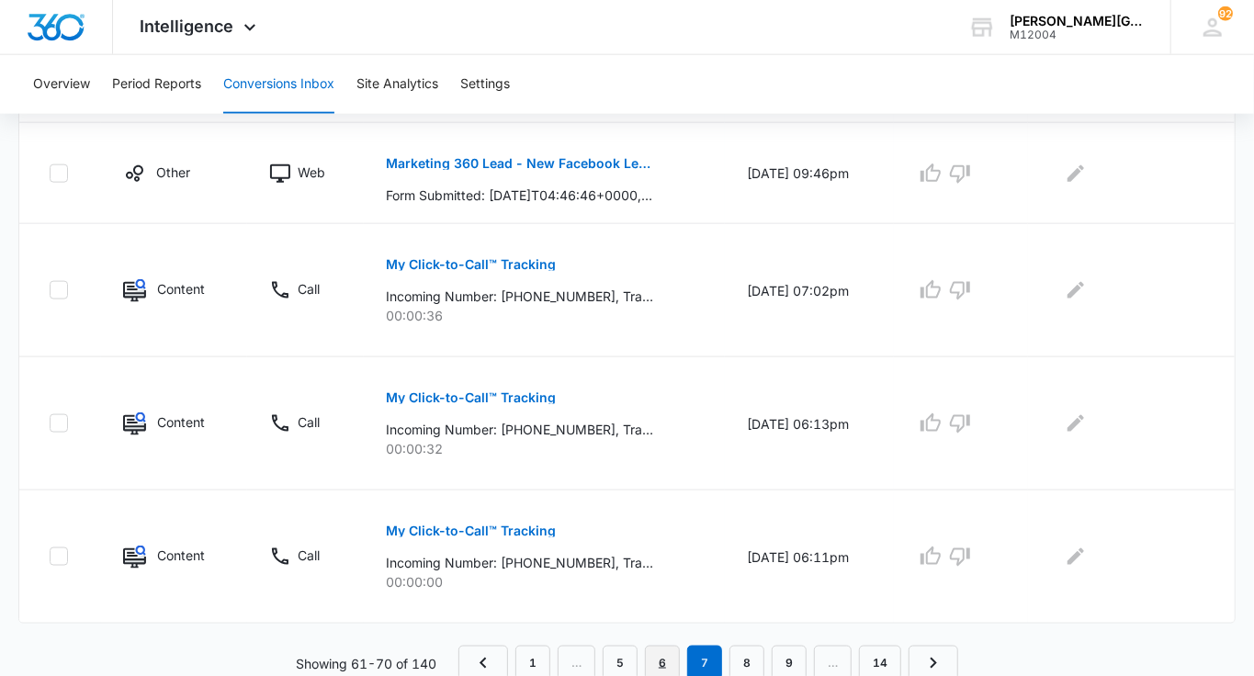
click at [665, 660] on link "6" at bounding box center [662, 663] width 35 height 35
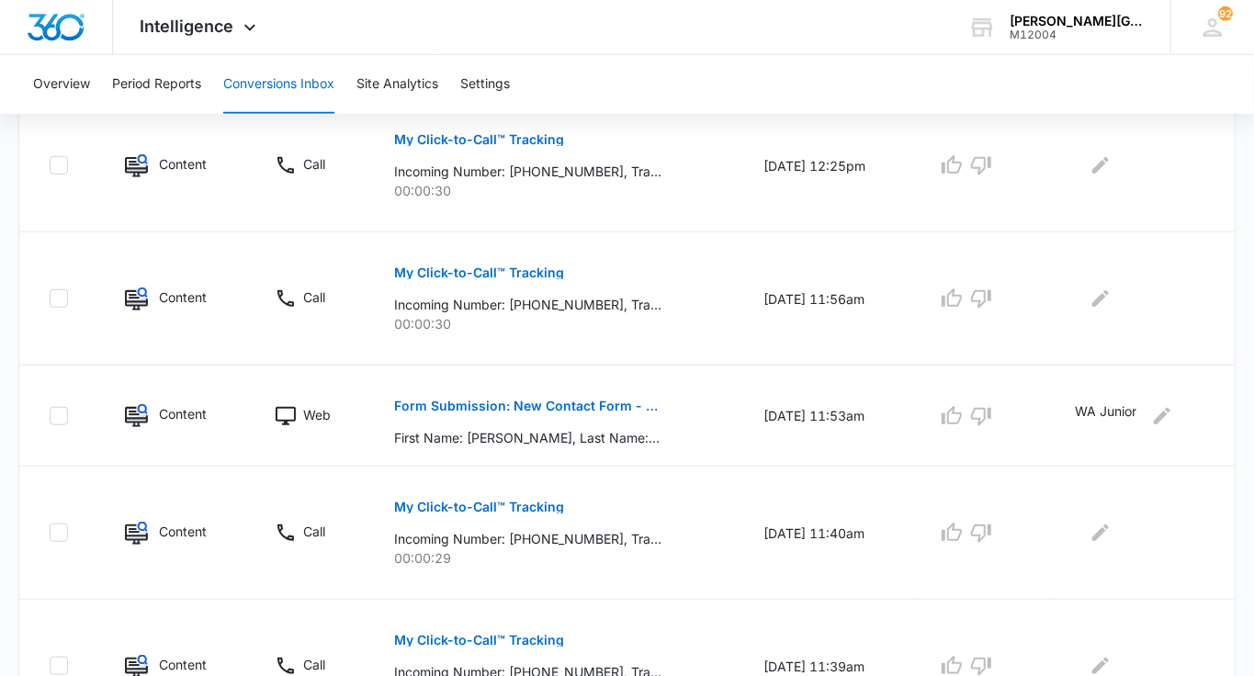
scroll to position [1255, 0]
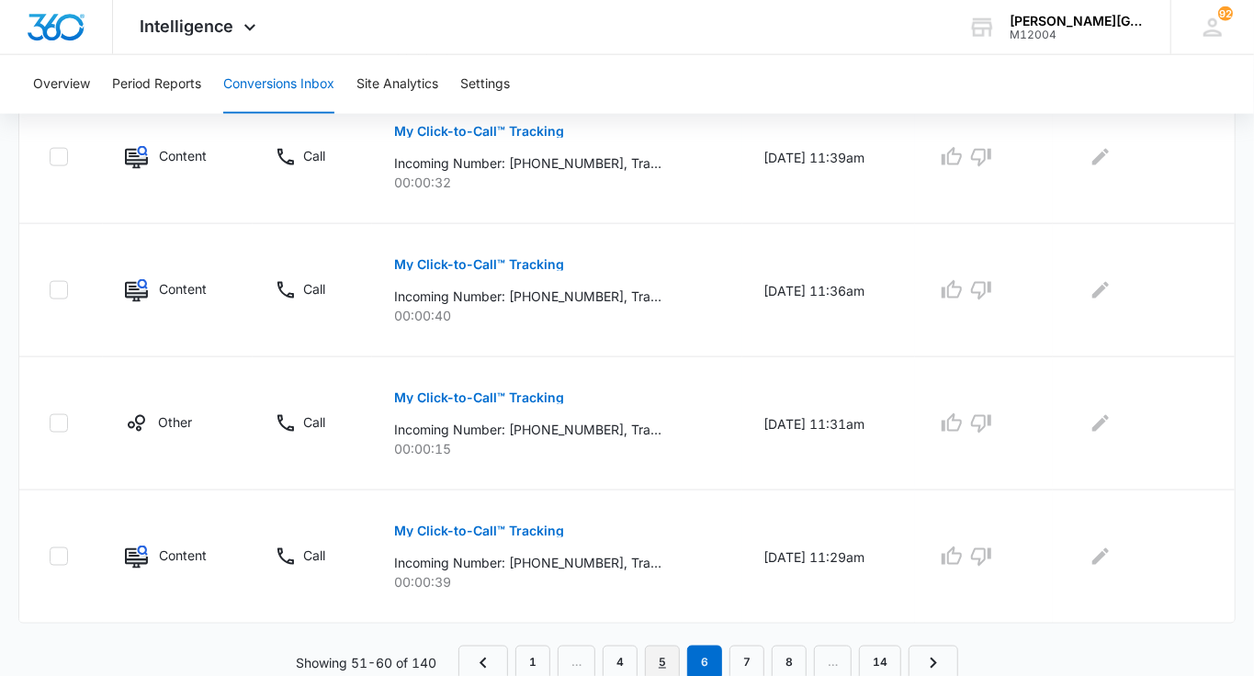
click at [675, 662] on link "5" at bounding box center [662, 663] width 35 height 35
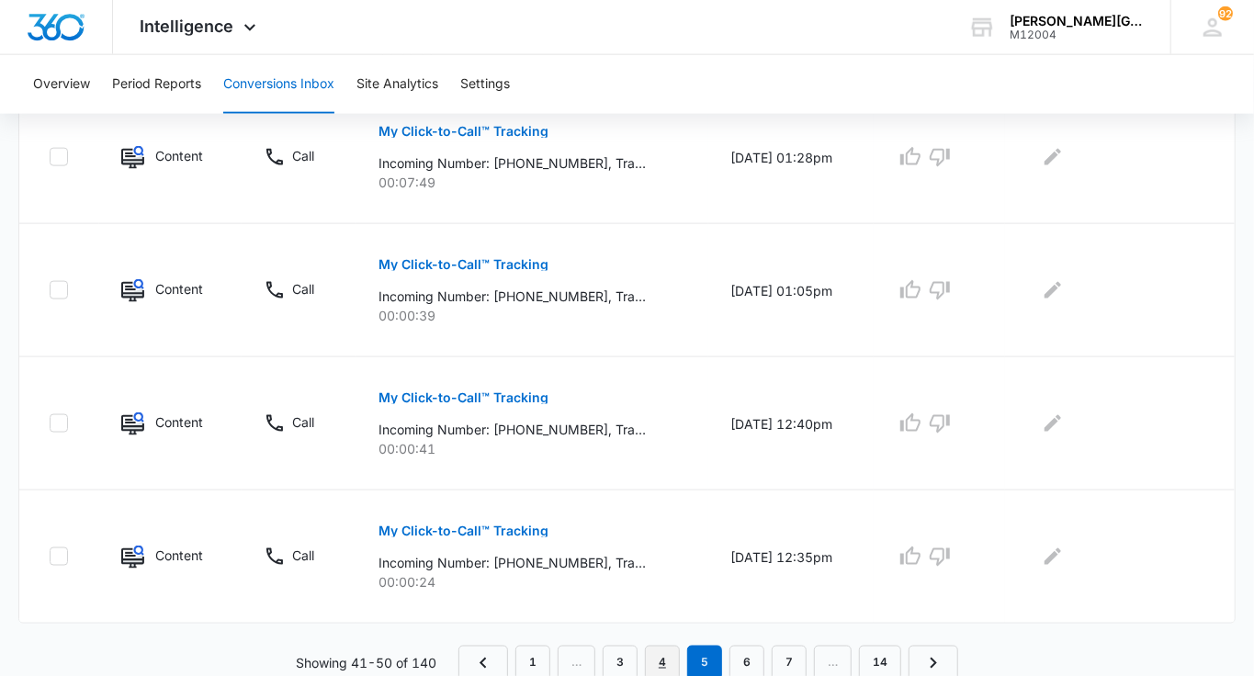
click at [680, 651] on link "4" at bounding box center [662, 663] width 35 height 35
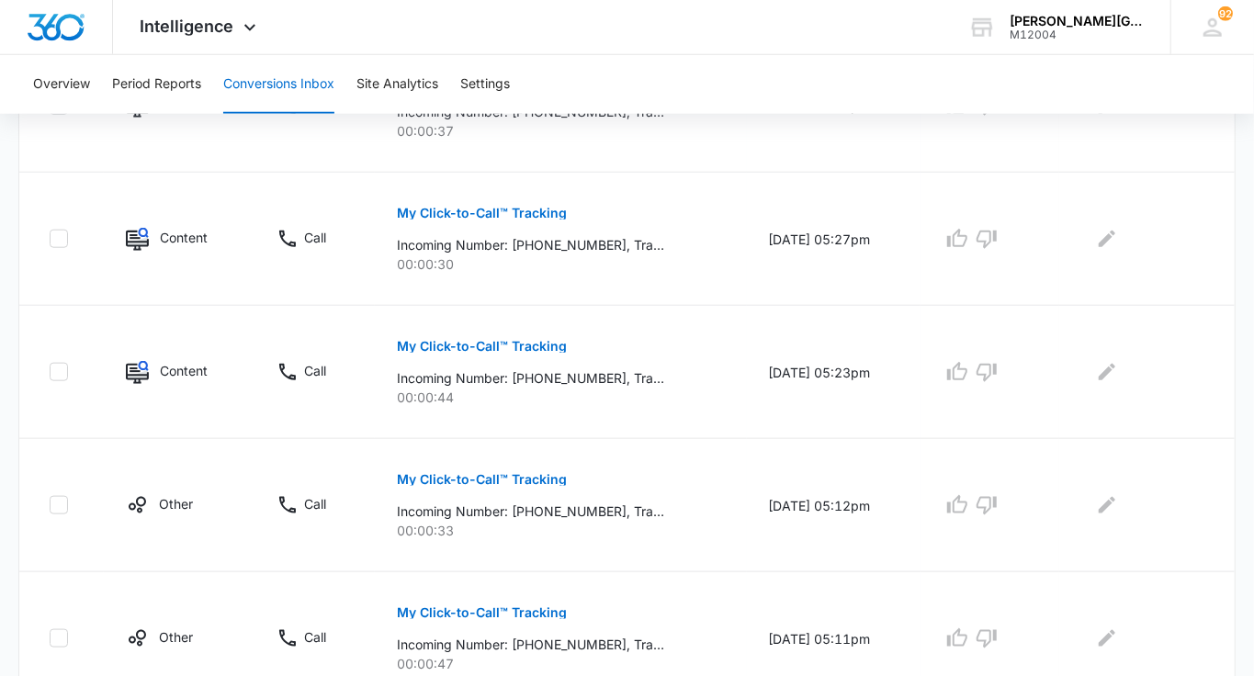
scroll to position [1287, 0]
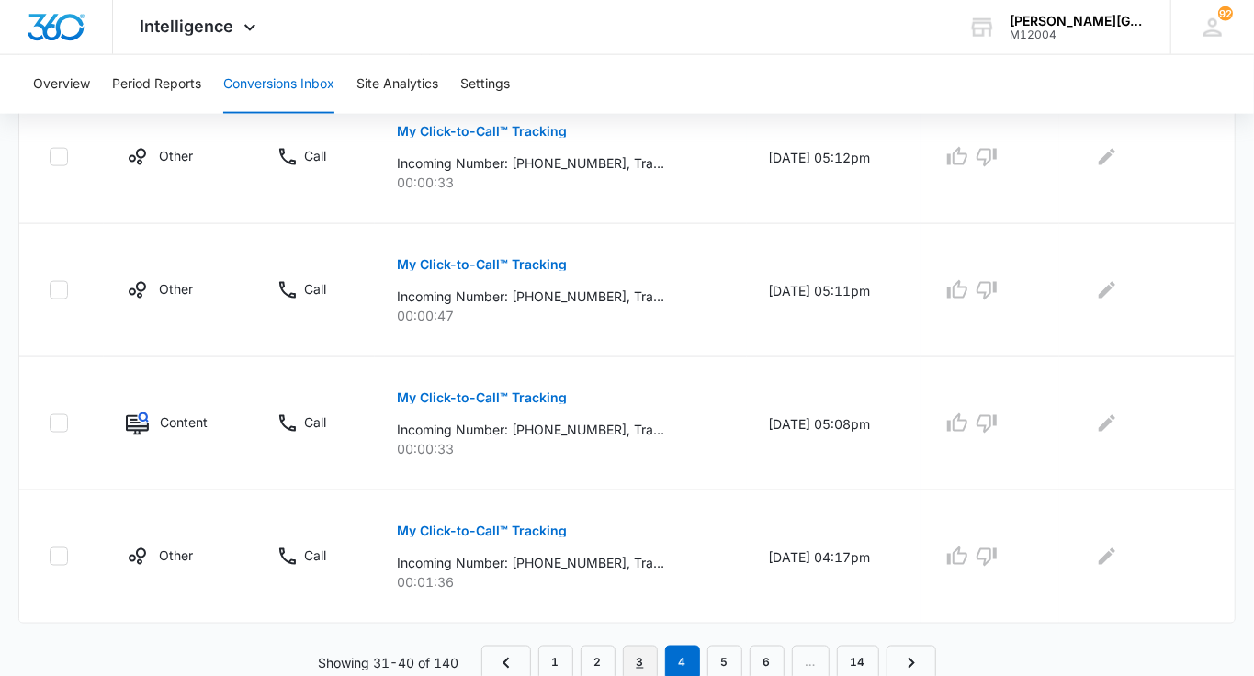
click at [643, 658] on link "3" at bounding box center [640, 663] width 35 height 35
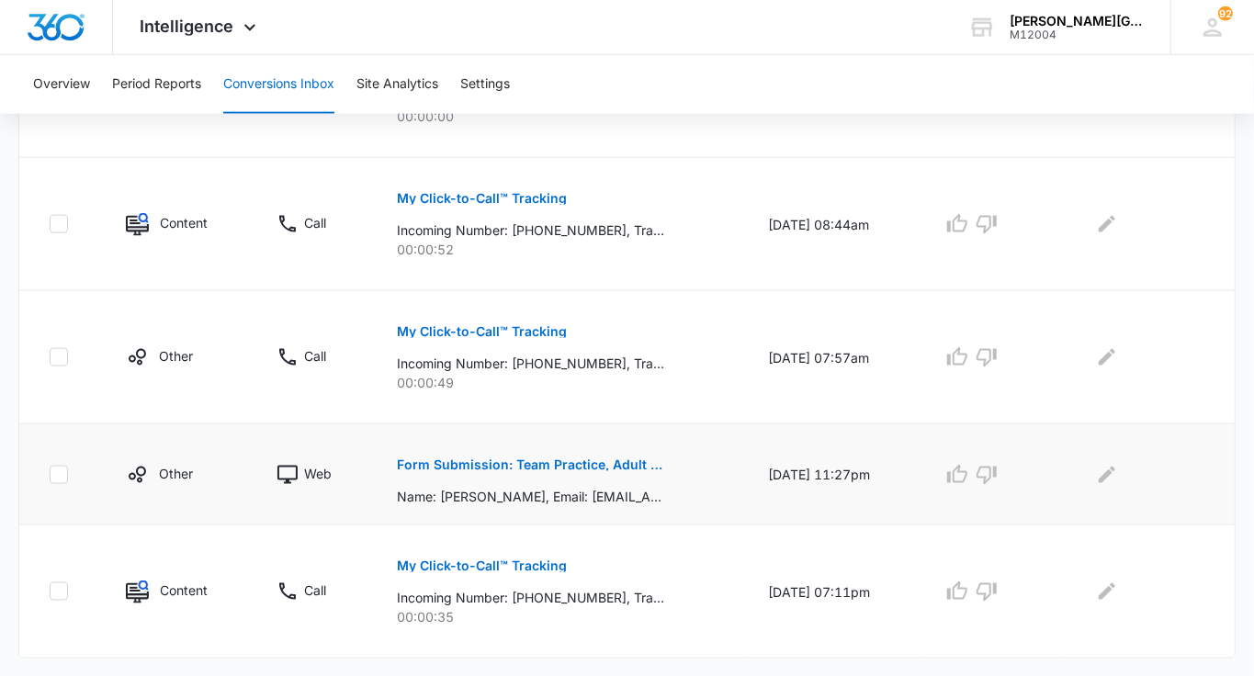
scroll to position [1255, 0]
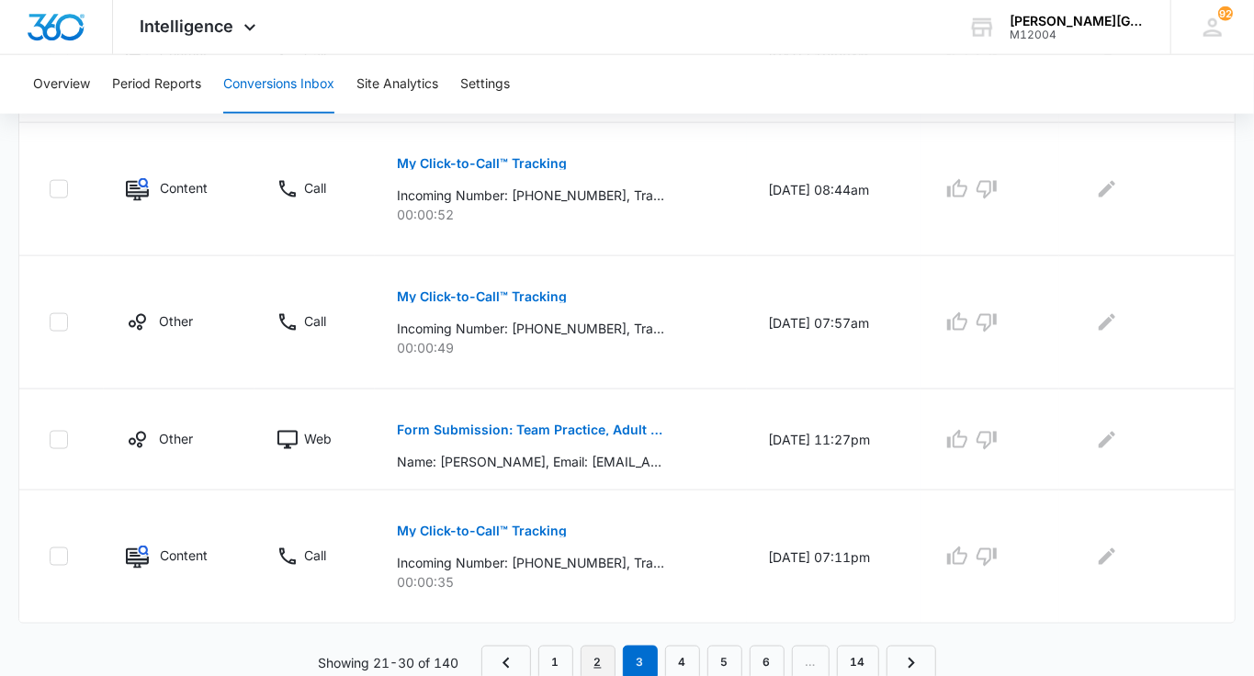
click at [595, 656] on link "2" at bounding box center [598, 663] width 35 height 35
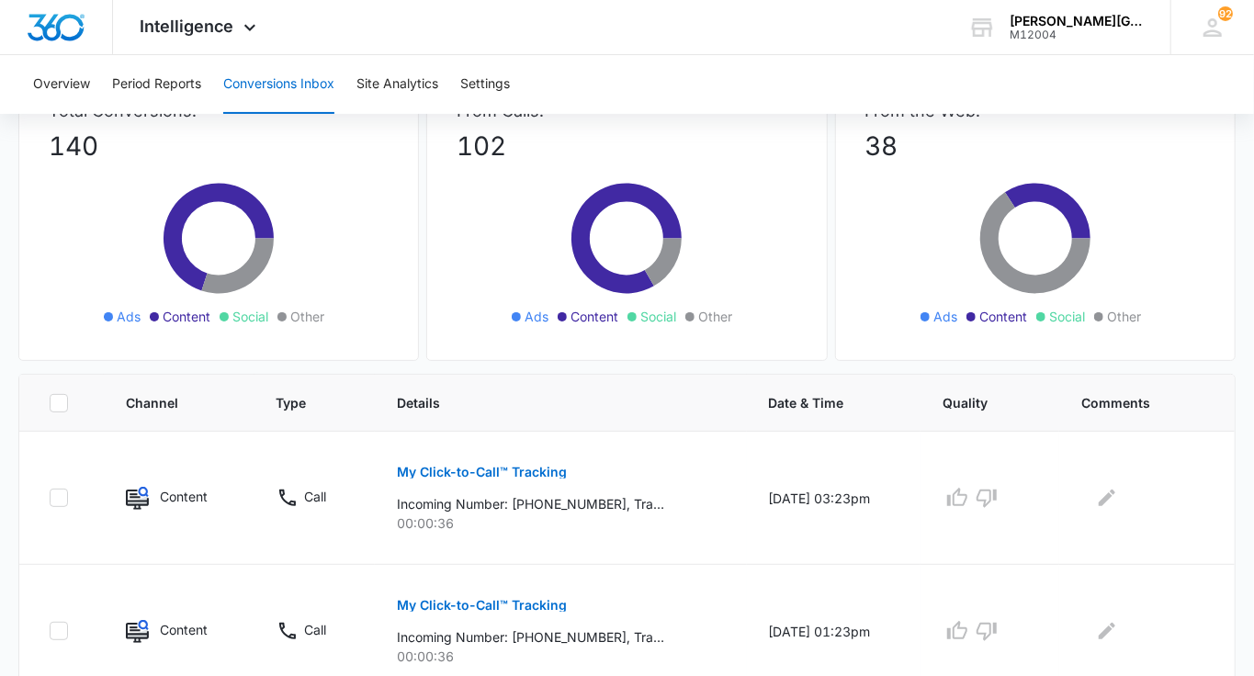
scroll to position [1287, 0]
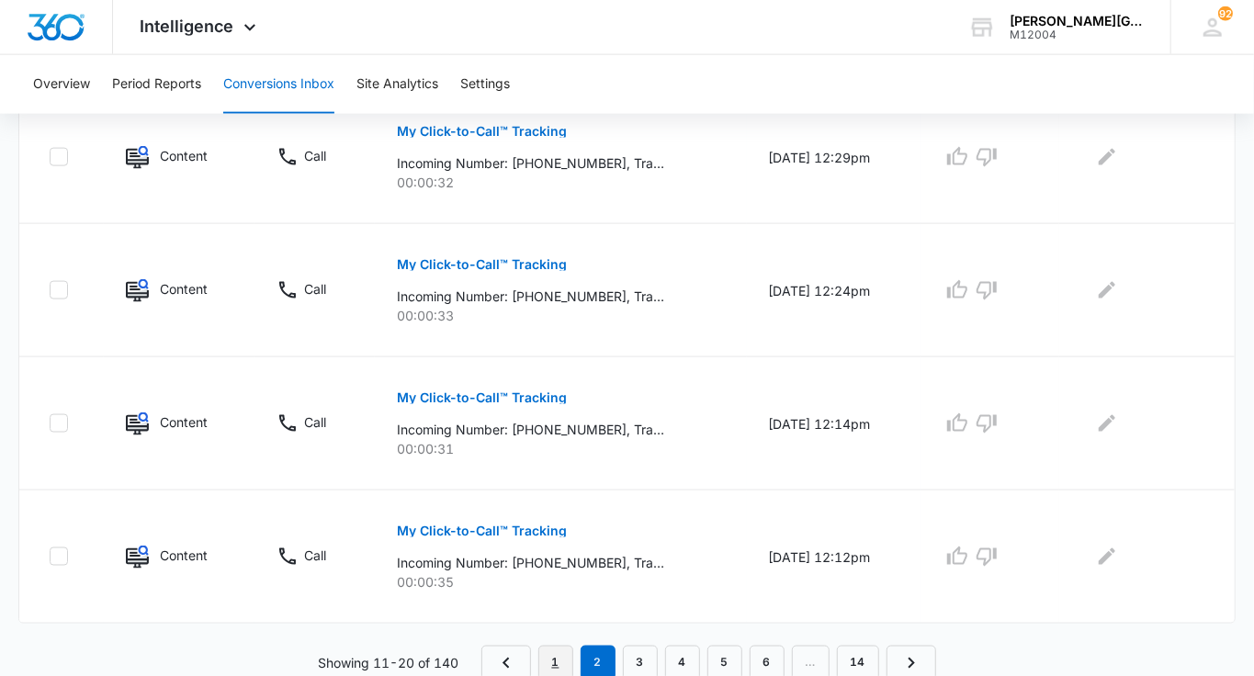
click at [564, 654] on link "1" at bounding box center [555, 663] width 35 height 35
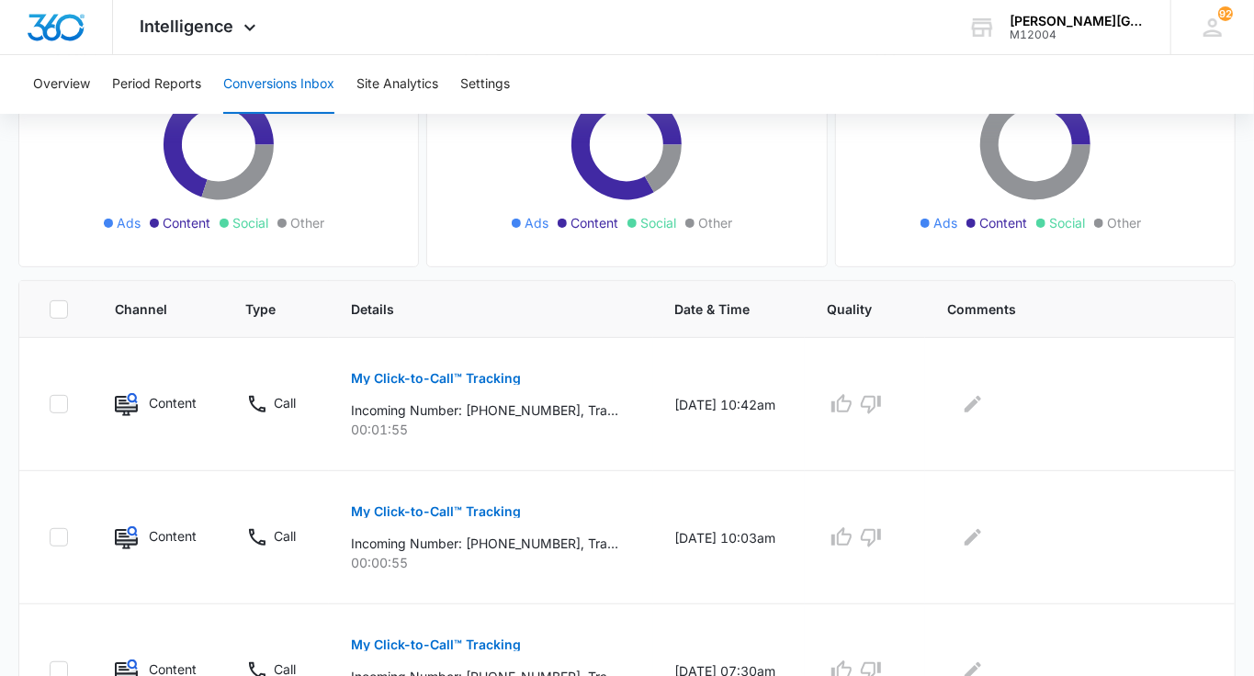
scroll to position [0, 0]
